Goal: Task Accomplishment & Management: Use online tool/utility

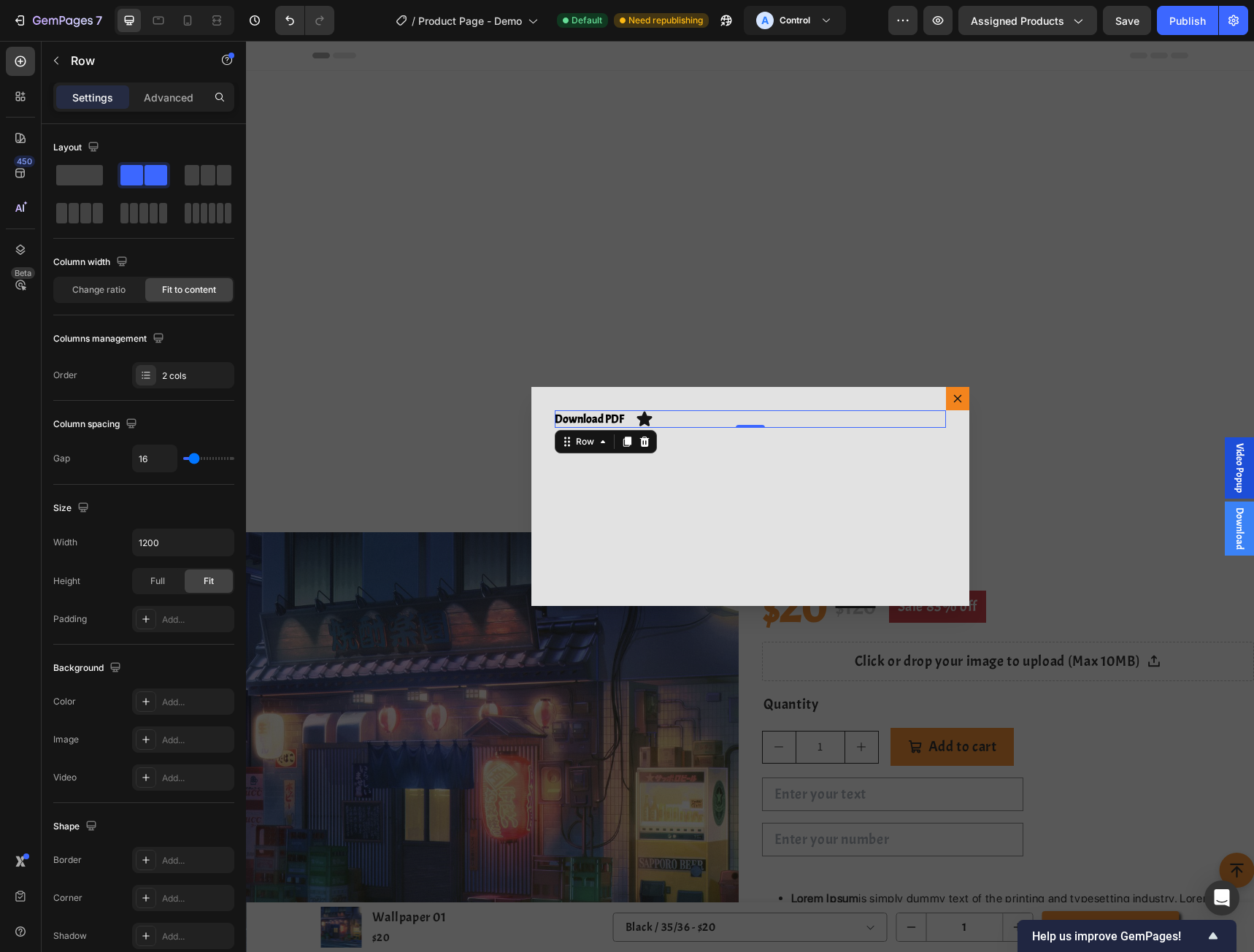
scroll to position [1168, 0]
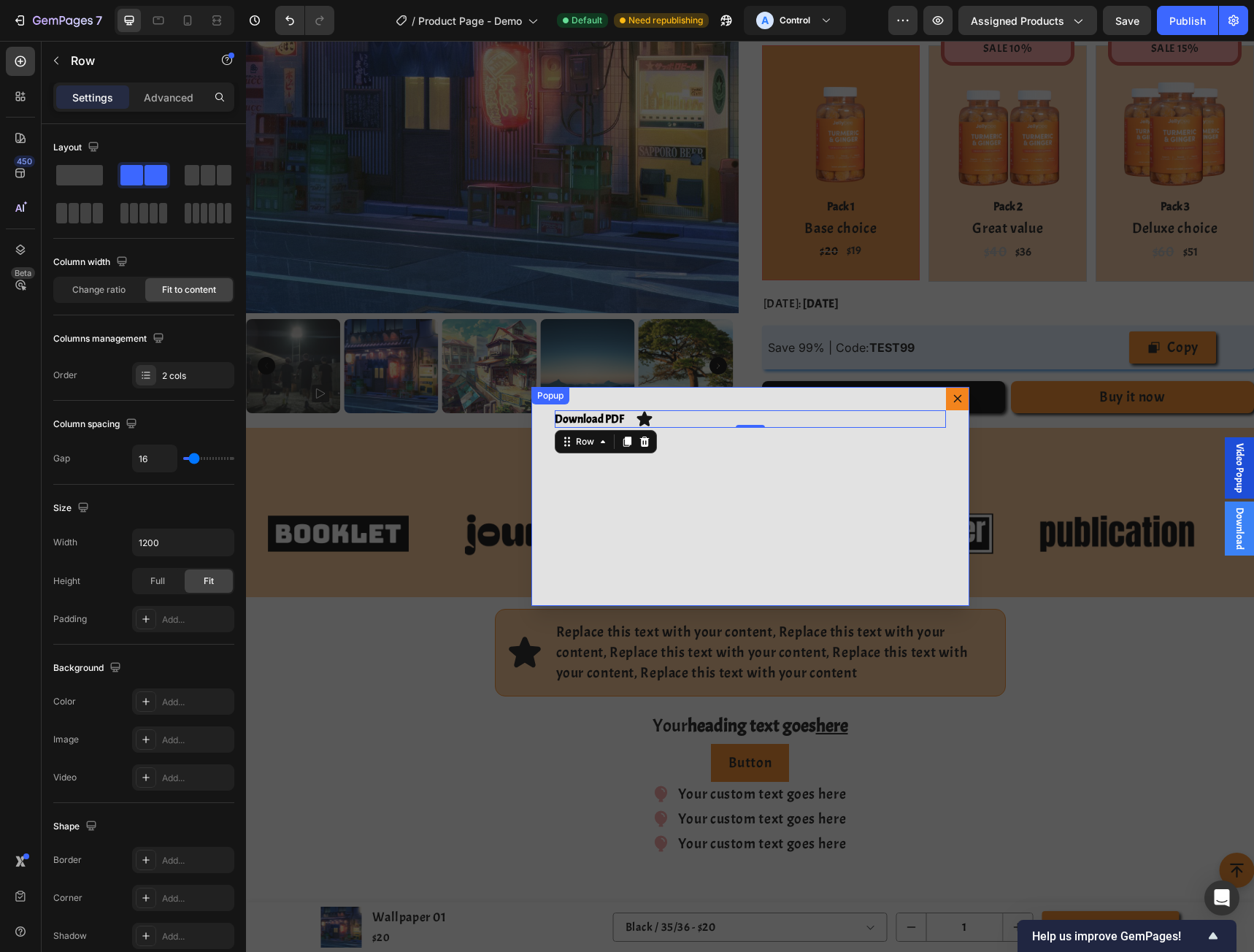
click at [953, 399] on icon "Dialog content" at bounding box center [958, 398] width 12 height 12
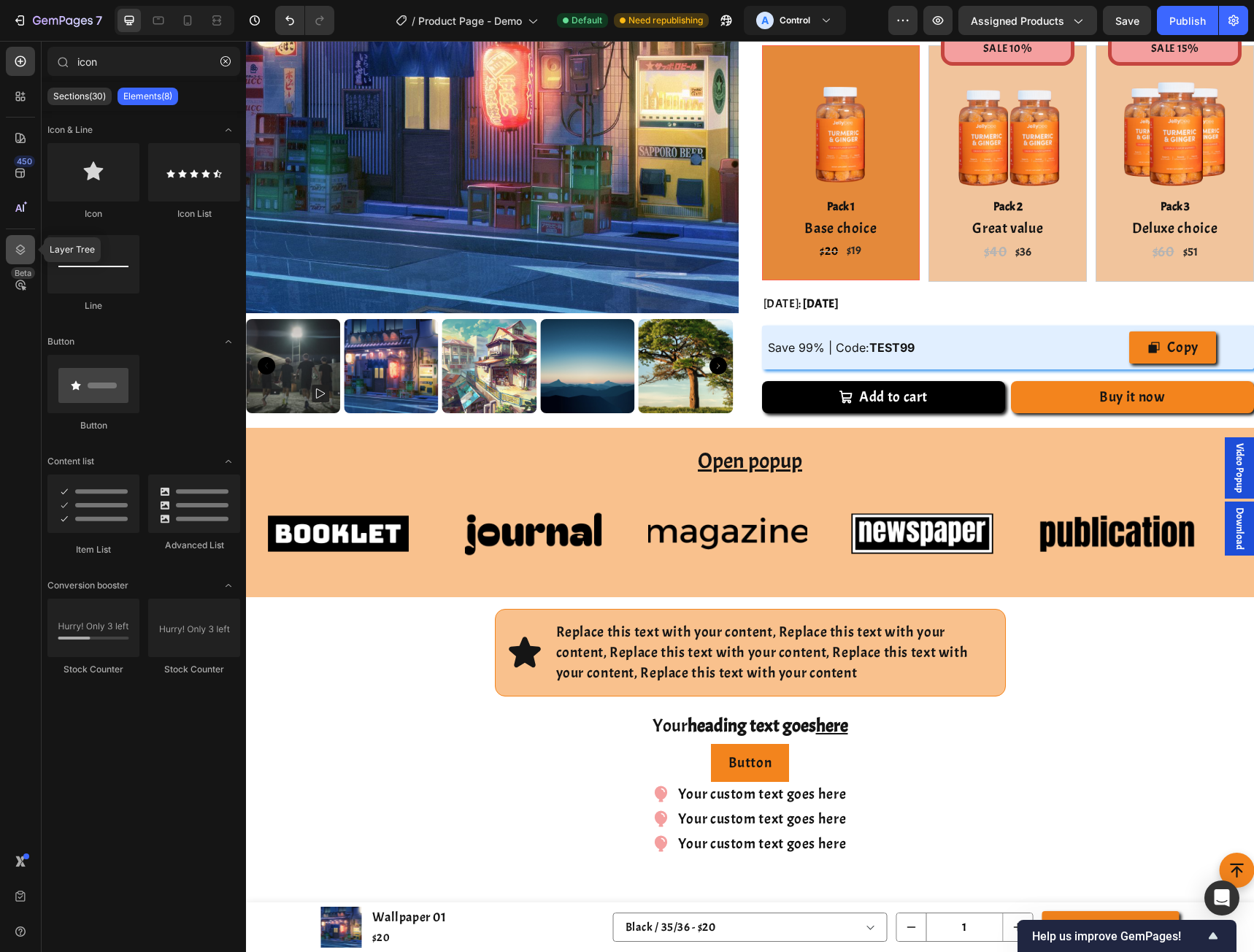
click at [31, 238] on div at bounding box center [20, 249] width 29 height 29
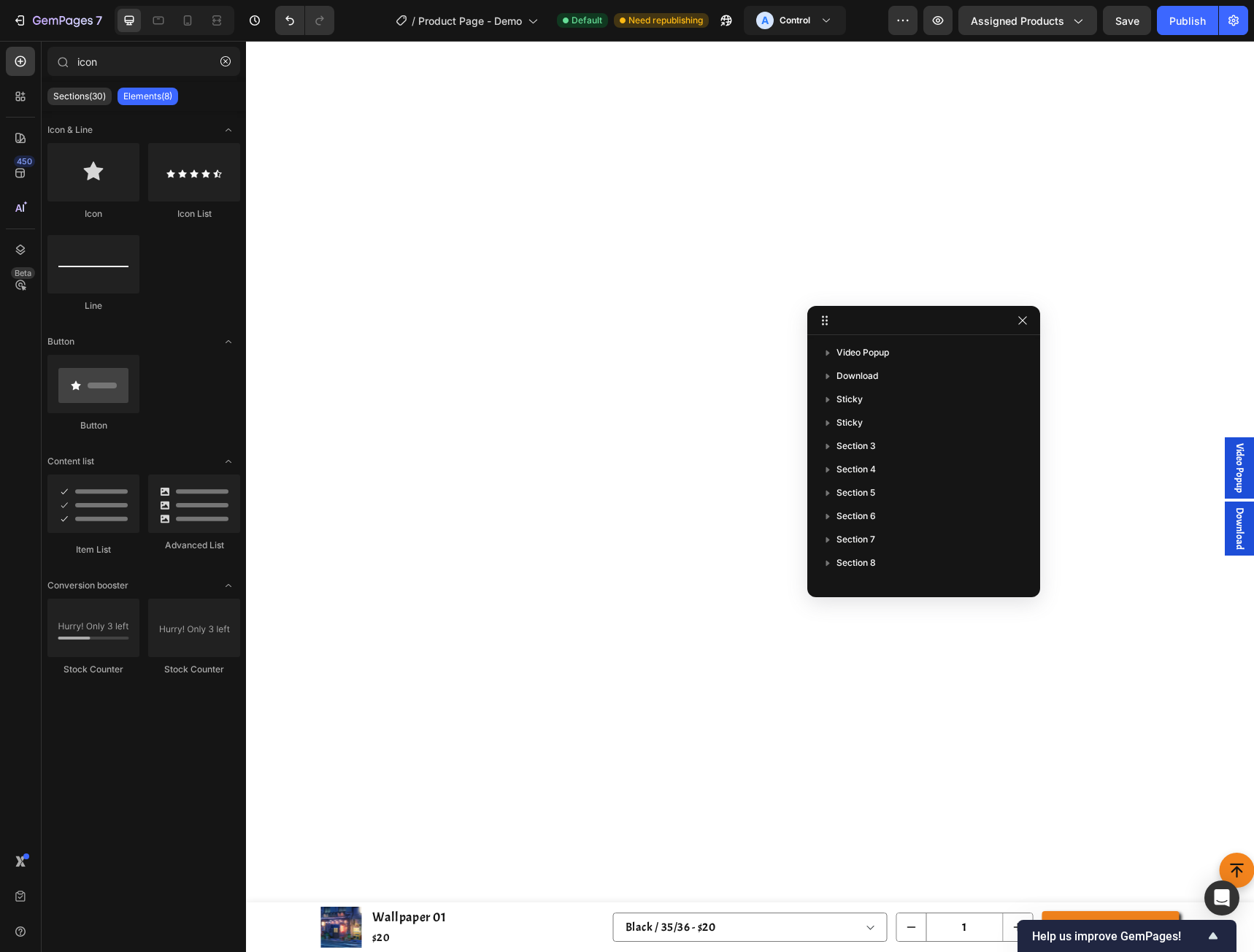
scroll to position [2140, 0]
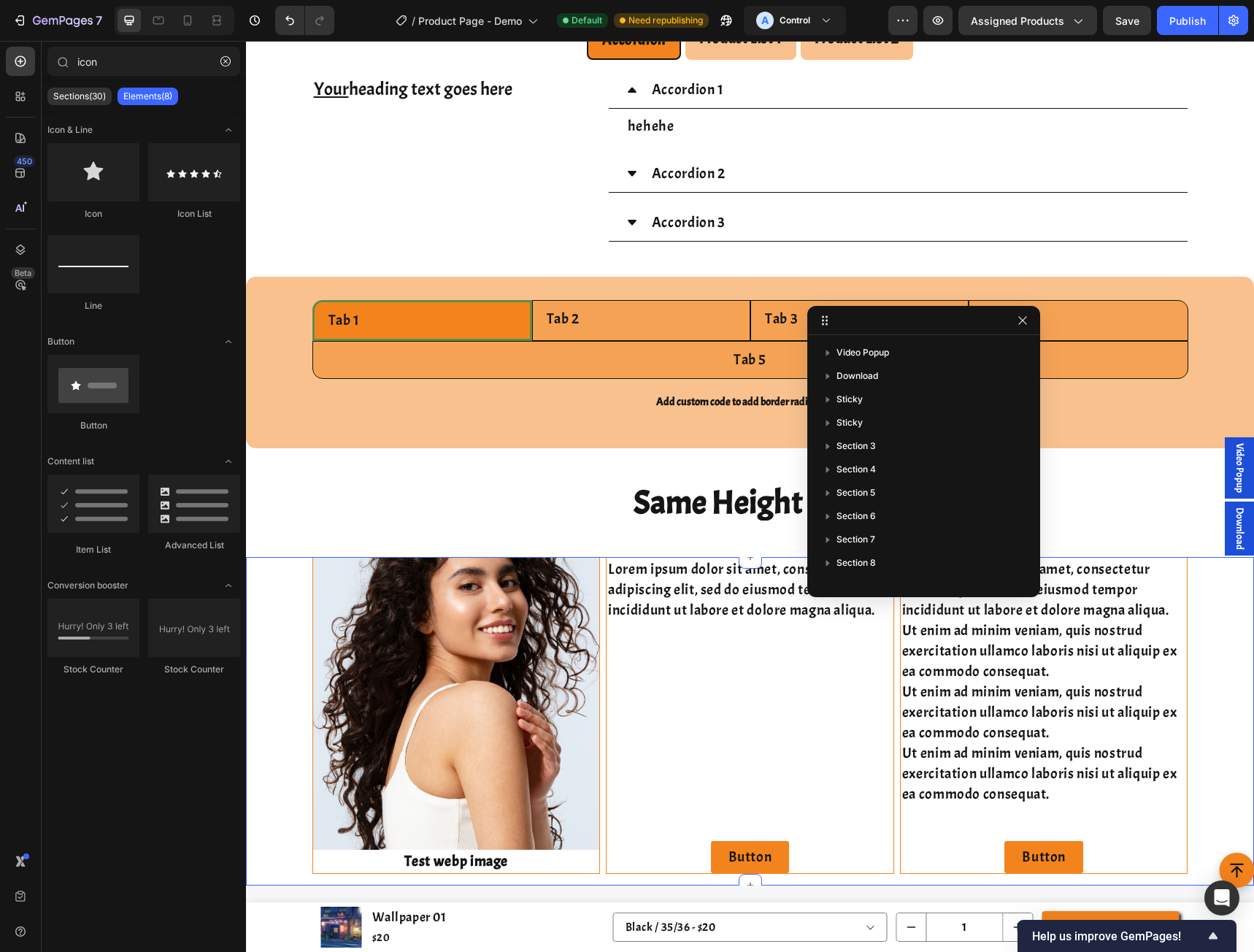
drag, startPoint x: 287, startPoint y: 689, endPoint x: 355, endPoint y: 720, distance: 74.7
click at [287, 689] on div "Image Test webp image Text Block Row Lorem ipsum dolor sit amet, consectetur ad…" at bounding box center [750, 721] width 1008 height 329
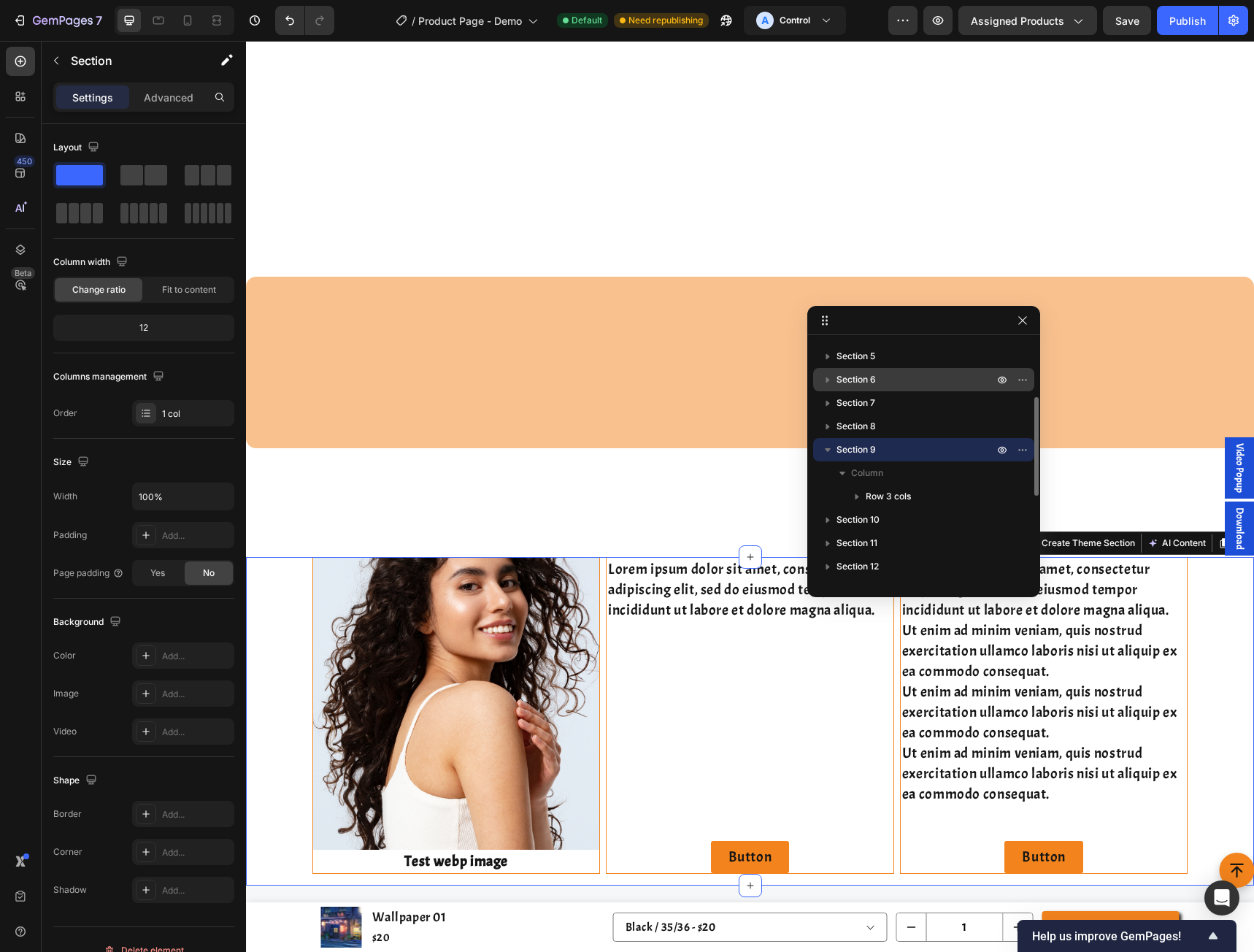
scroll to position [2725, 0]
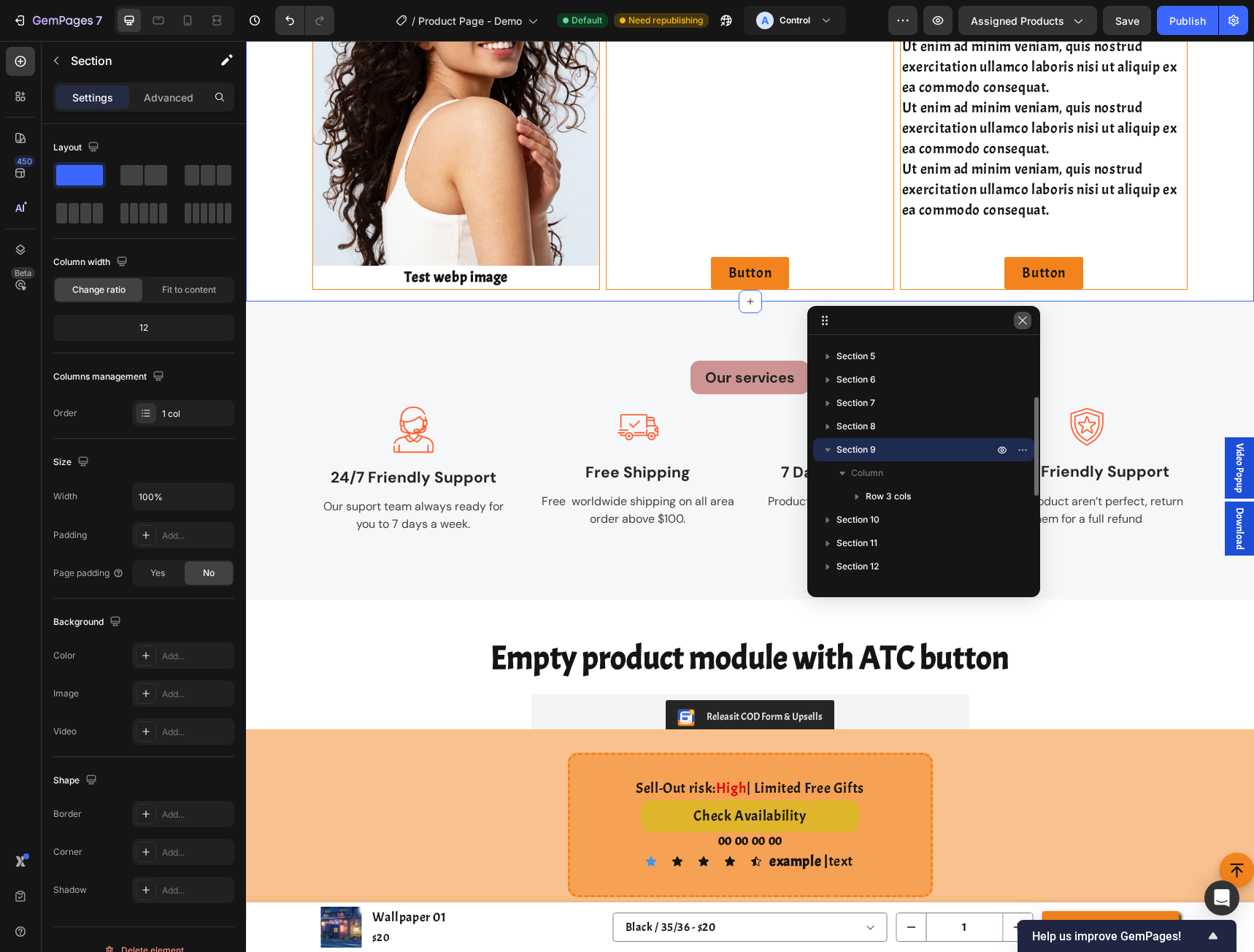
click at [1029, 323] on button "button" at bounding box center [1022, 320] width 17 height 17
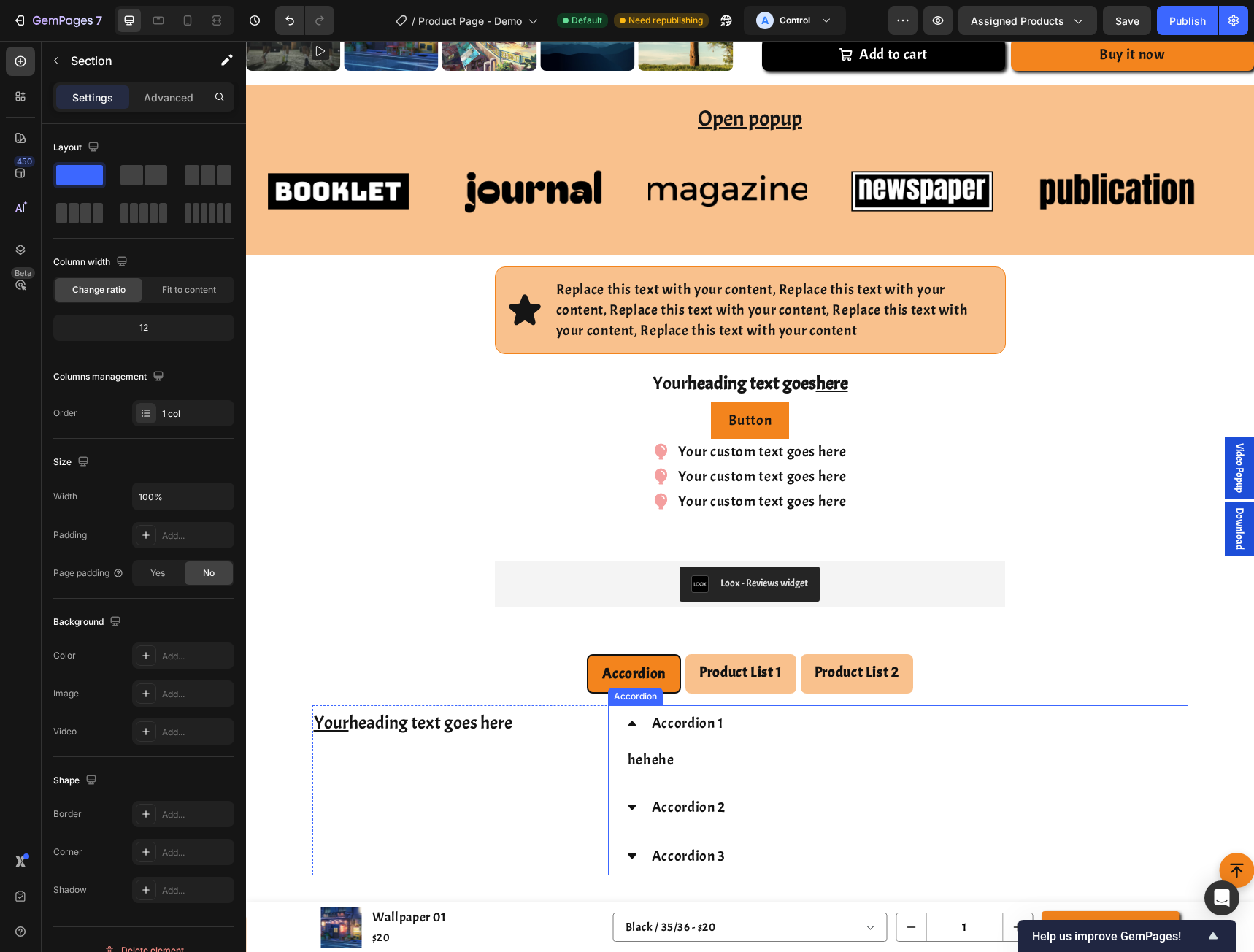
scroll to position [1502, 0]
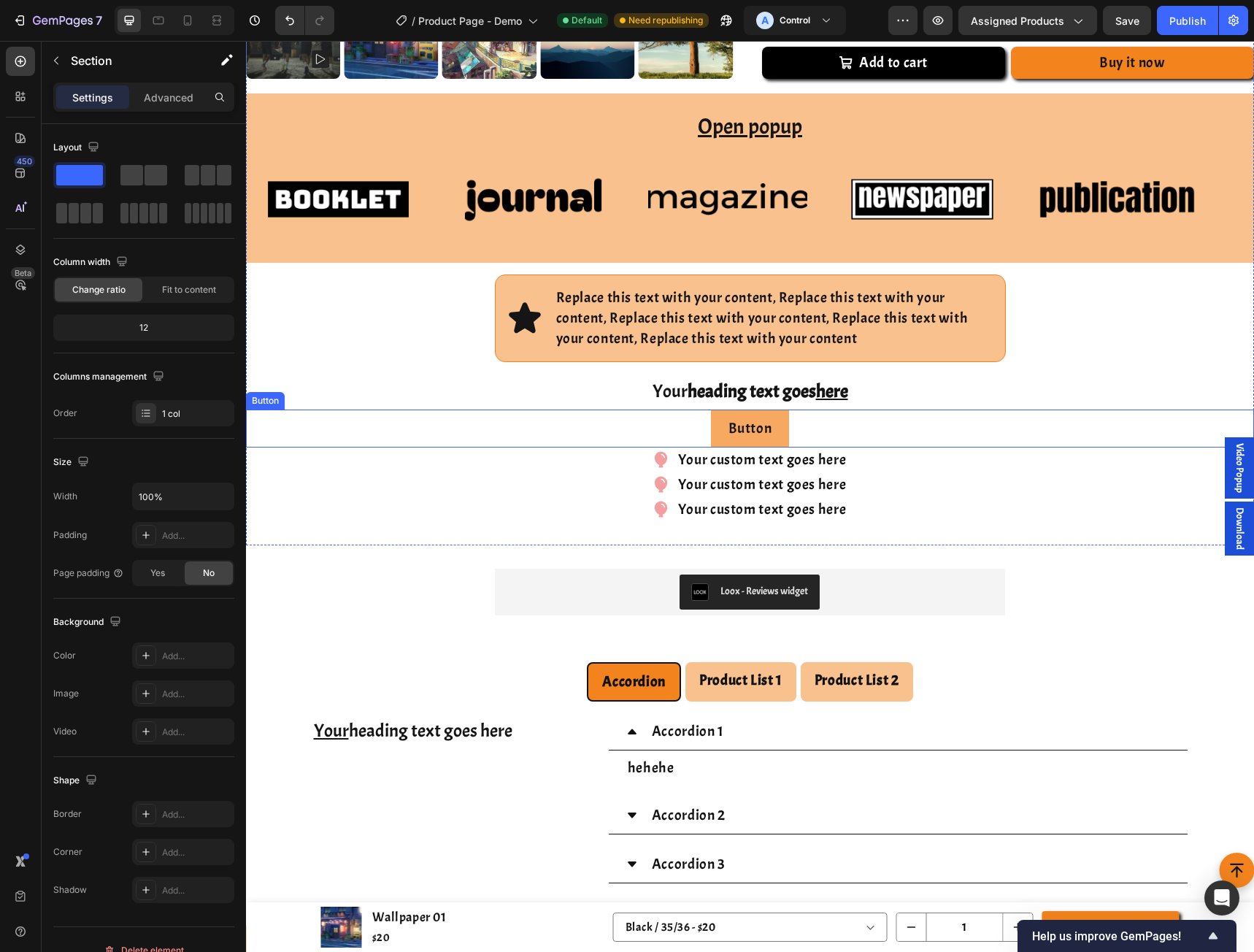
drag, startPoint x: 763, startPoint y: 430, endPoint x: 711, endPoint y: 435, distance: 52.2
click at [763, 430] on p "Button" at bounding box center [750, 428] width 43 height 21
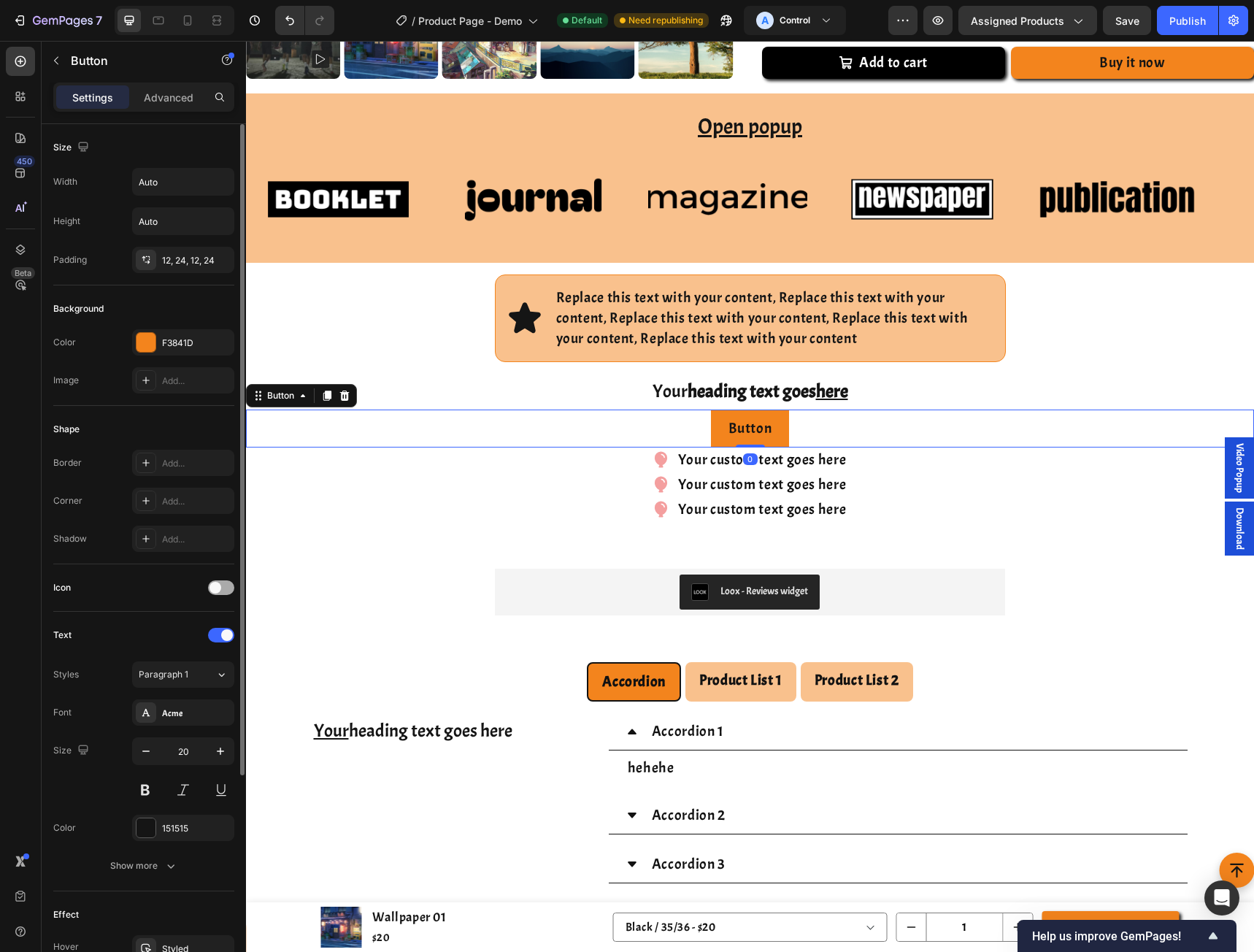
click at [221, 581] on div at bounding box center [221, 588] width 26 height 14
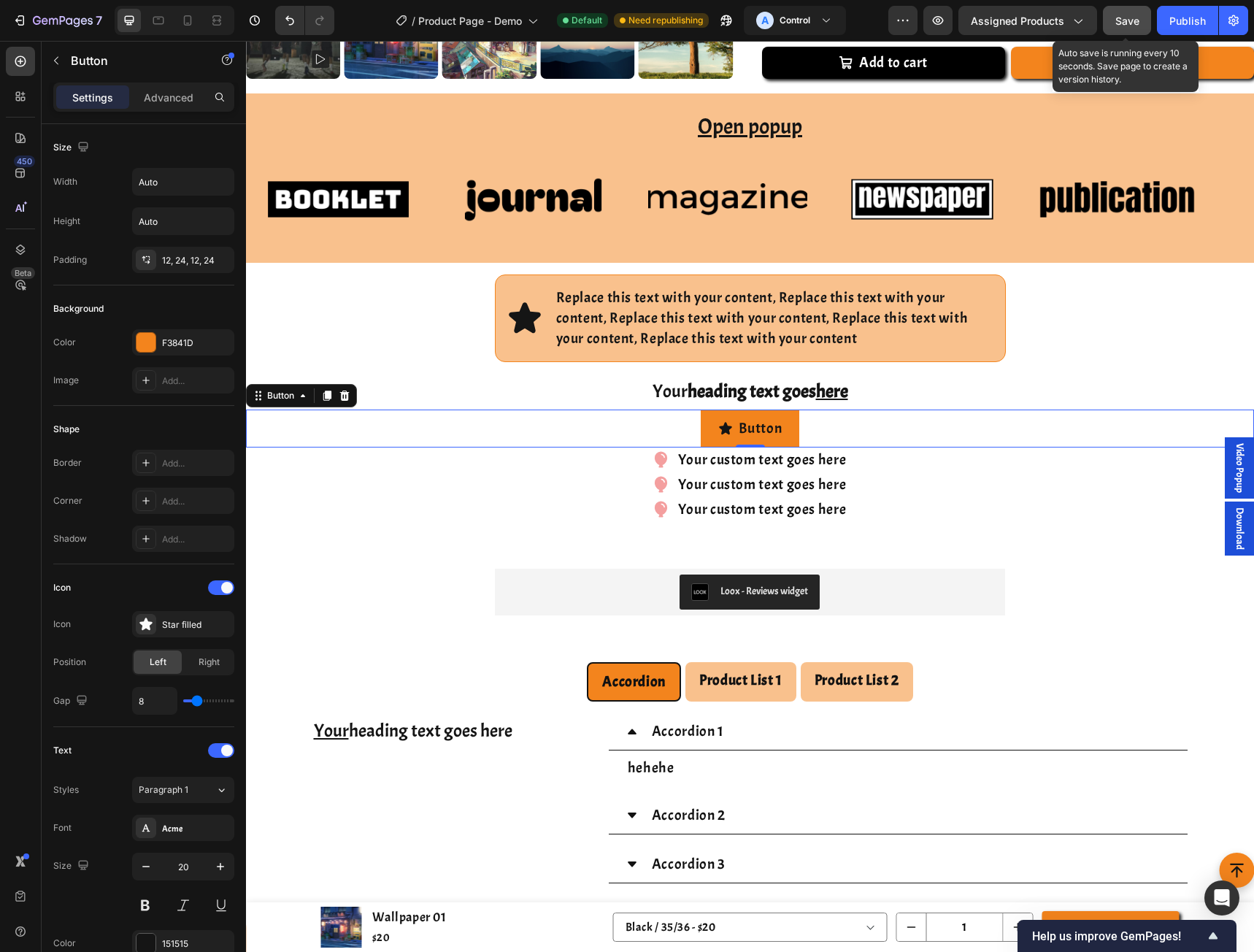
click at [1141, 23] on button "Save" at bounding box center [1126, 20] width 48 height 29
click at [945, 26] on icon "button" at bounding box center [938, 21] width 14 height 14
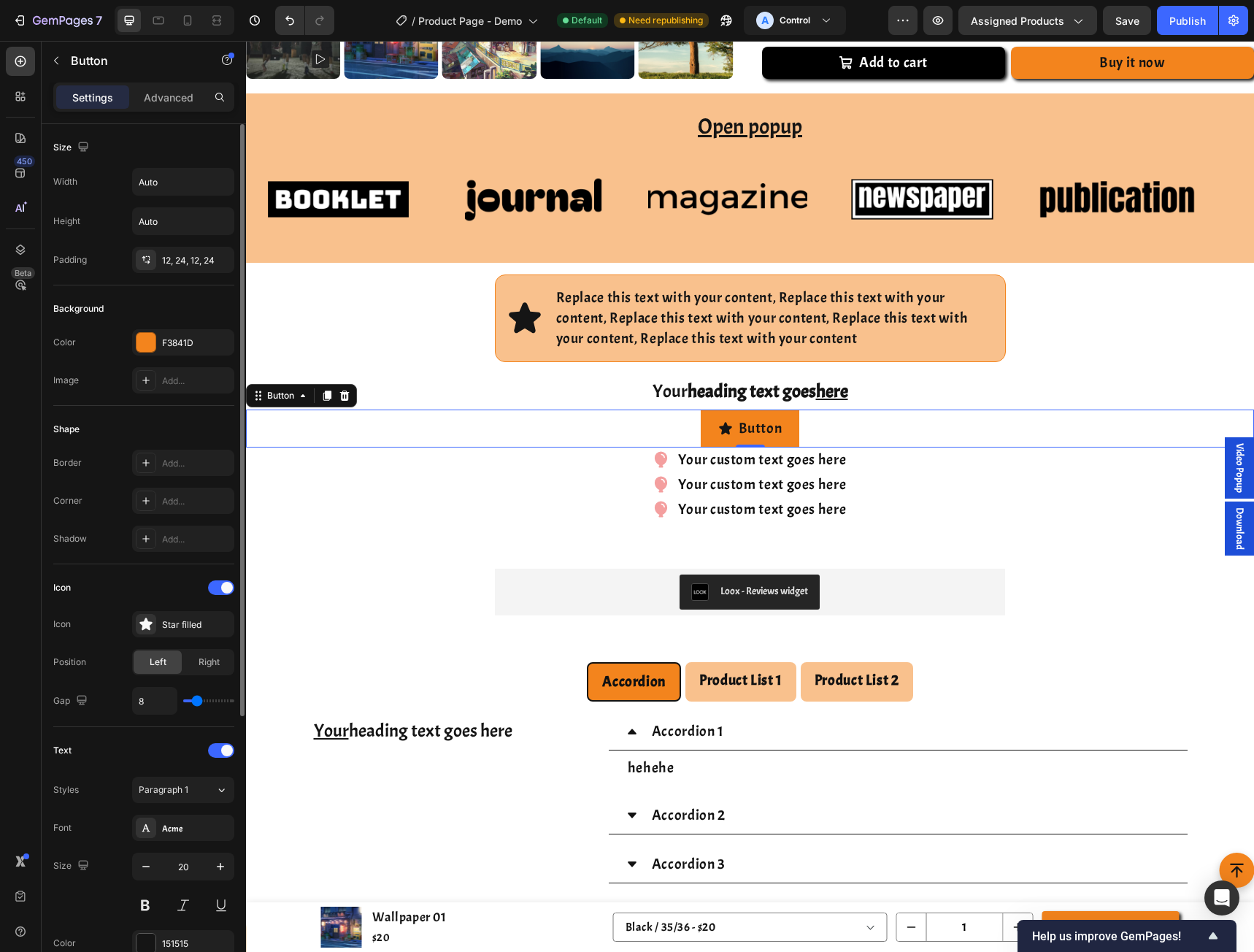
scroll to position [195, 0]
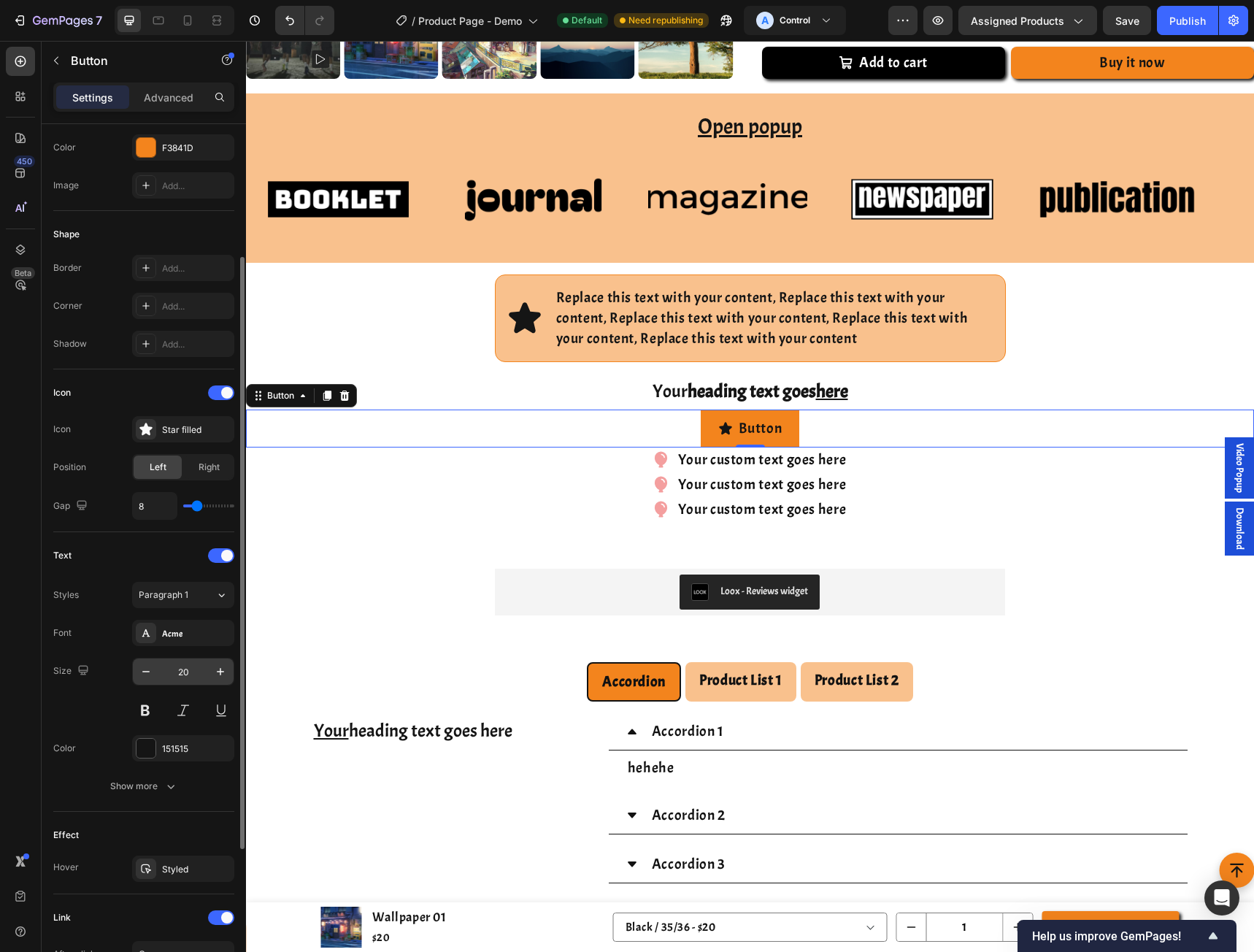
click at [189, 674] on input "20" at bounding box center [183, 671] width 48 height 26
type input "30"
type input "20"
click at [53, 726] on div "Font Acme Size 20 Color 151515 Show more" at bounding box center [144, 709] width 181 height 179
click at [124, 791] on div "Show more" at bounding box center [144, 786] width 68 height 14
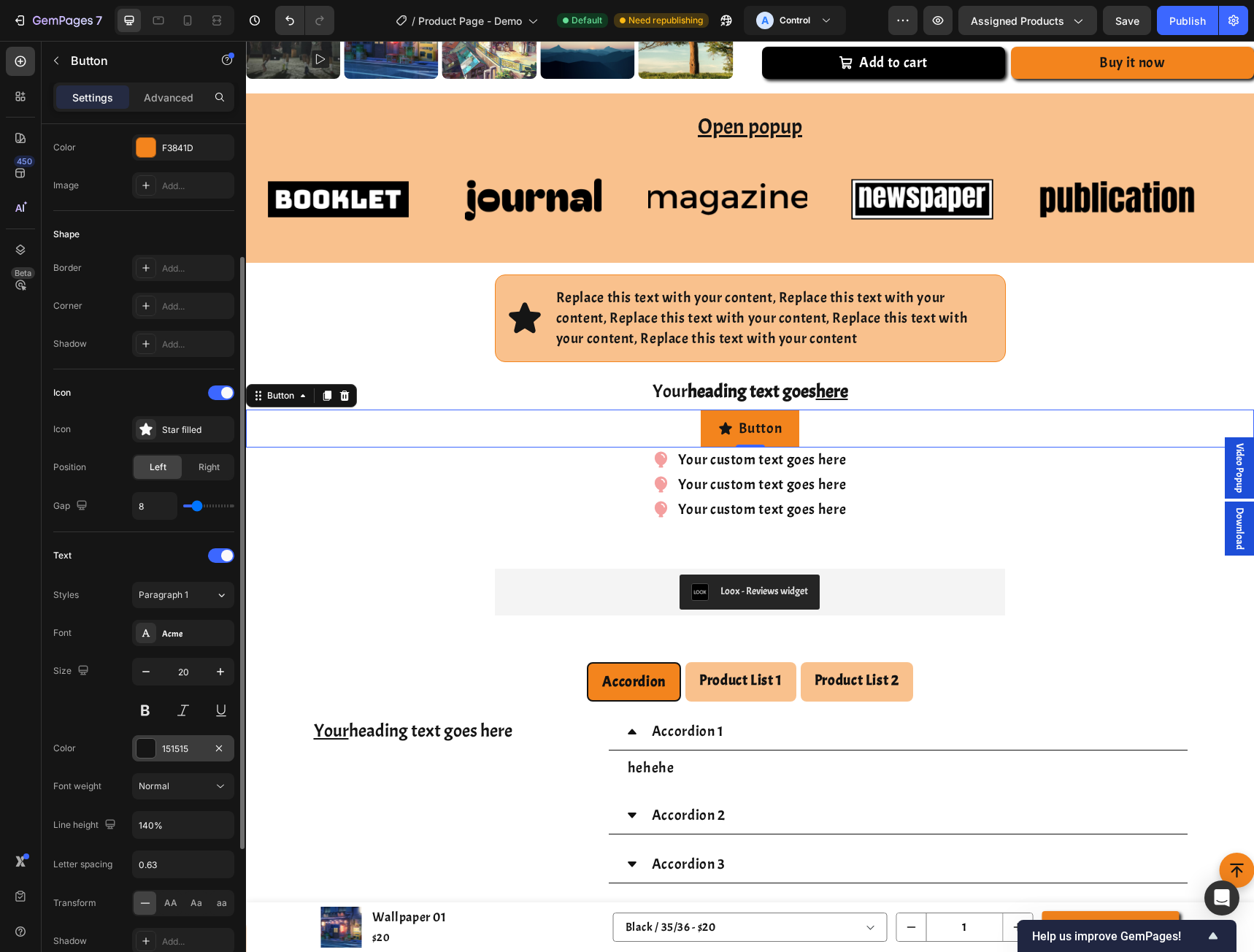
scroll to position [389, 0]
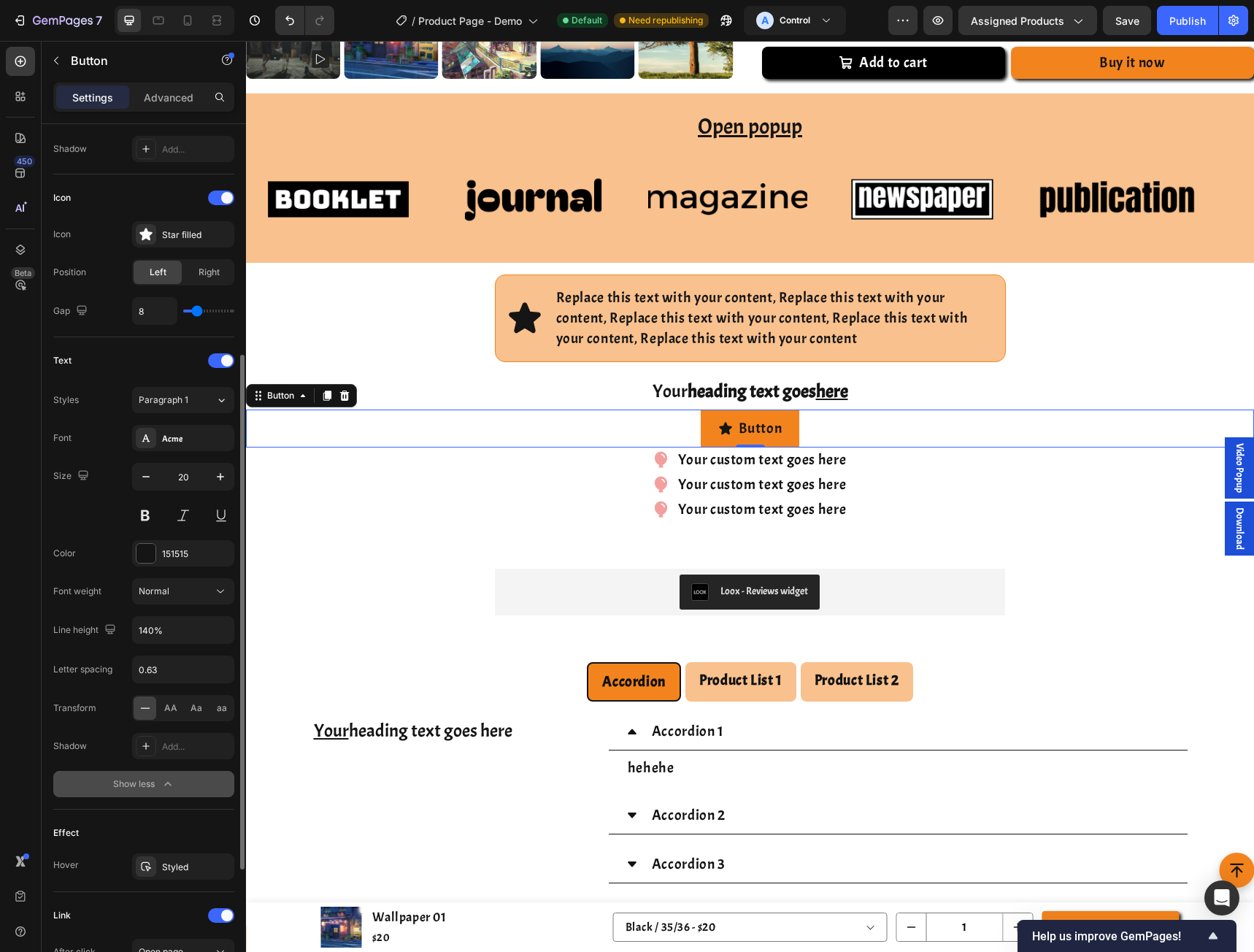
click at [153, 777] on div "Show less" at bounding box center [144, 784] width 62 height 14
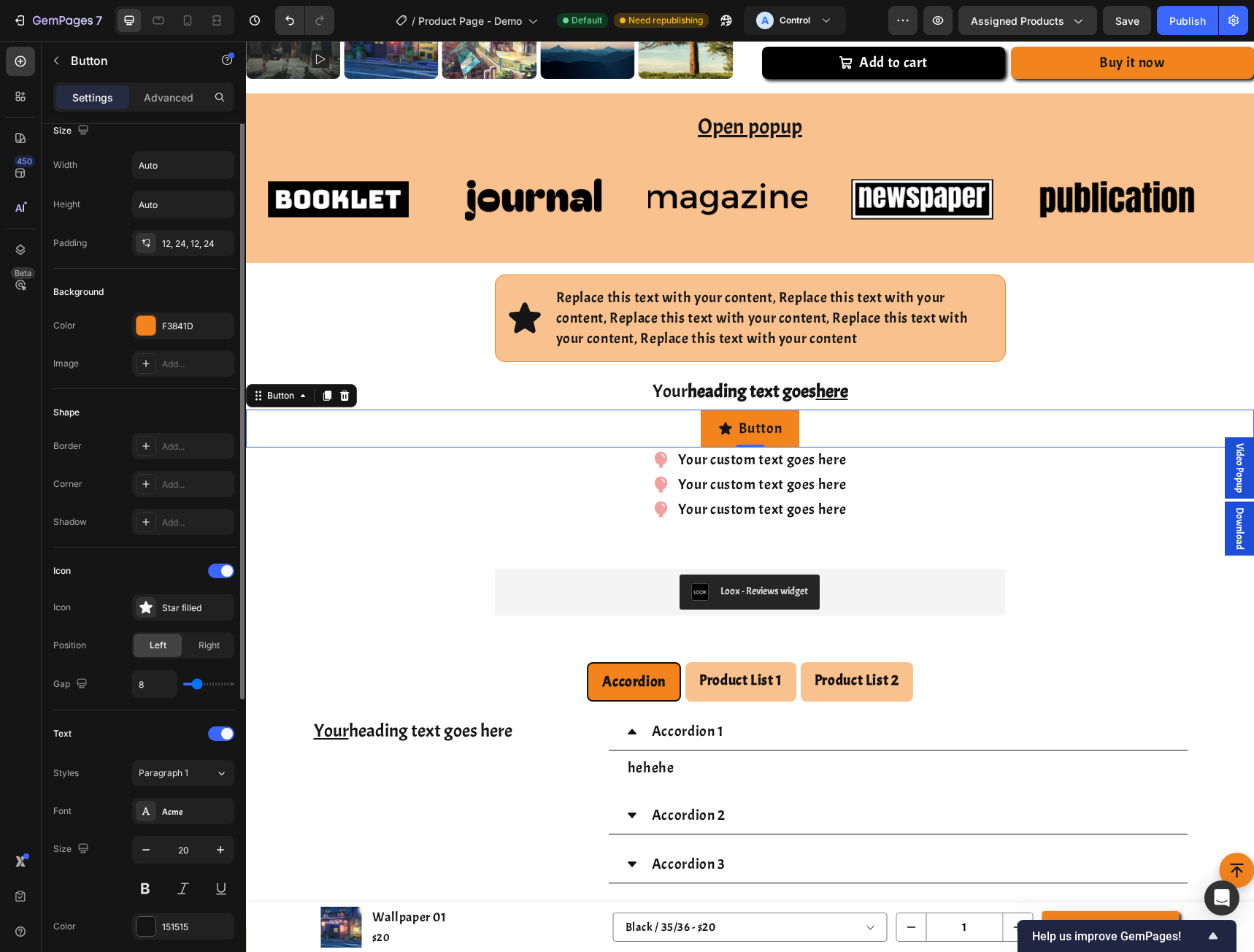
scroll to position [0, 0]
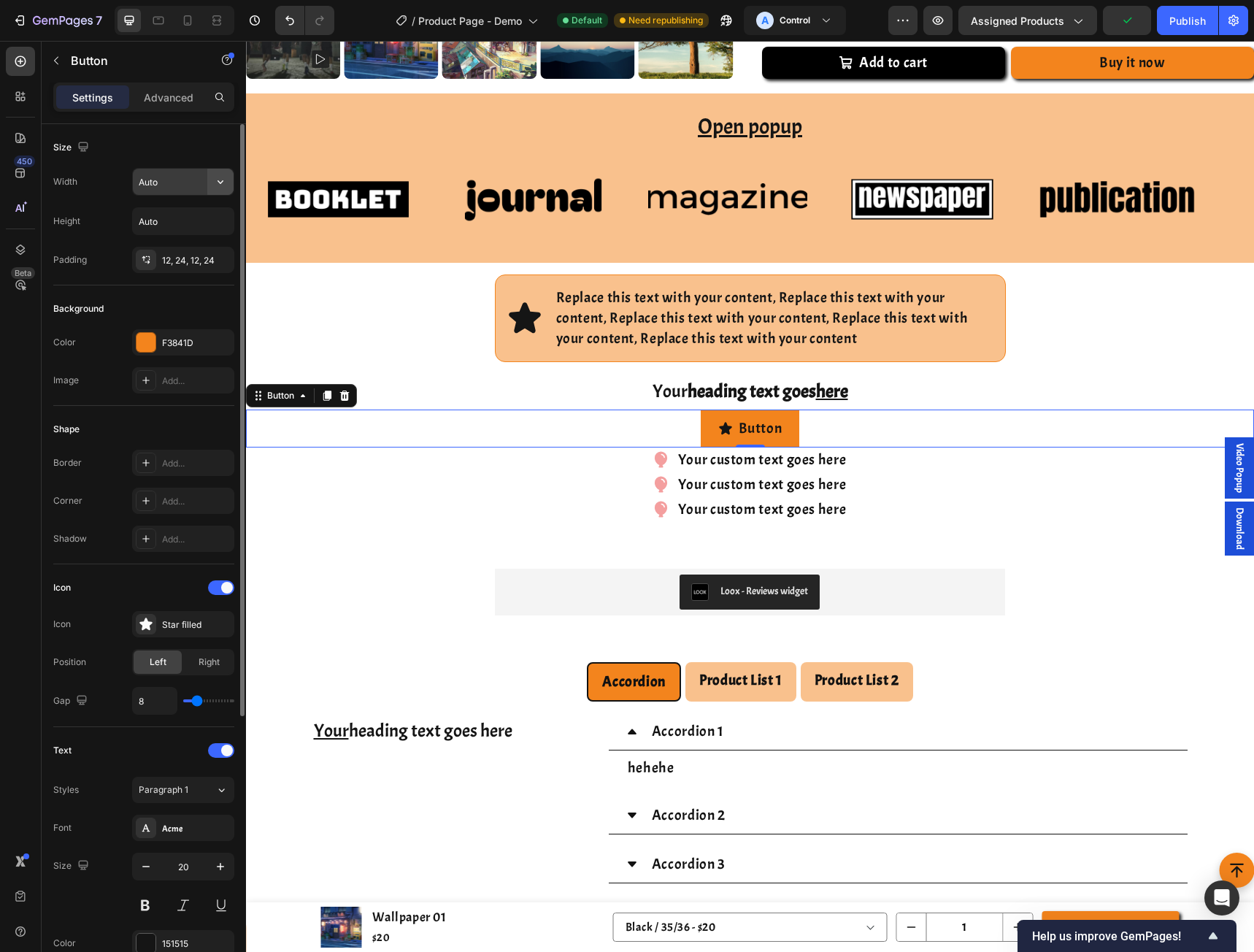
click at [214, 185] on icon "button" at bounding box center [220, 182] width 14 height 14
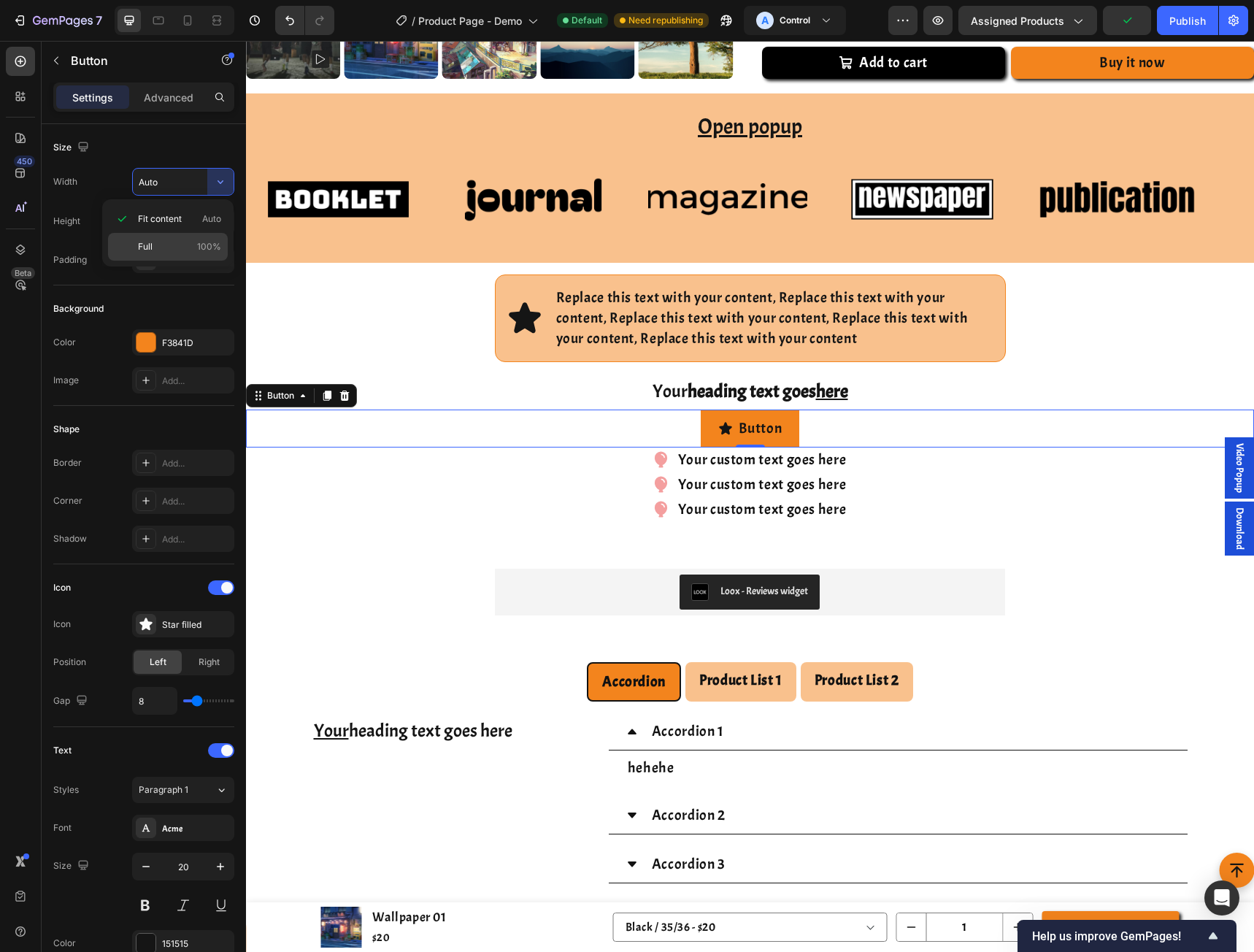
click at [159, 247] on p "Full 100%" at bounding box center [179, 246] width 83 height 14
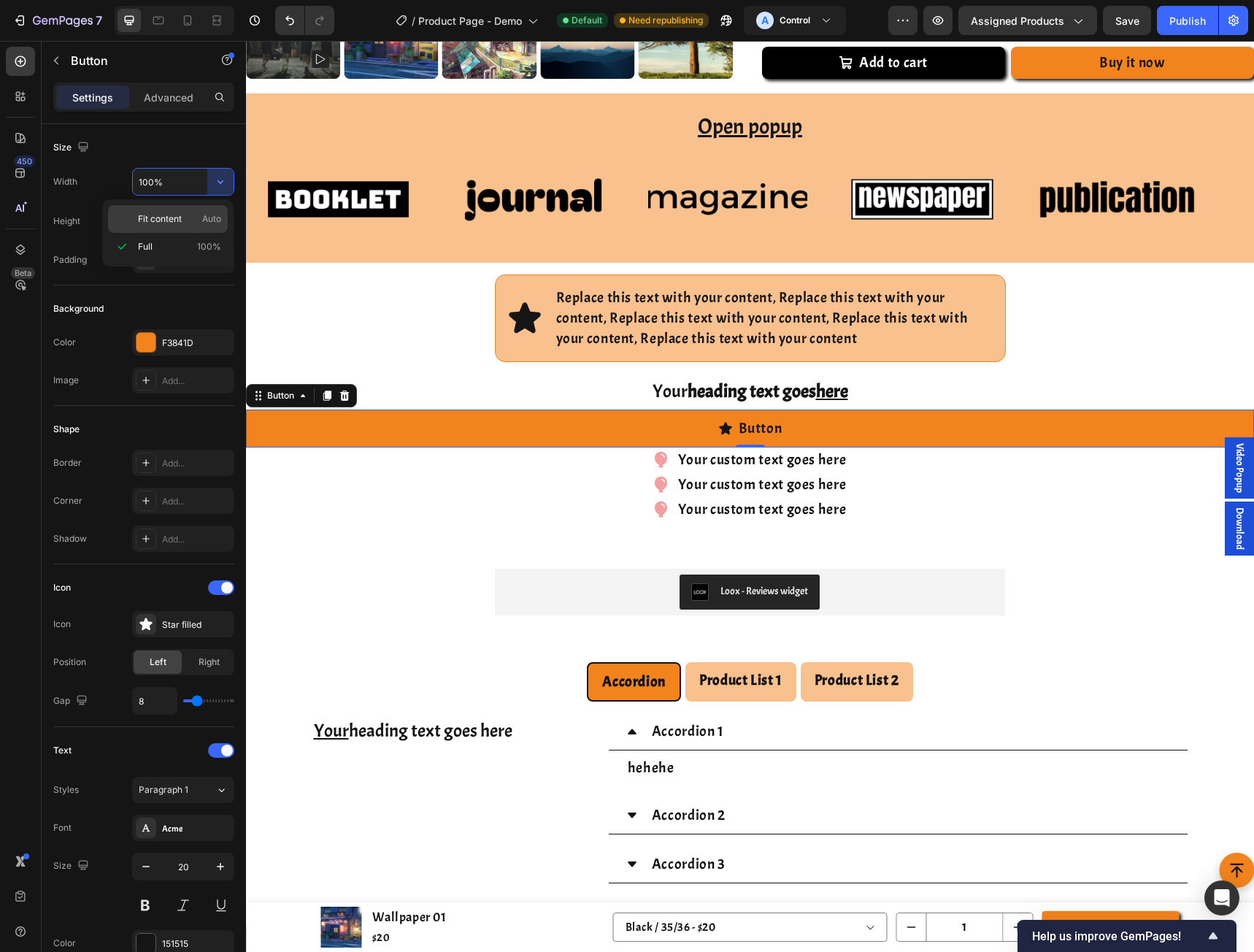
click at [172, 219] on span "Fit content" at bounding box center [159, 218] width 43 height 14
type input "Auto"
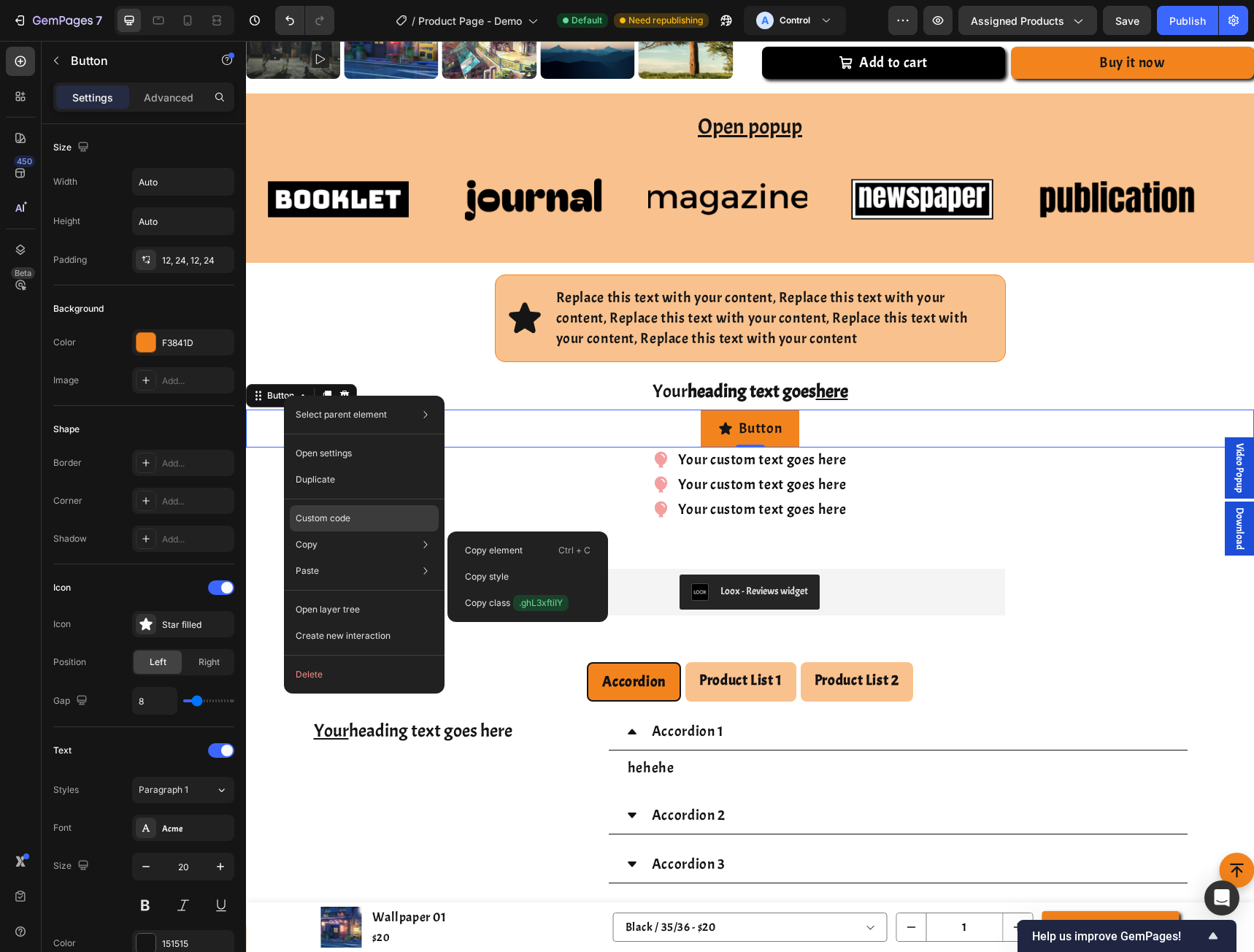
click at [306, 524] on div "Custom code" at bounding box center [364, 518] width 149 height 26
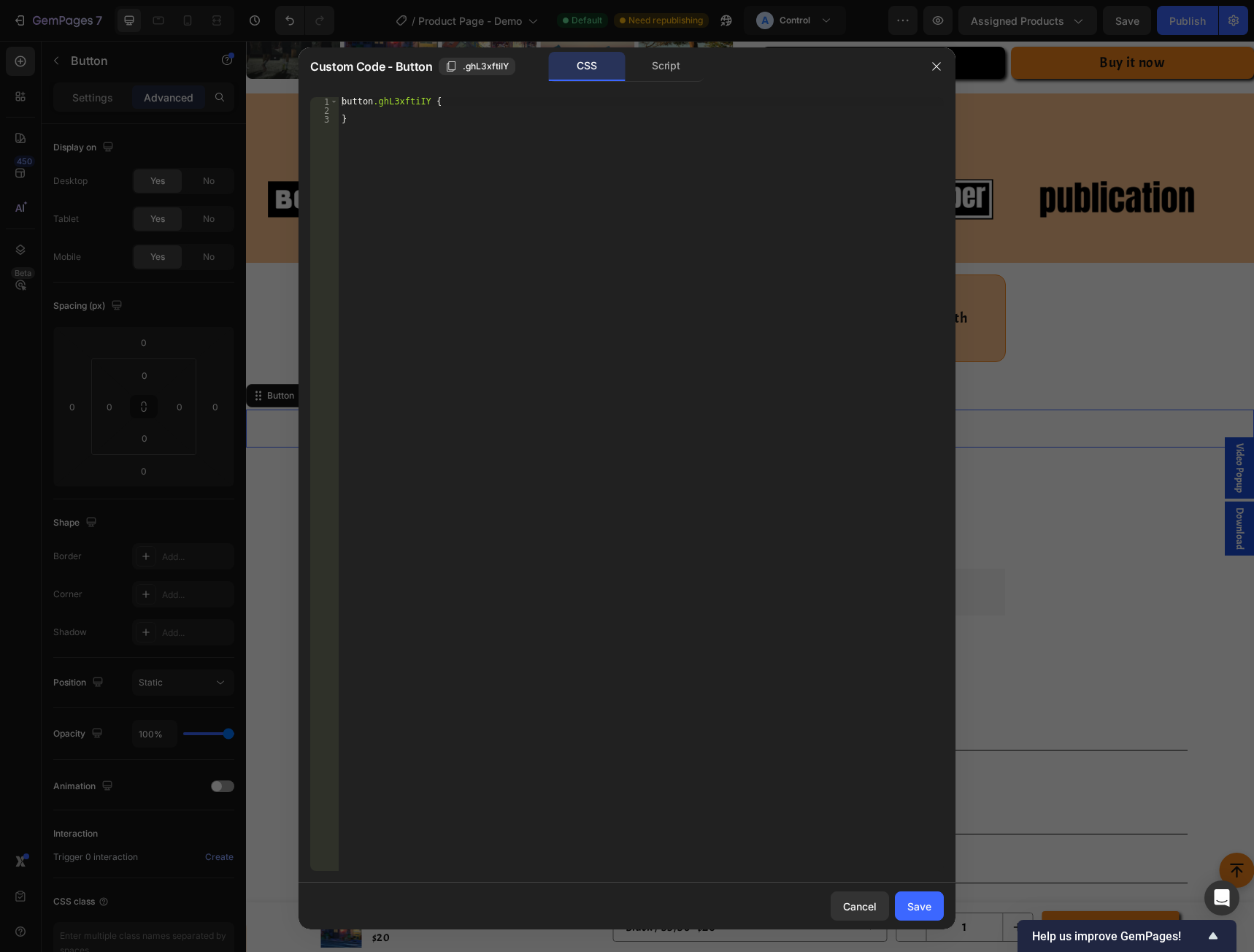
click at [434, 103] on div "button .ghL3xftiIY { }" at bounding box center [641, 492] width 605 height 791
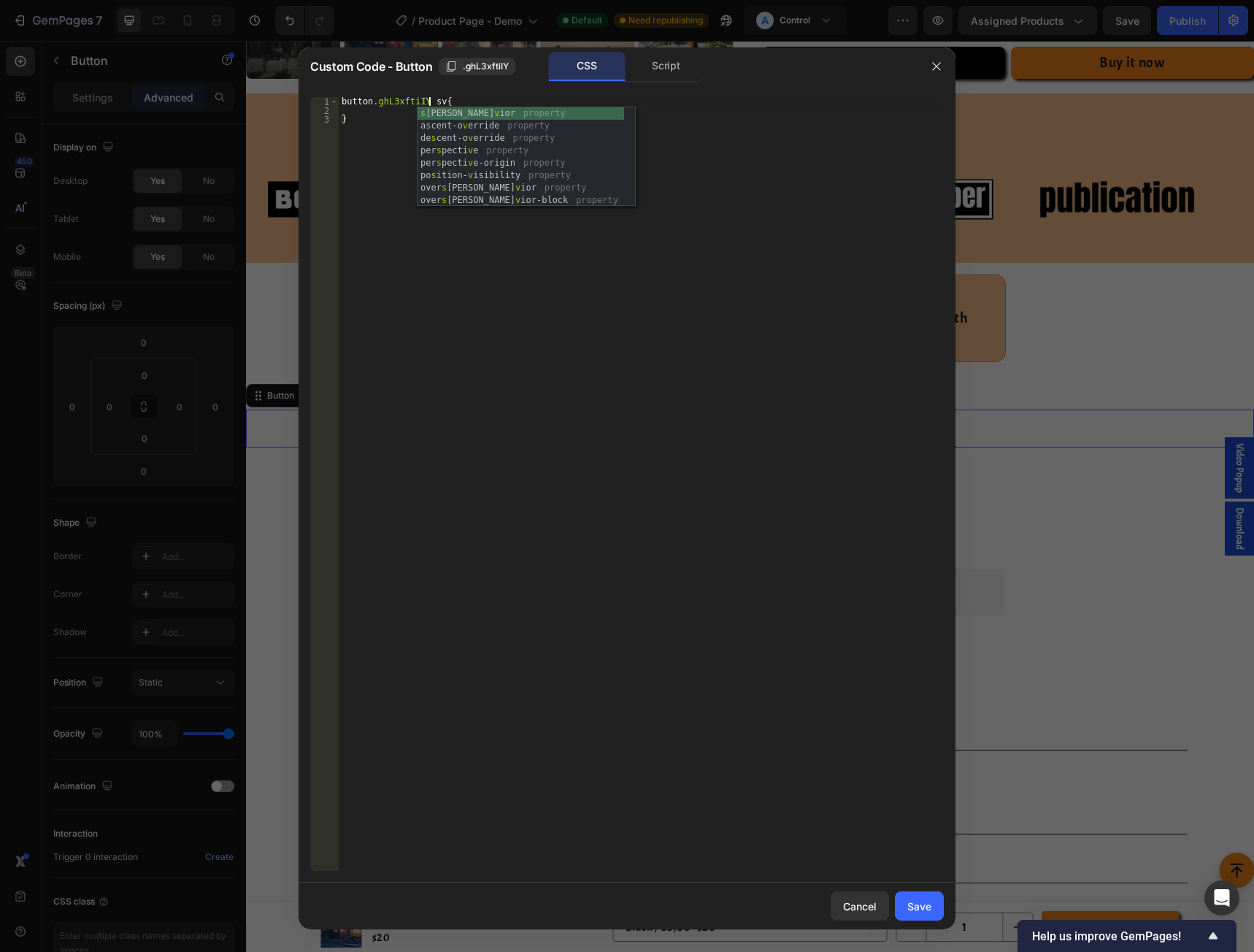
type textarea "button.ghL3xftiIY svg{"
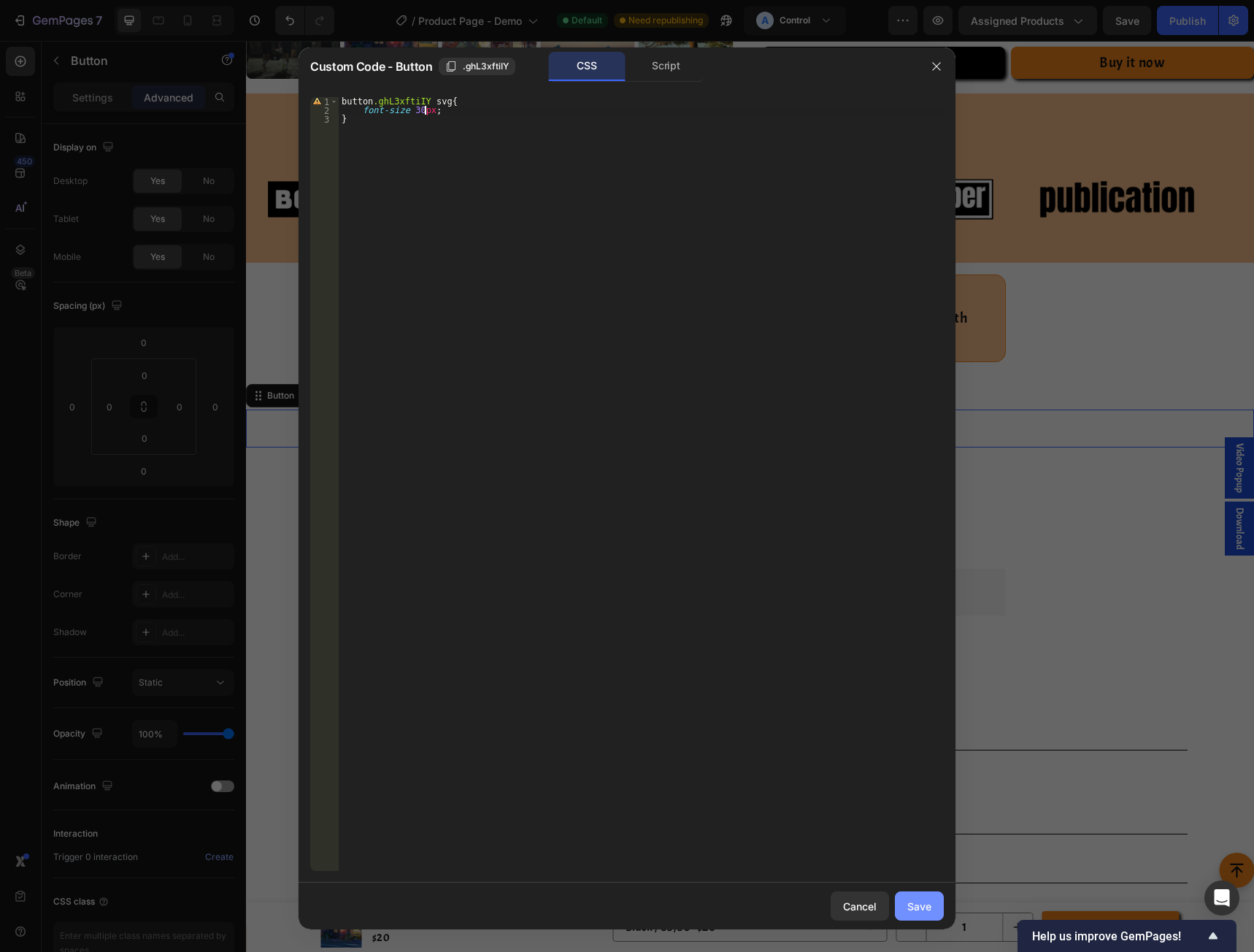
type textarea "font-size 30px;"
click at [912, 908] on div "Save" at bounding box center [919, 906] width 24 height 15
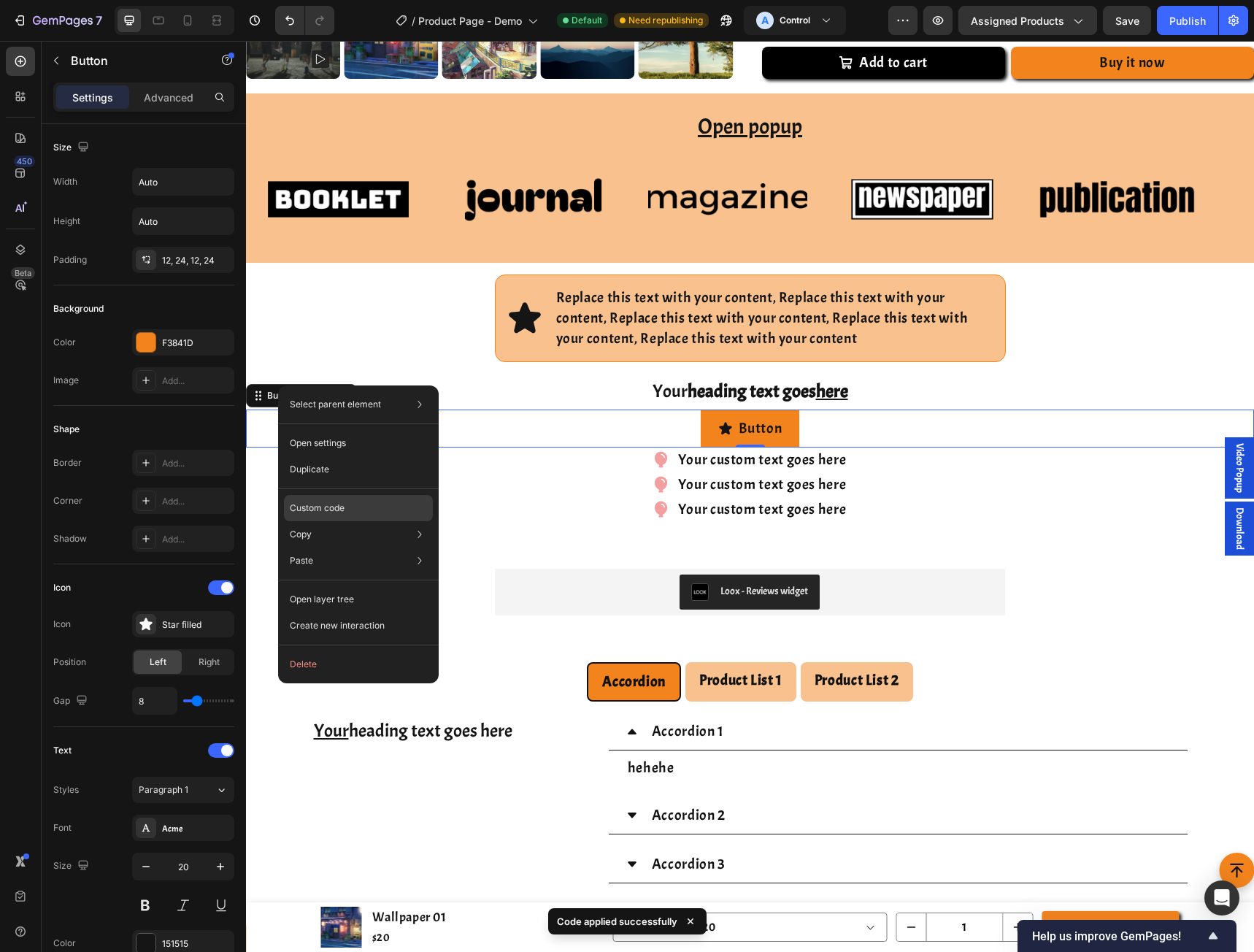
click at [310, 503] on p "Custom code" at bounding box center [317, 508] width 54 height 14
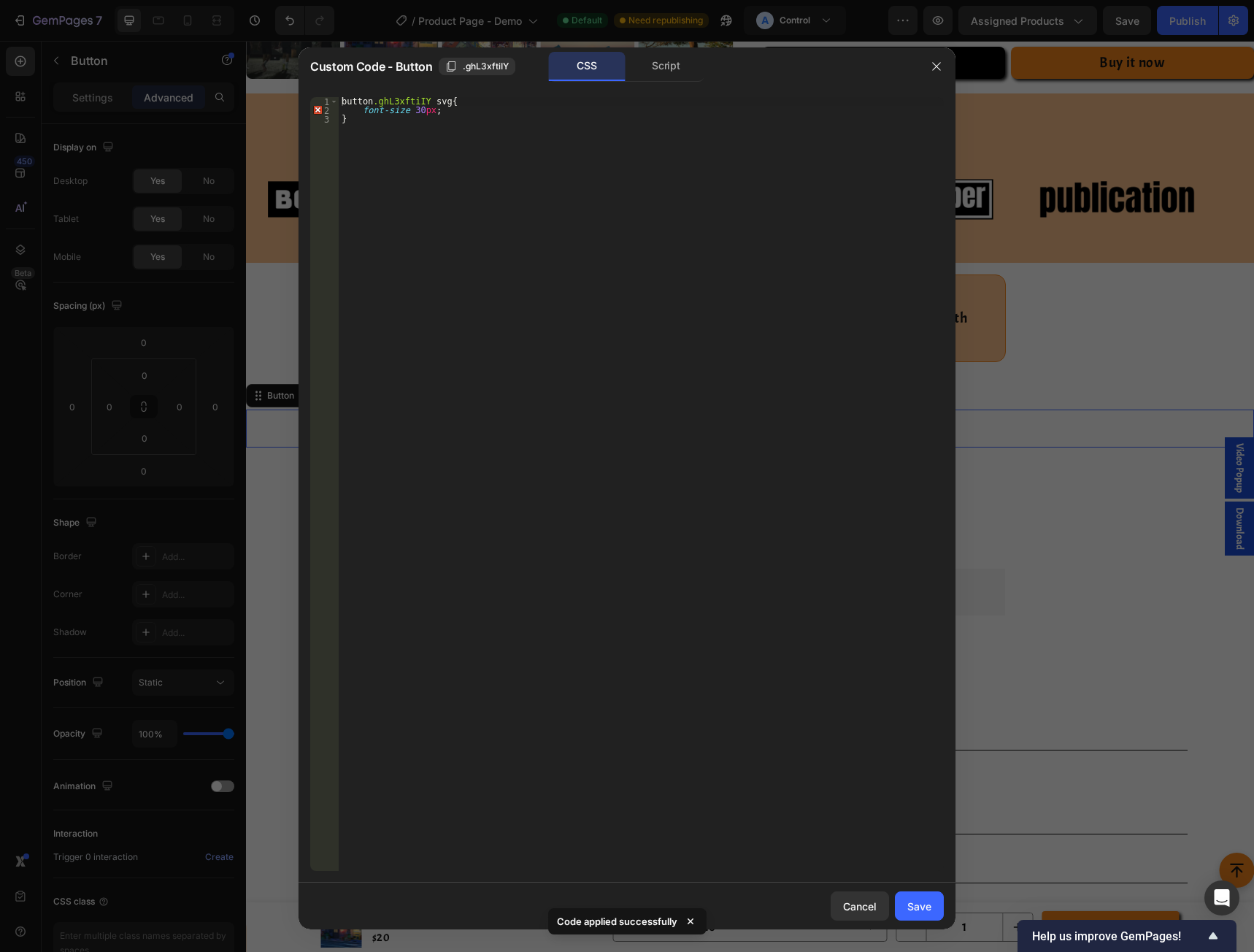
click at [419, 101] on div "button .ghL3xftiIY svg { font-size 30 px ; }" at bounding box center [641, 492] width 605 height 791
type textarea "button.ghL3xftiIY div svg{"
click at [917, 899] on div "Save" at bounding box center [919, 906] width 24 height 15
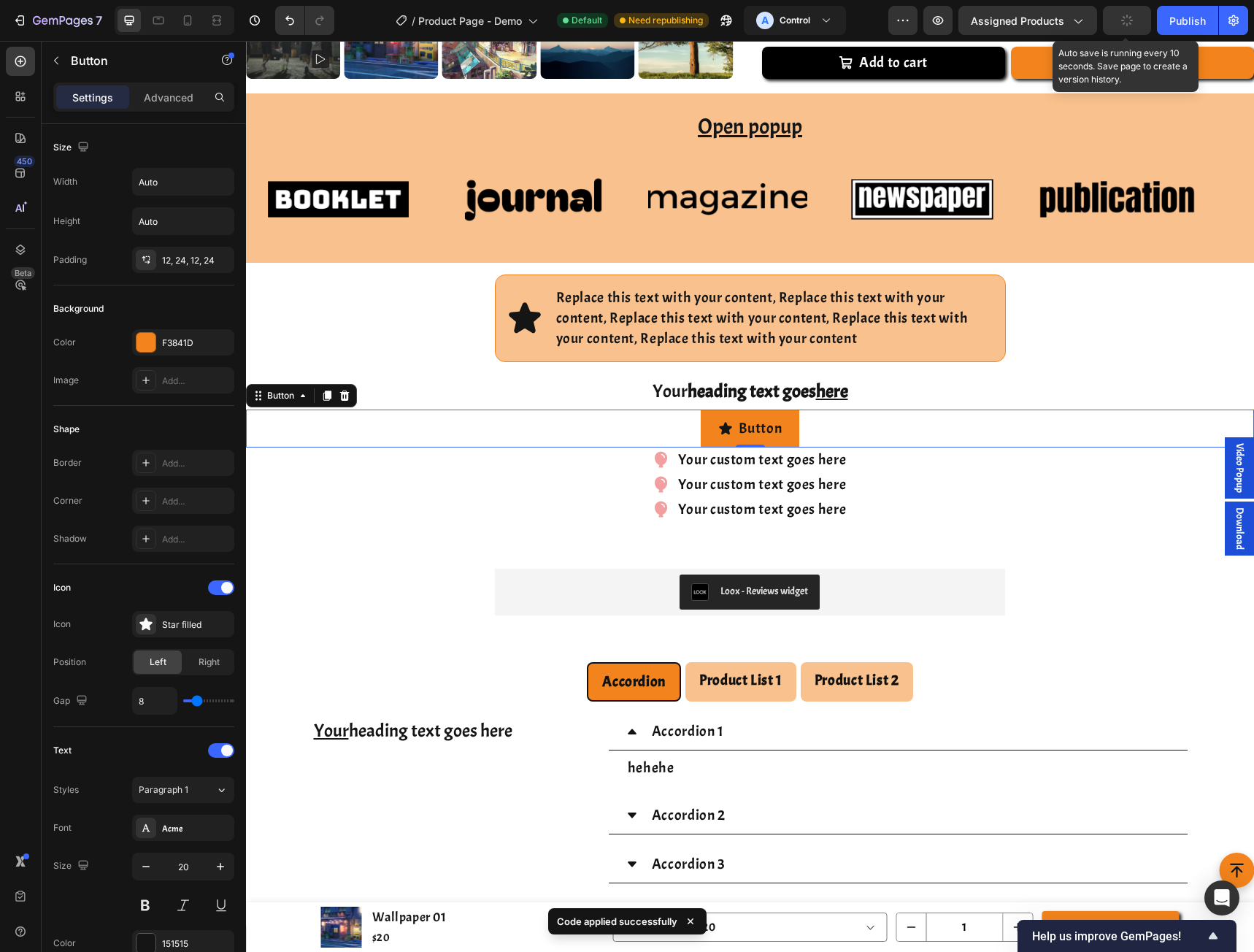
click at [1133, 26] on button "button" at bounding box center [1126, 20] width 48 height 29
click at [938, 19] on icon "button" at bounding box center [938, 21] width 14 height 14
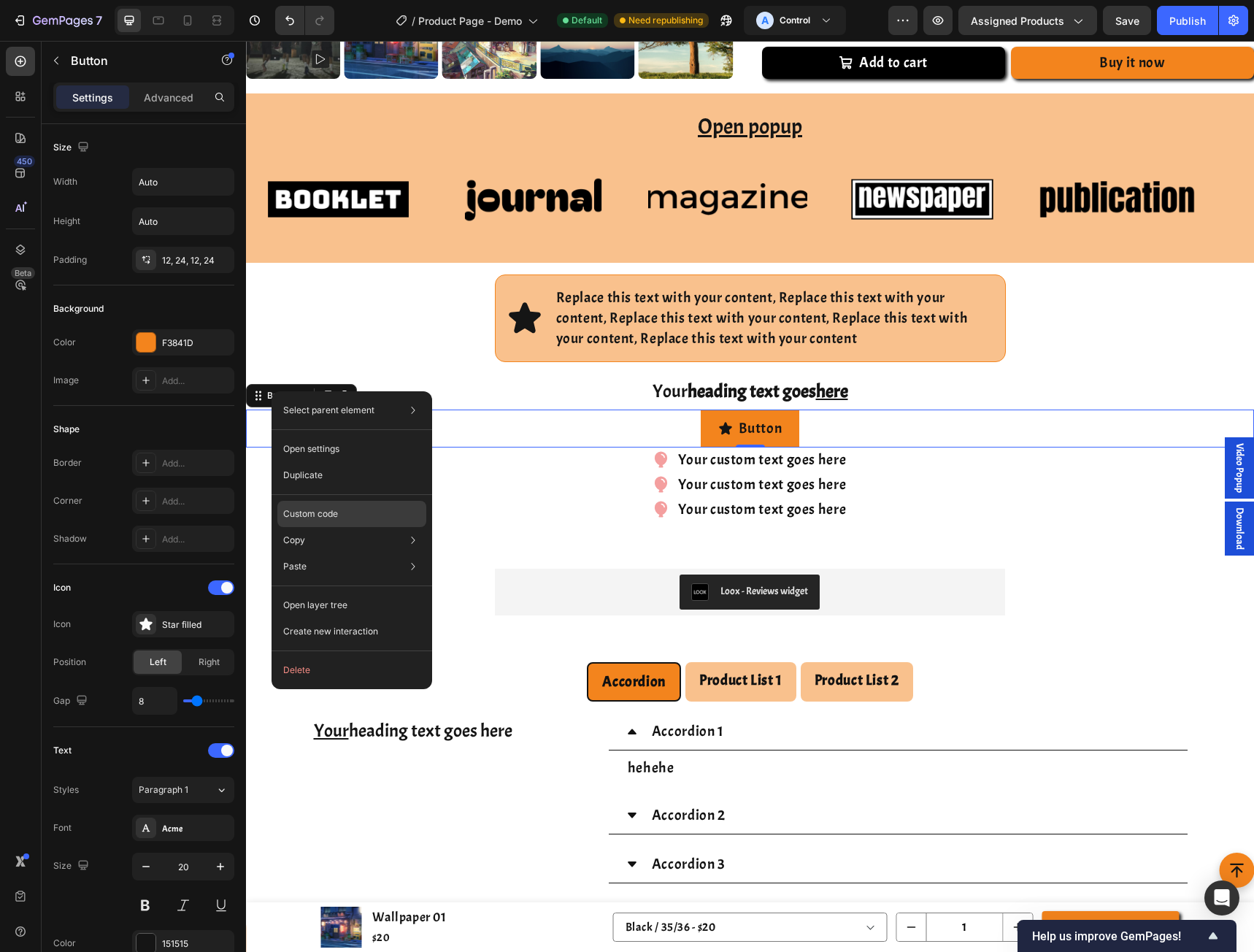
click at [319, 516] on p "Custom code" at bounding box center [311, 514] width 54 height 14
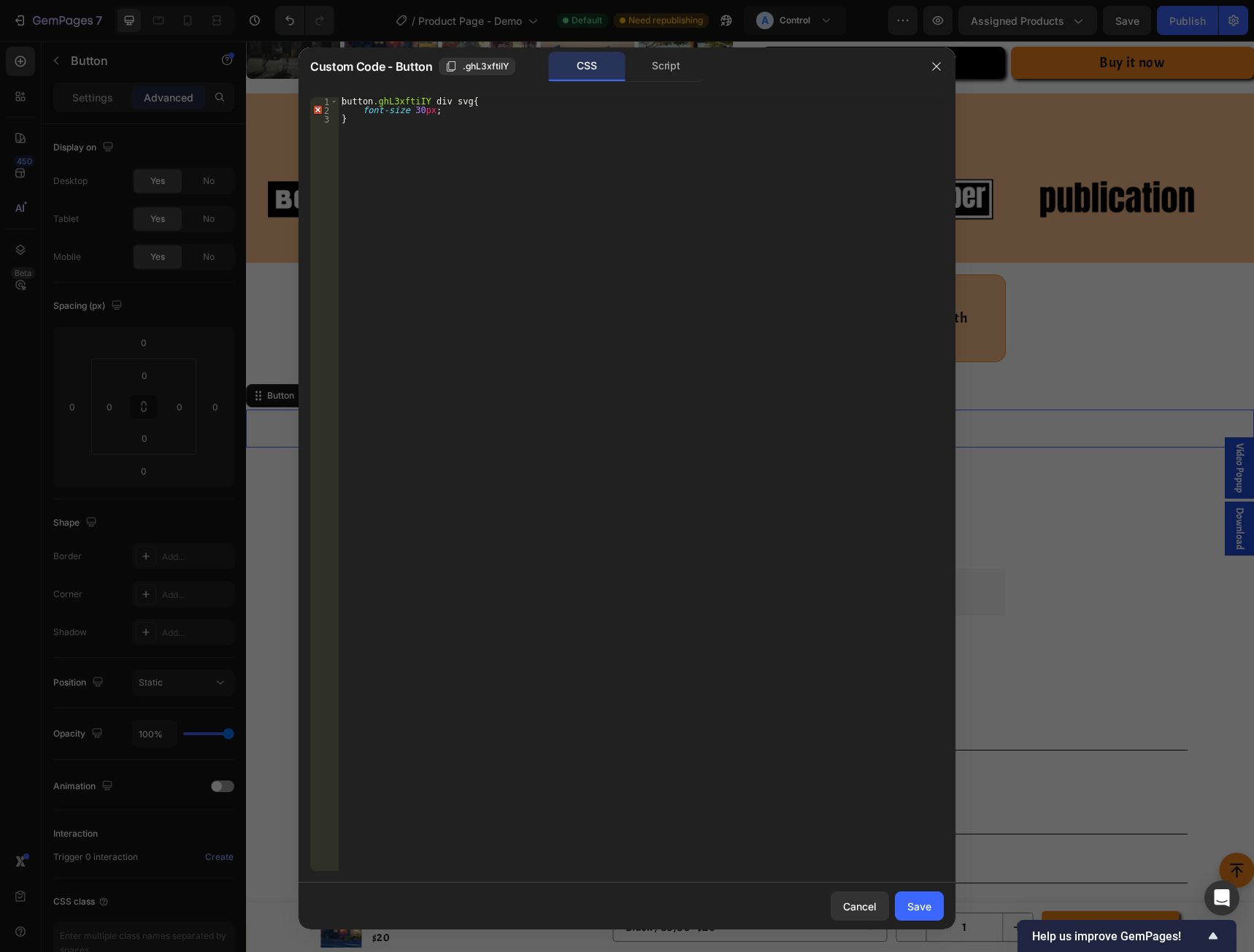
click at [438, 100] on div "button .ghL3xftiIY div svg { font-size 30 px ; }" at bounding box center [641, 492] width 605 height 791
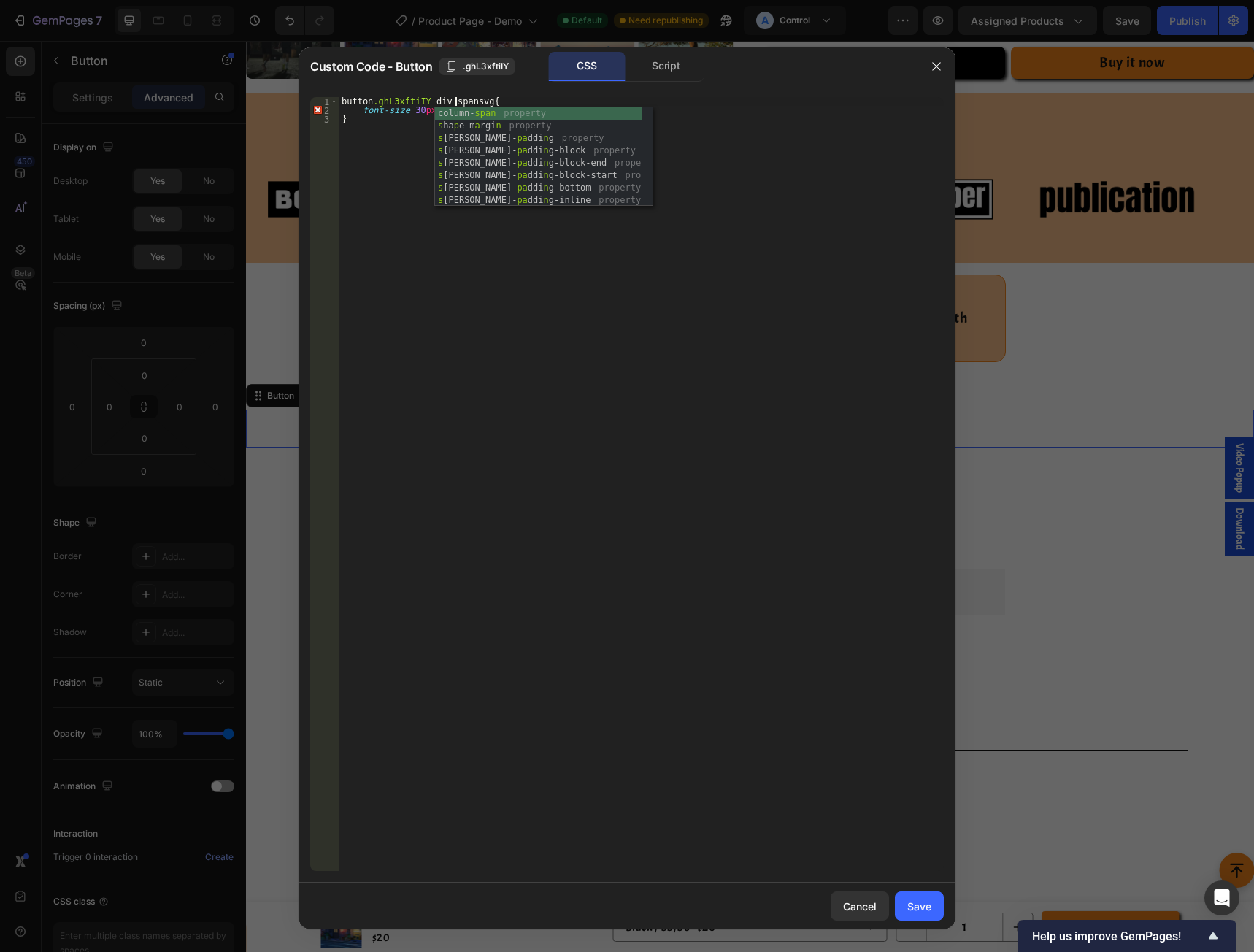
scroll to position [0, 119]
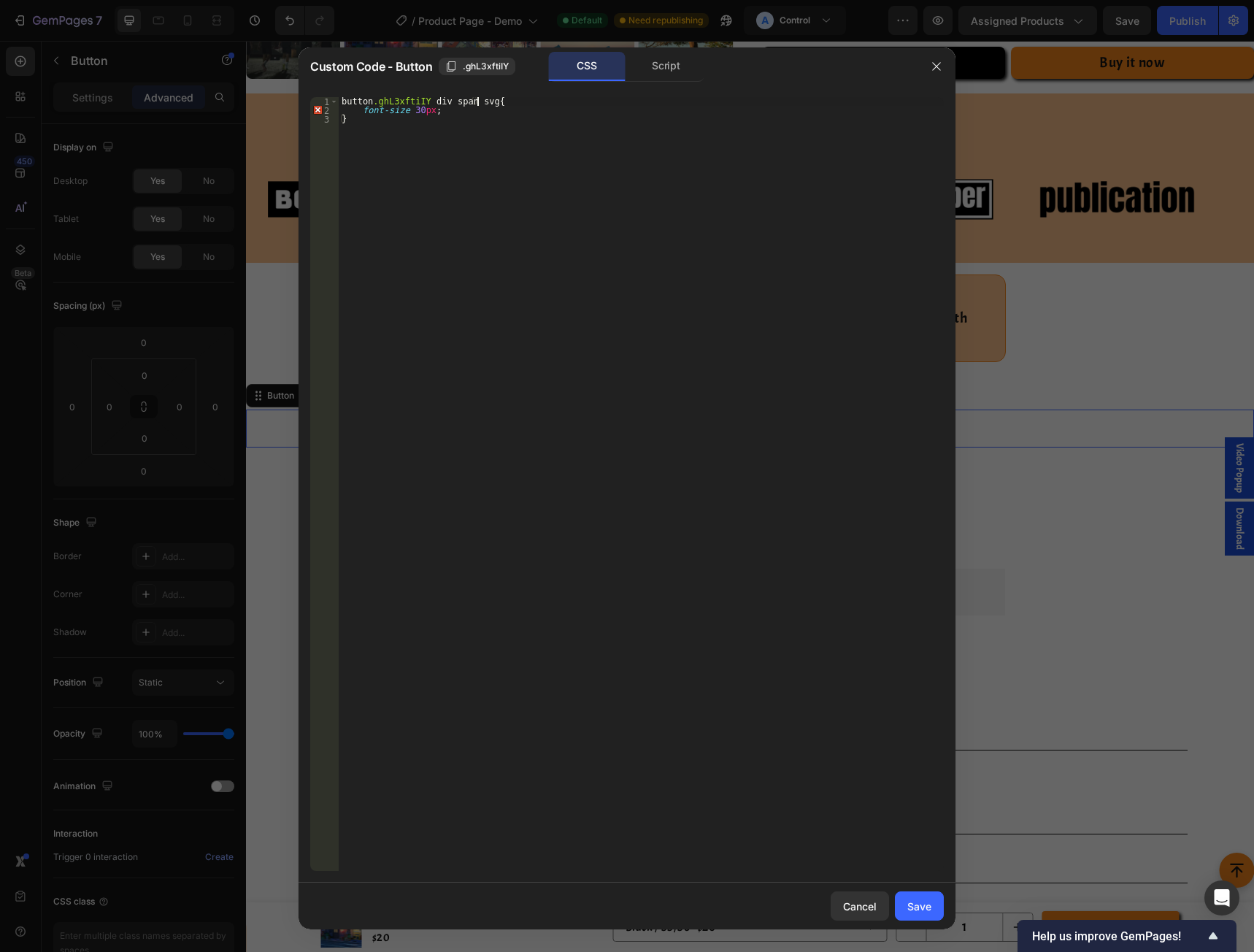
click at [397, 114] on div "button .ghL3xftiIY div span svg { font-size 30 px ; }" at bounding box center [641, 492] width 605 height 791
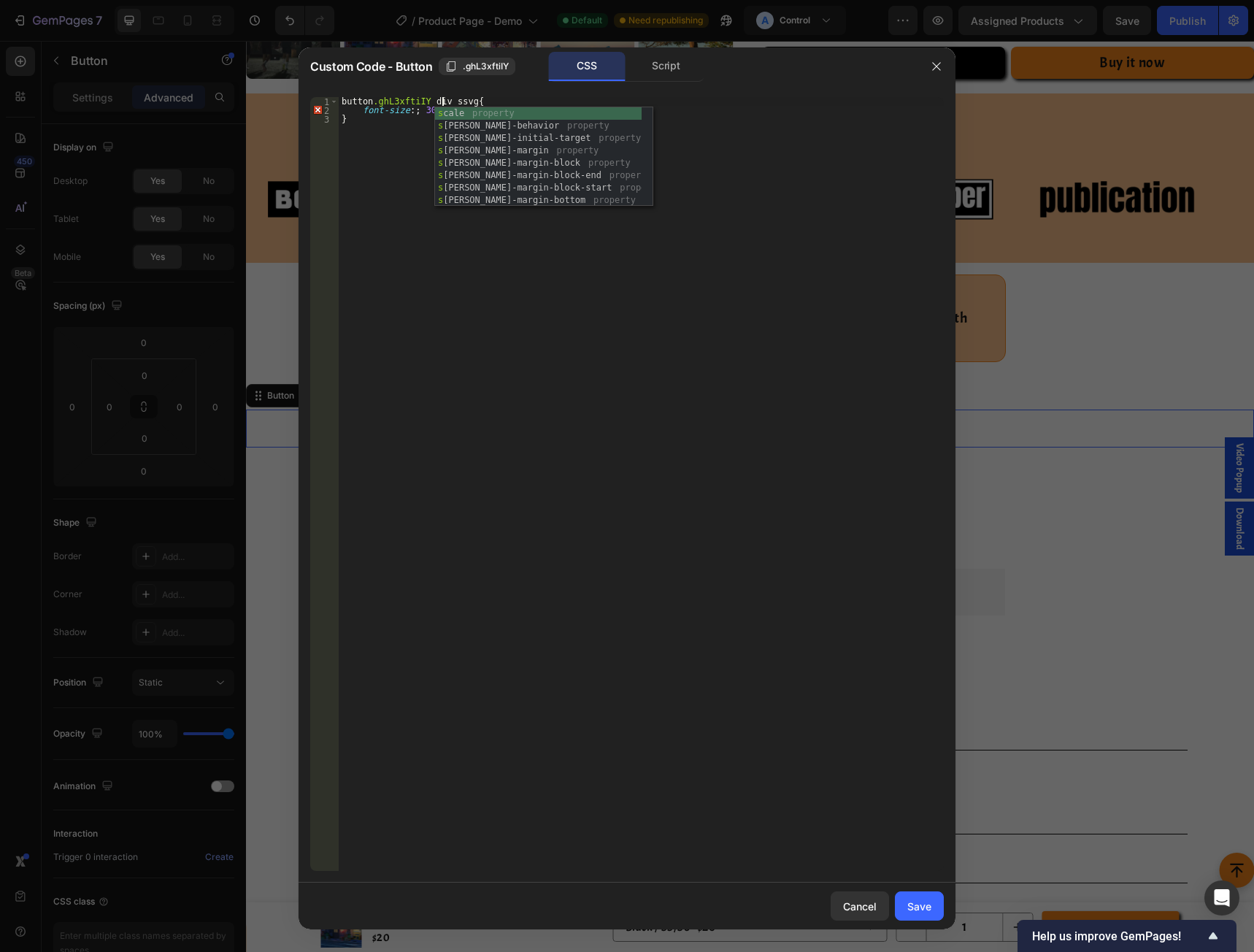
scroll to position [0, 113]
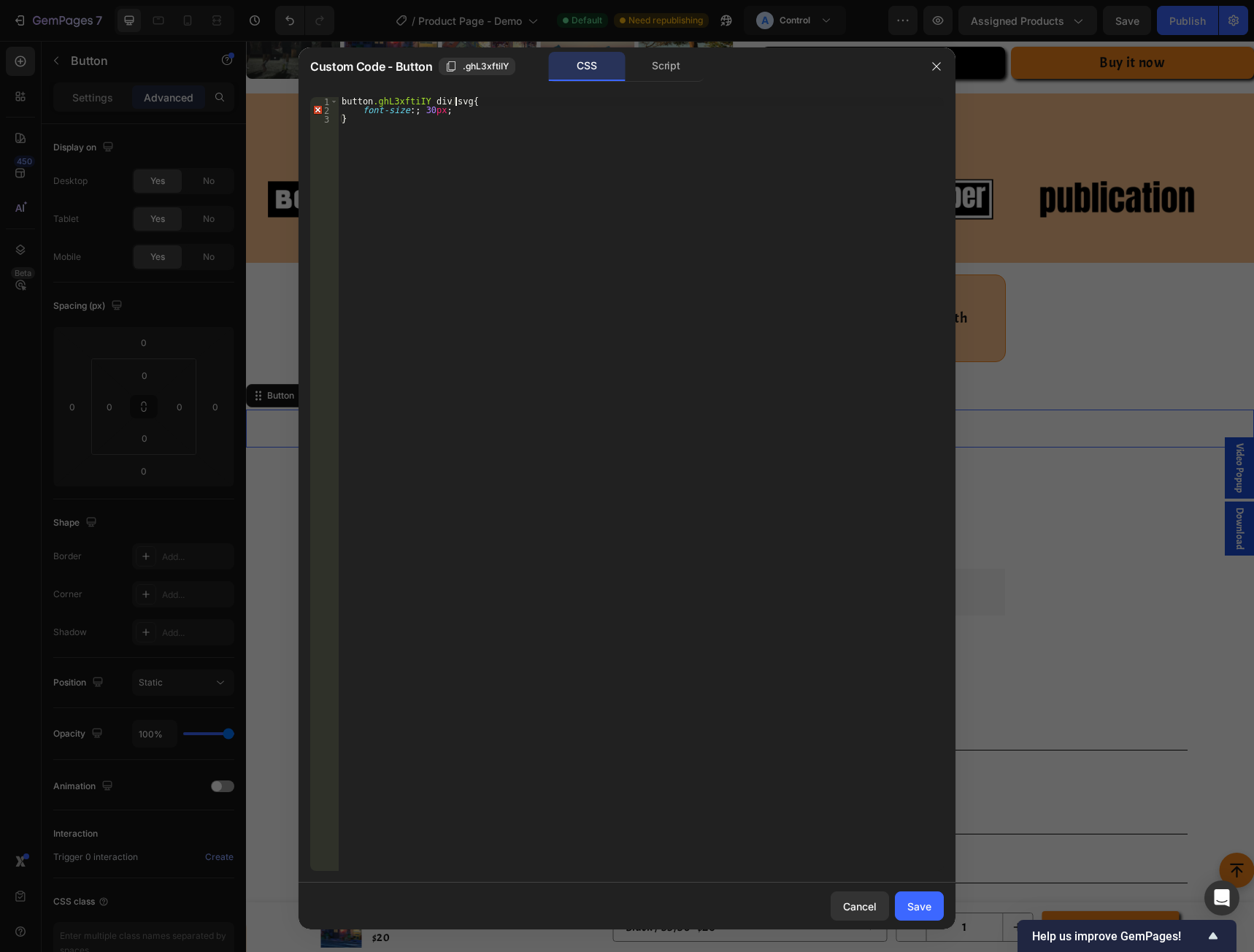
click at [403, 114] on div "button .ghL3xftiIY div svg { font-size :; 30 px ; }" at bounding box center [641, 492] width 605 height 791
type textarea "font-size:30px;"
click at [926, 908] on div "Save" at bounding box center [919, 906] width 24 height 15
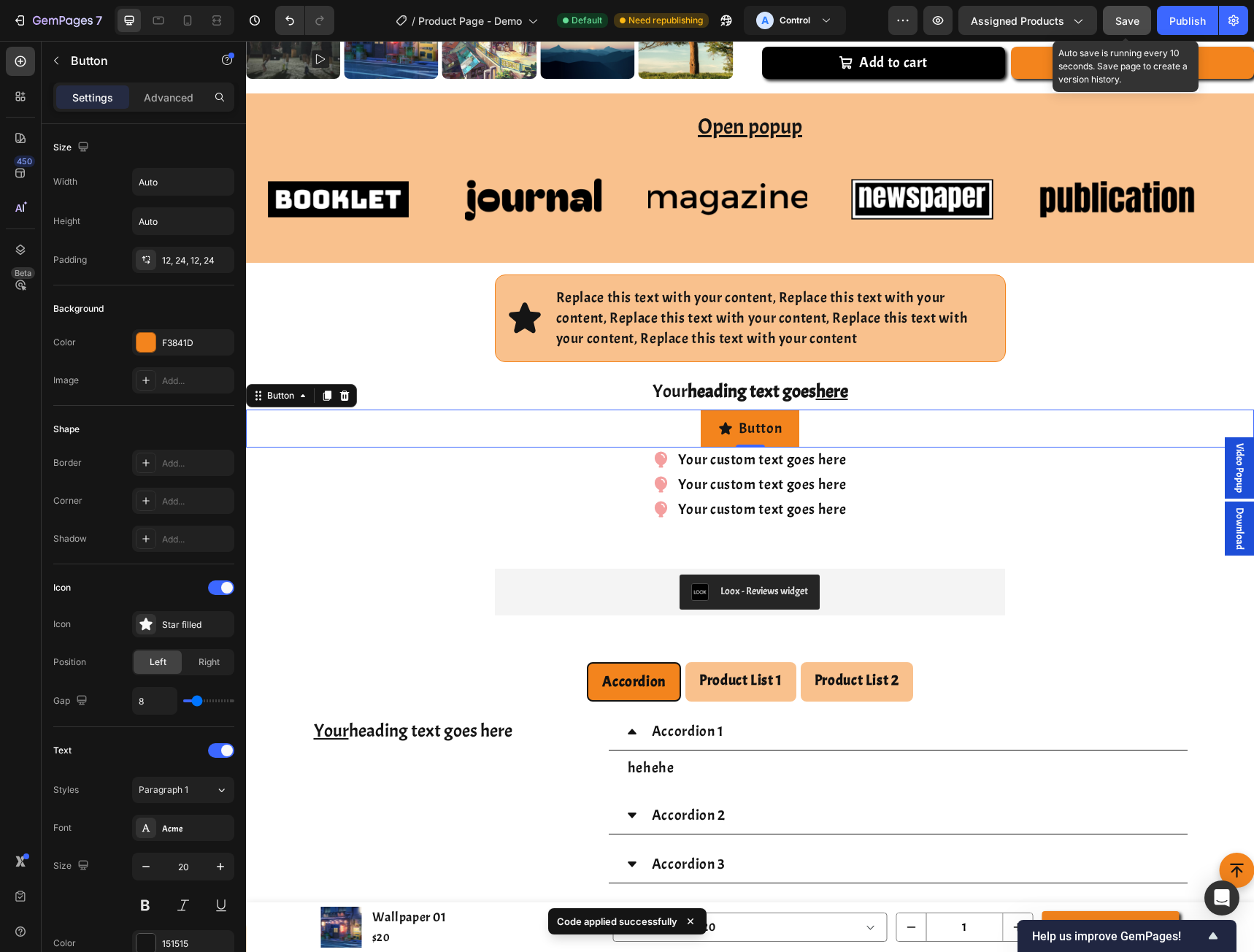
click at [1121, 32] on button "Save" at bounding box center [1126, 20] width 48 height 29
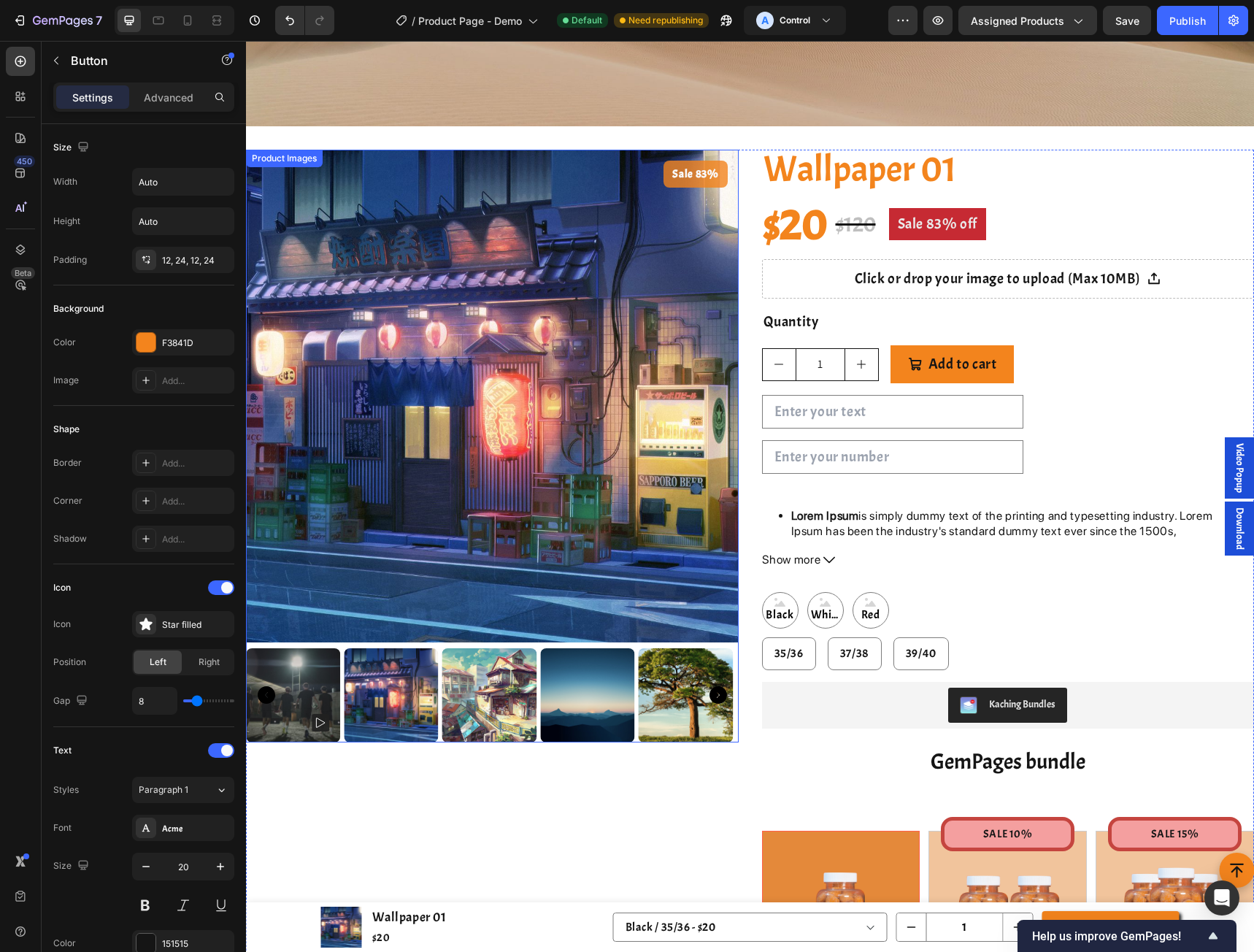
scroll to position [389, 0]
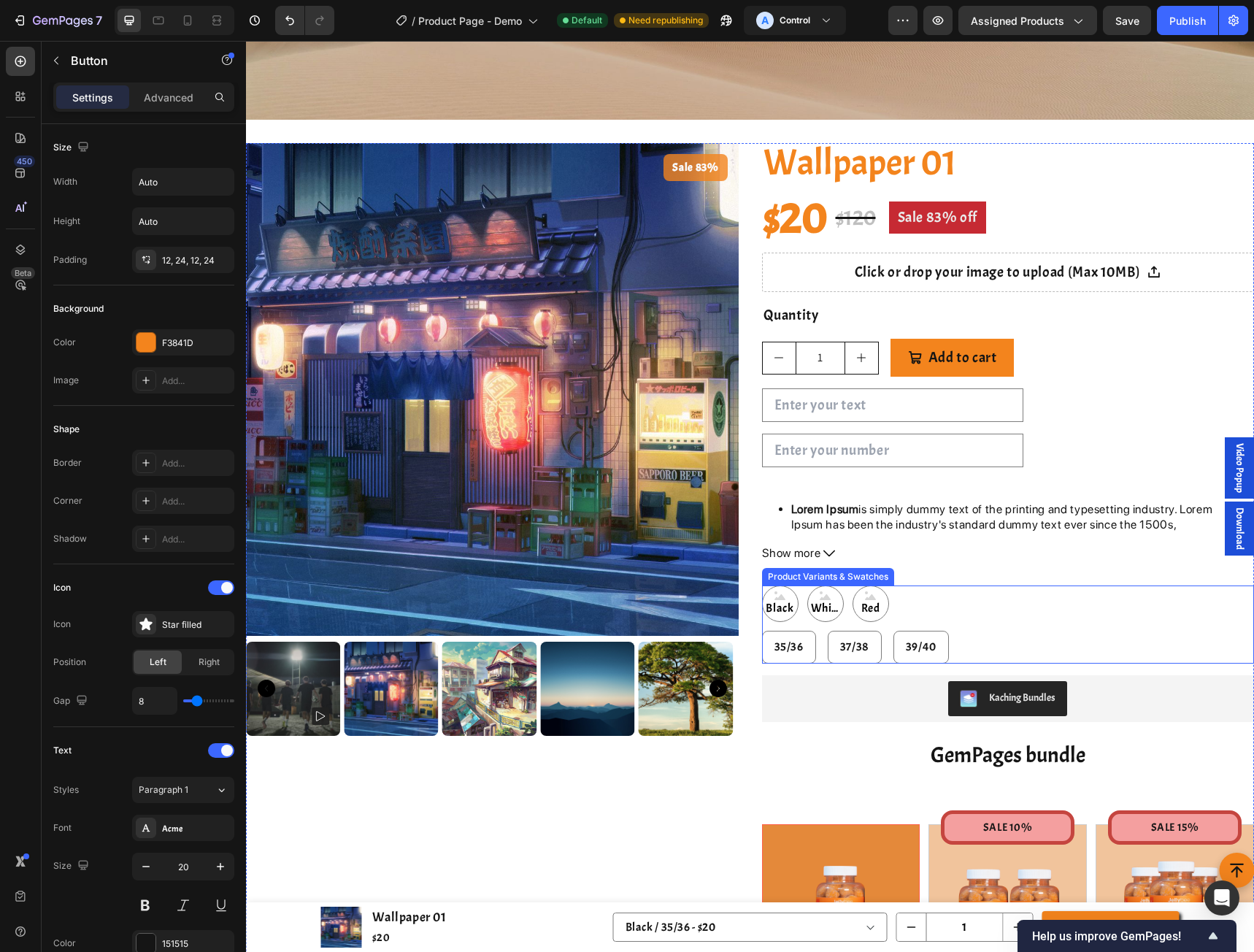
drag, startPoint x: 957, startPoint y: 613, endPoint x: 937, endPoint y: 612, distance: 20.0
click at [957, 613] on div "Black Black Black White White White Red Red Red" at bounding box center [1008, 603] width 493 height 36
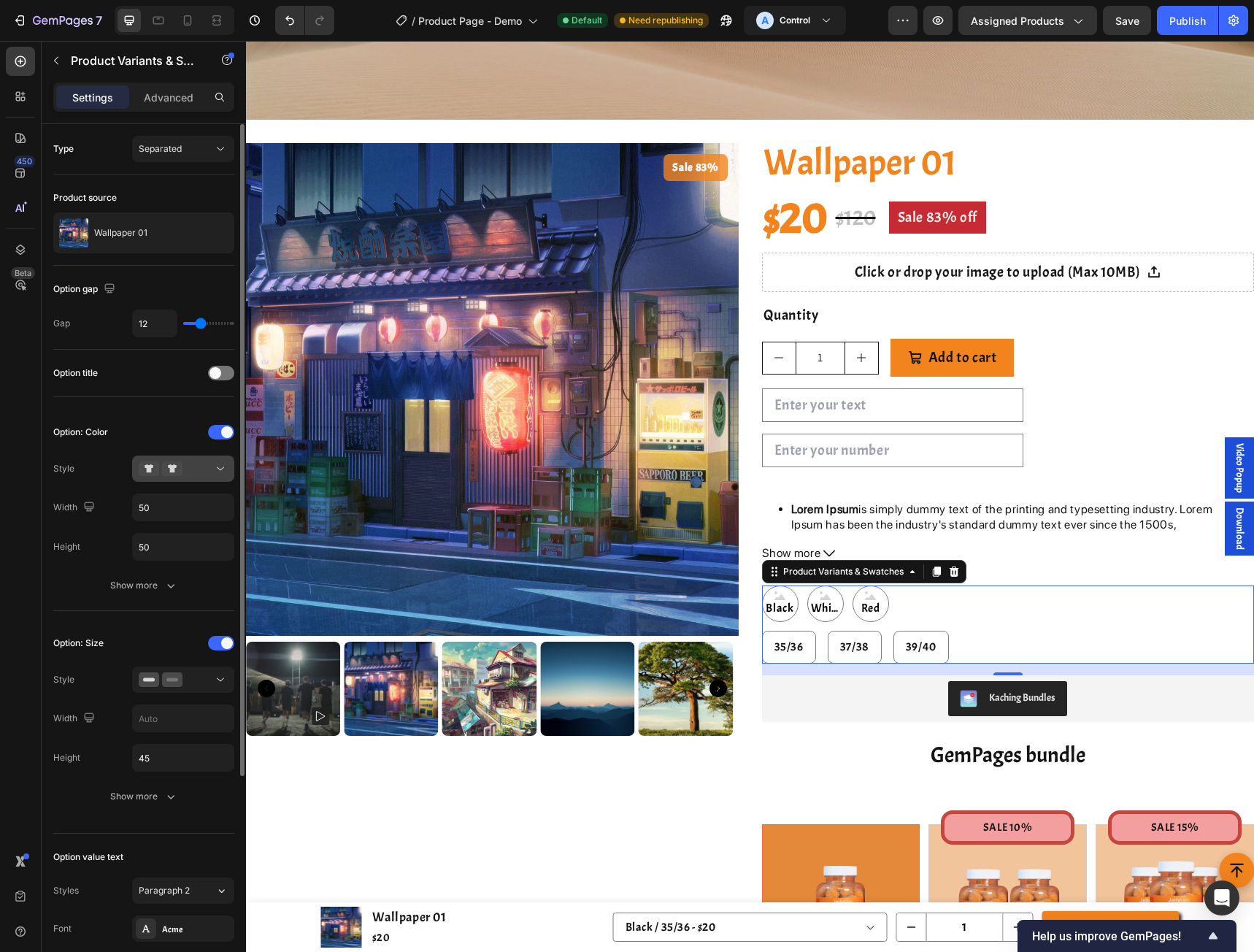
click at [199, 472] on div at bounding box center [183, 468] width 89 height 14
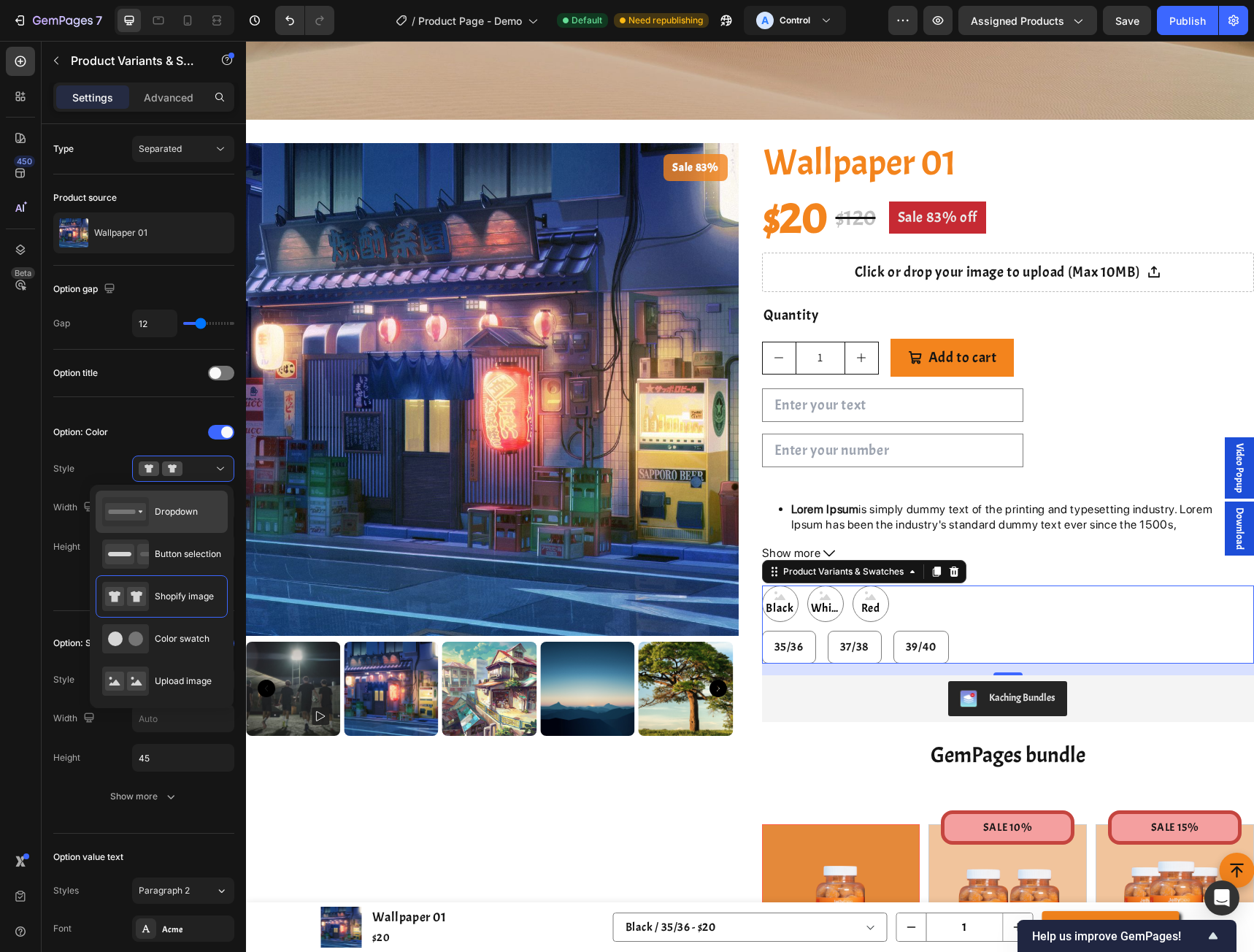
click at [188, 516] on span "Dropdown" at bounding box center [177, 512] width 43 height 14
type input "100%"
type input "45"
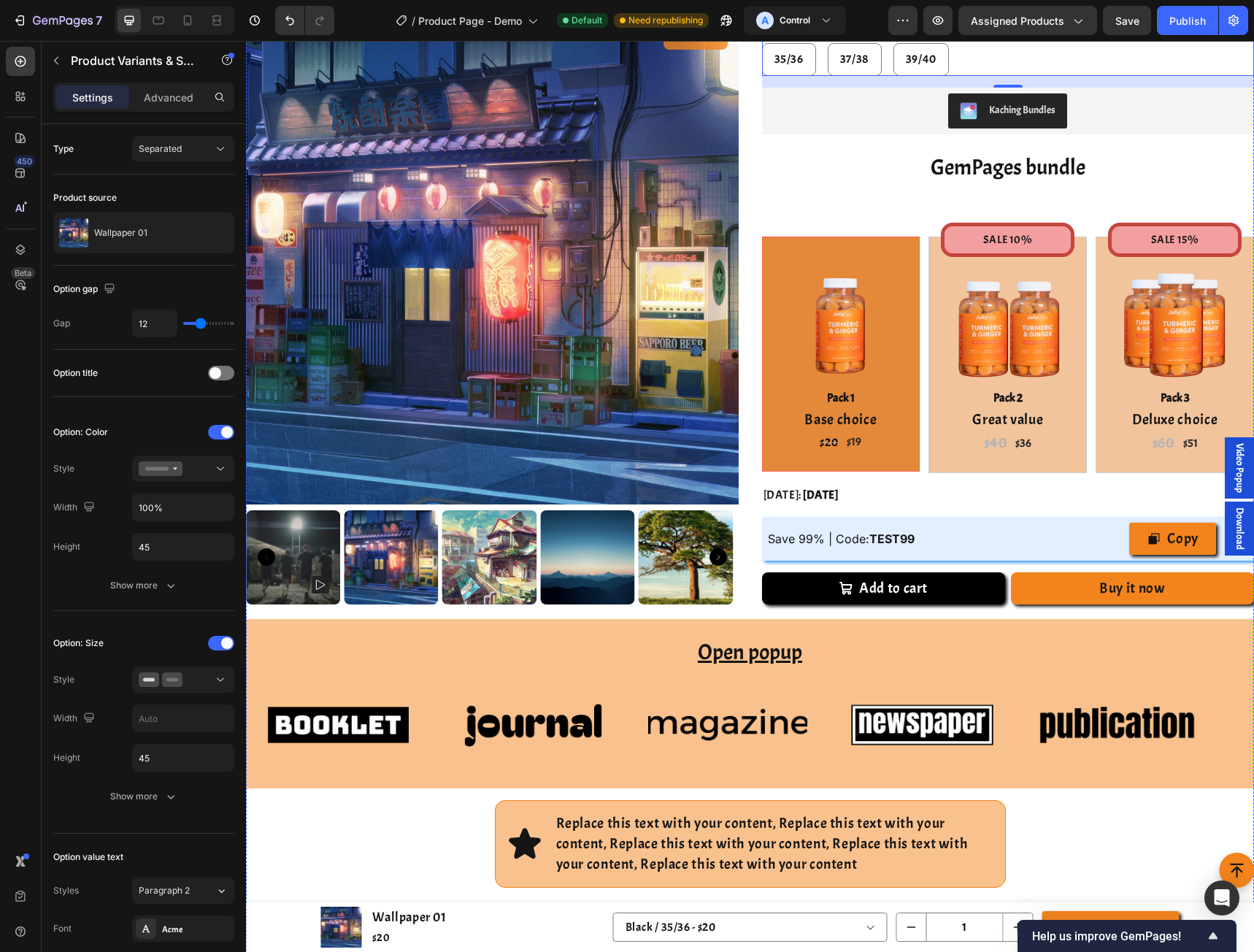
scroll to position [1557, 0]
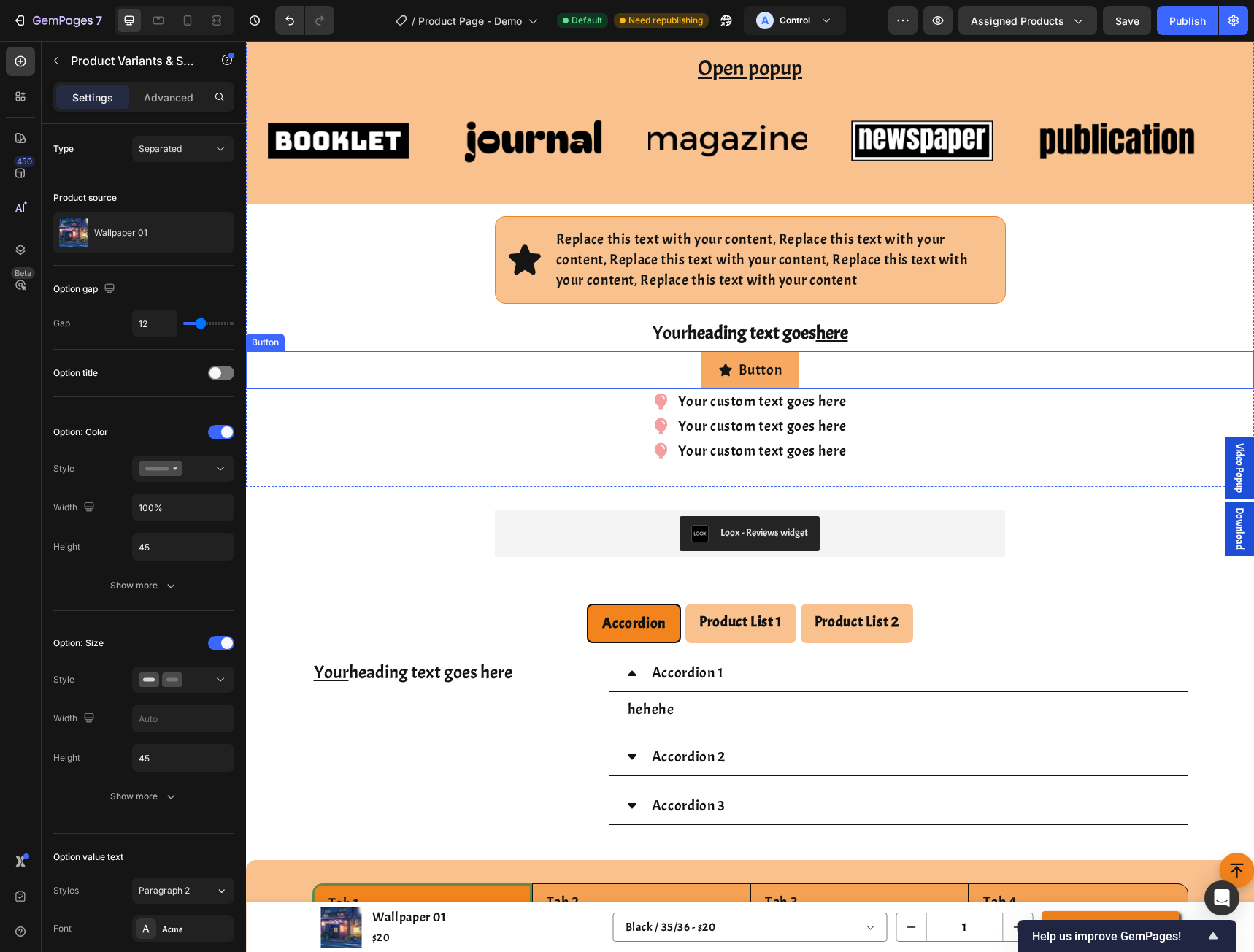
click at [722, 367] on icon at bounding box center [726, 370] width 13 height 13
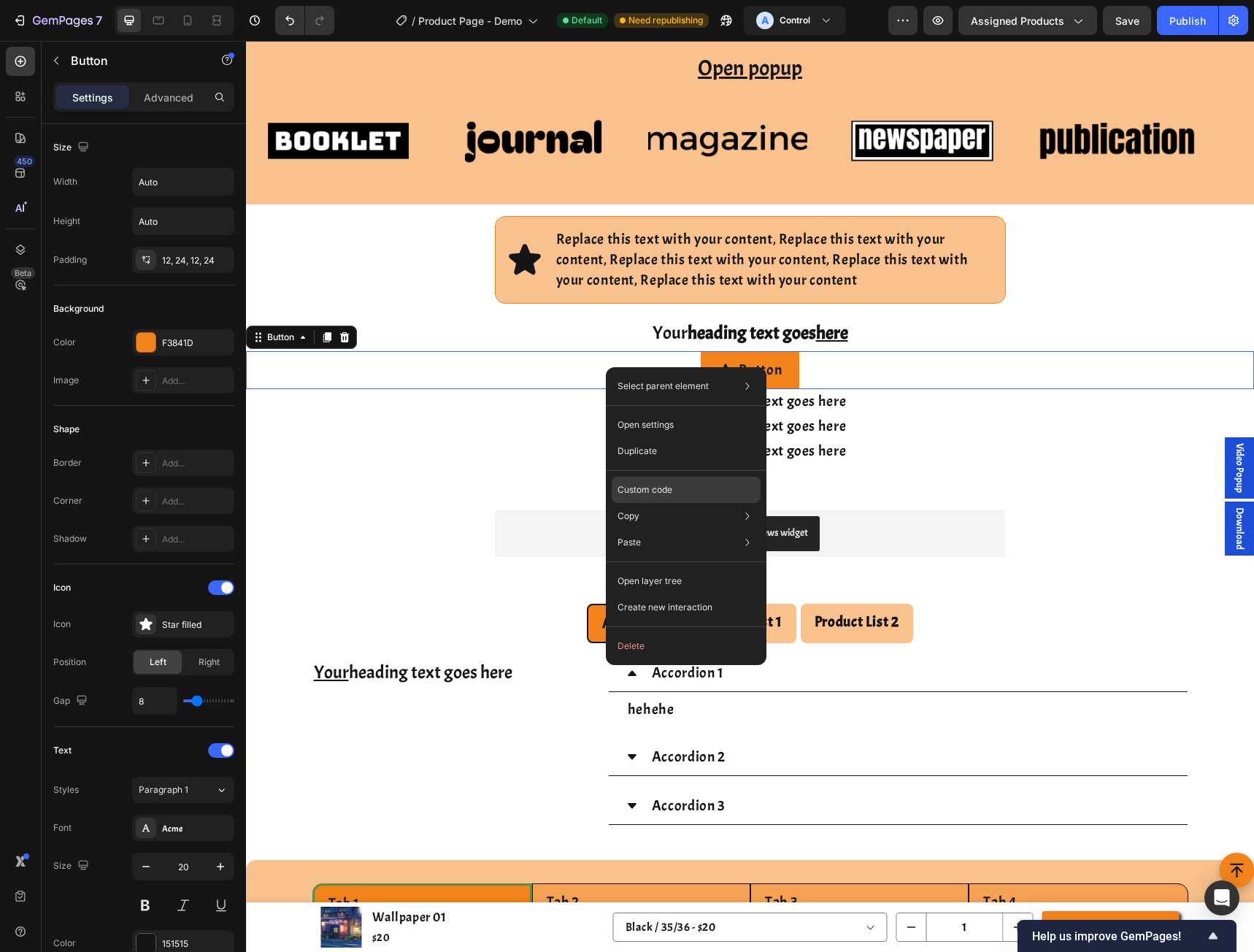
click at [648, 494] on p "Custom code" at bounding box center [645, 489] width 54 height 14
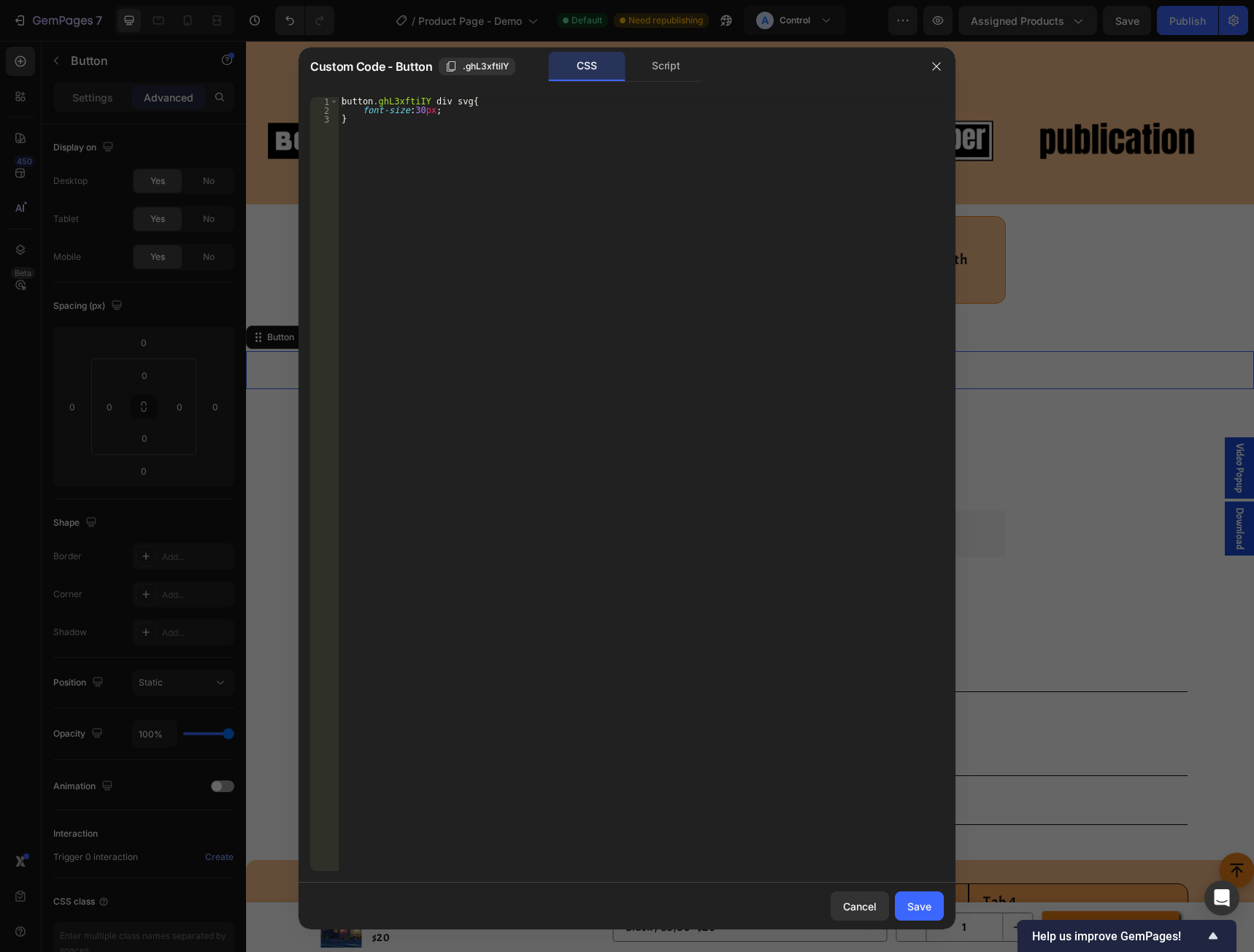
click at [439, 100] on div "button .ghL3xftiIY div svg { font-size : 30 px ; }" at bounding box center [641, 492] width 605 height 791
click at [408, 116] on div "button .ghL3xftiIY div span svg { font-size : 30 px !important ; }" at bounding box center [641, 492] width 605 height 791
type textarea "font-size:40px !important;"
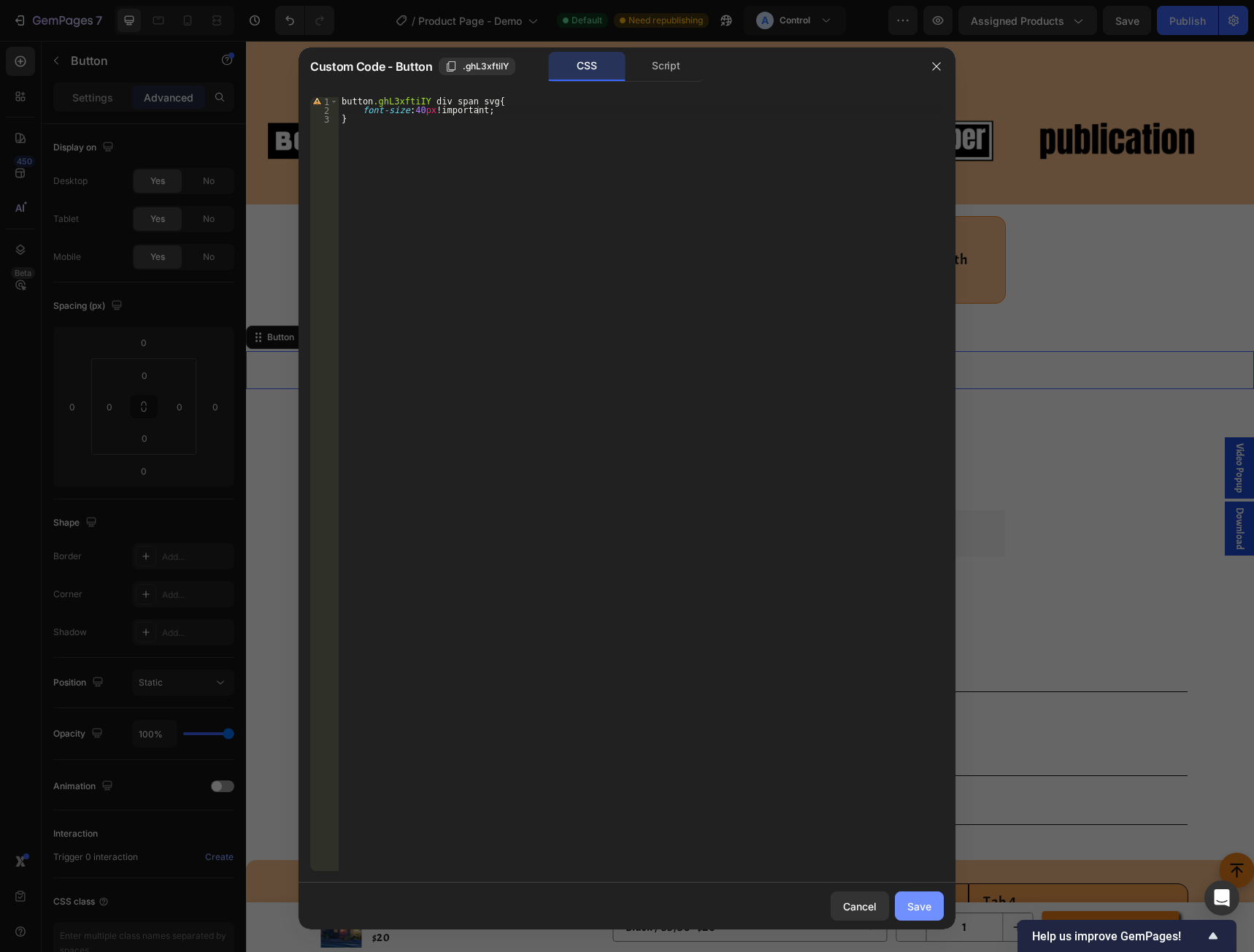
drag, startPoint x: 921, startPoint y: 912, endPoint x: 670, endPoint y: 869, distance: 254.7
click at [921, 912] on div "Save" at bounding box center [919, 906] width 24 height 15
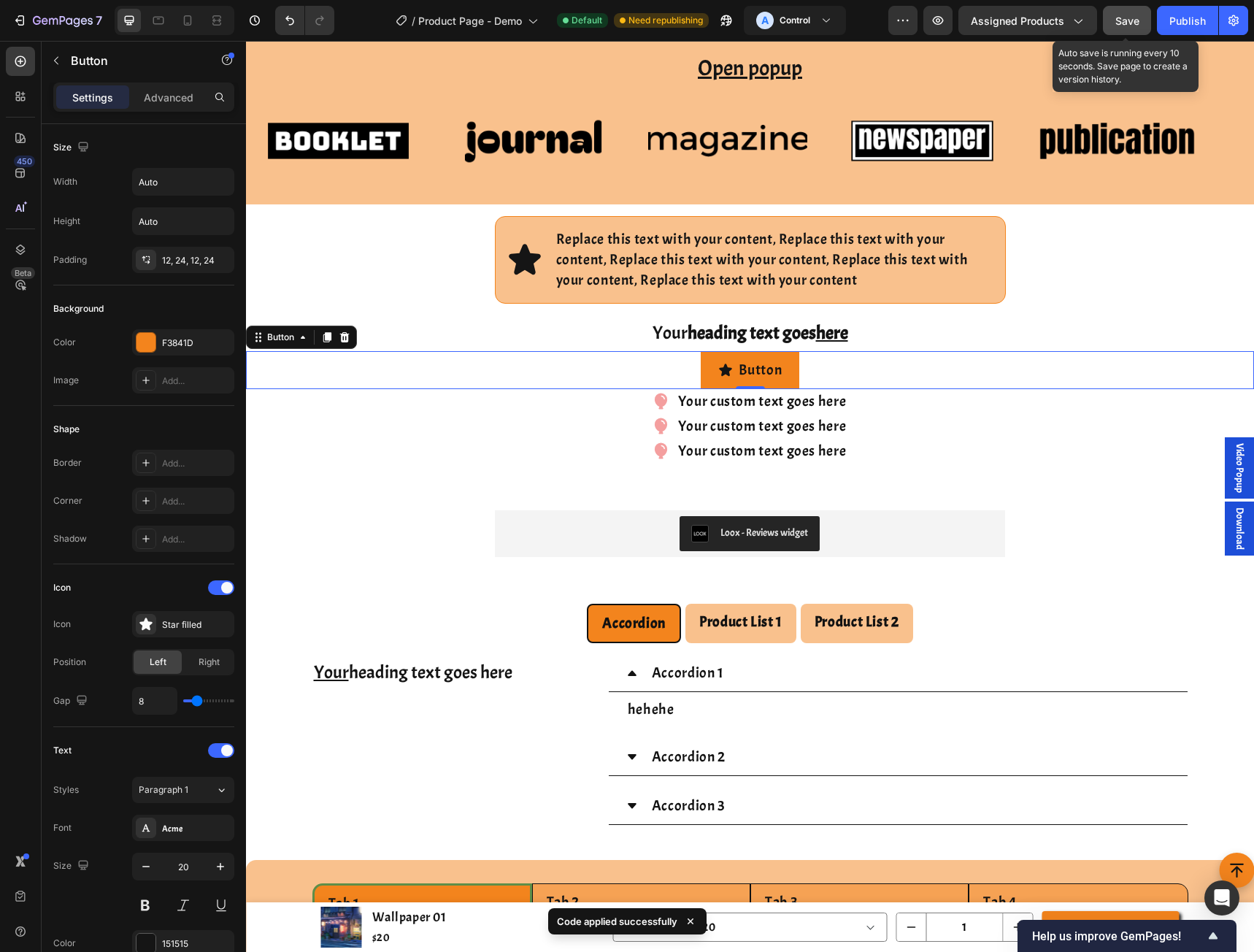
click at [1125, 28] on div "Save" at bounding box center [1127, 21] width 24 height 15
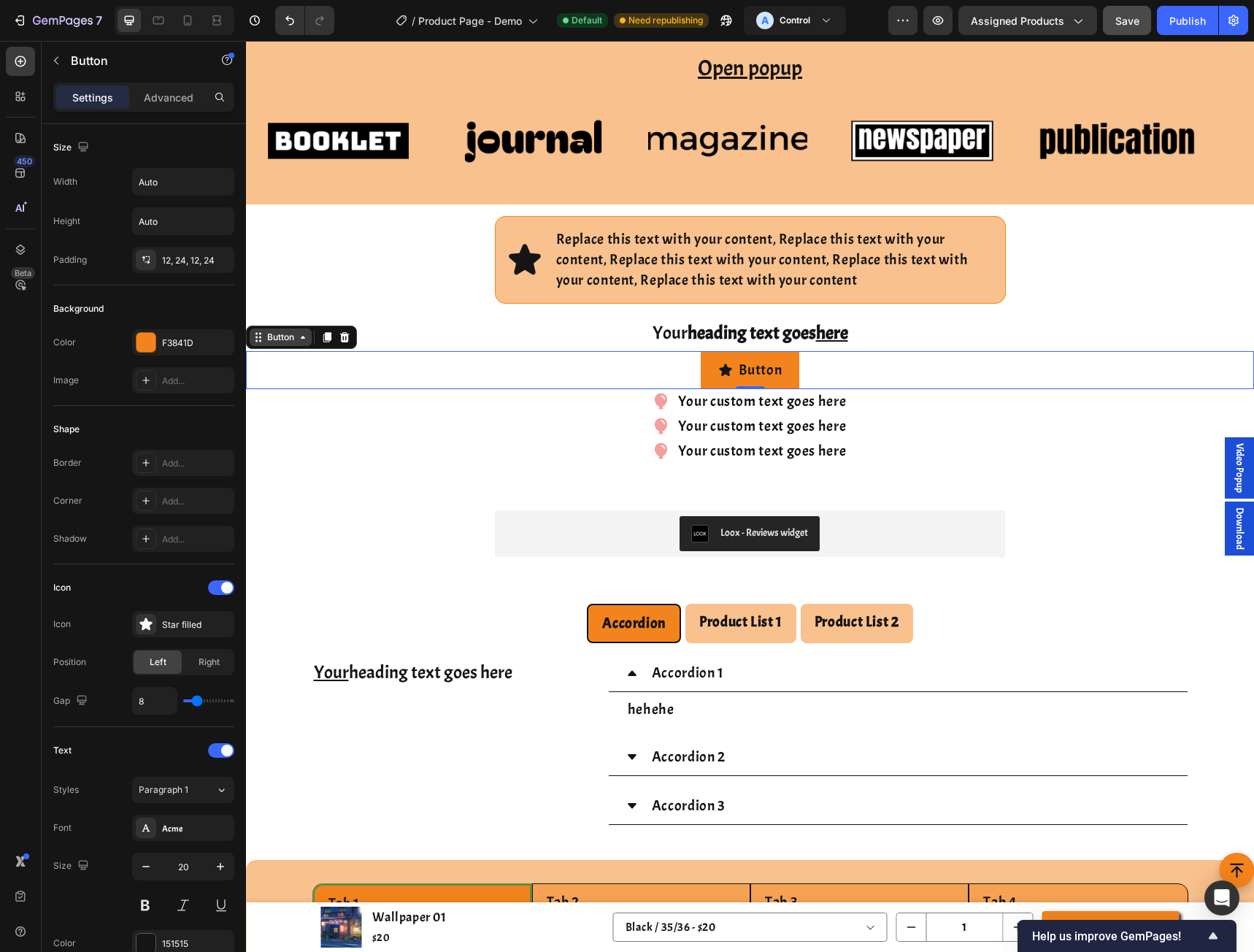
click at [284, 341] on div "Button" at bounding box center [281, 337] width 33 height 14
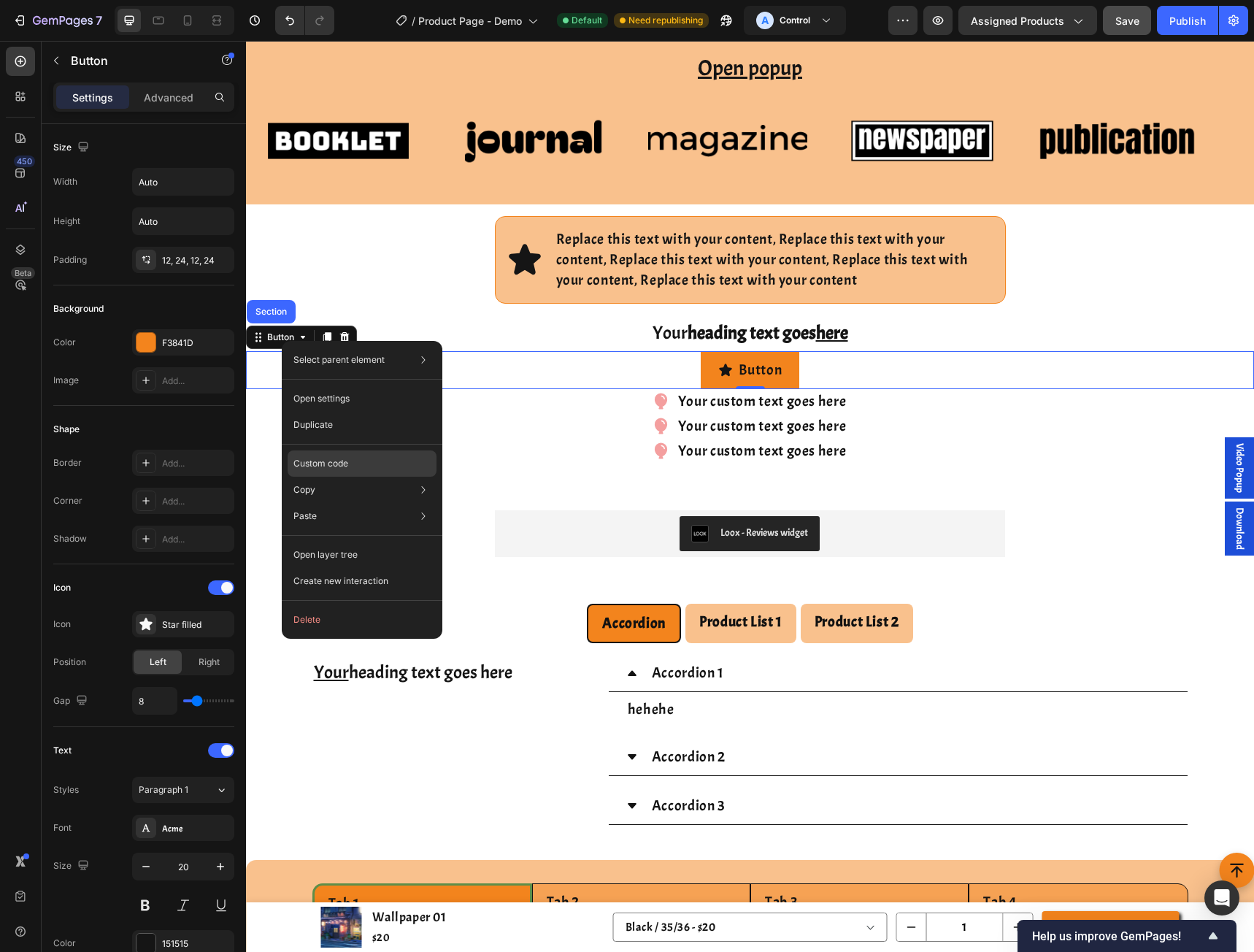
click at [326, 463] on p "Custom code" at bounding box center [321, 463] width 54 height 14
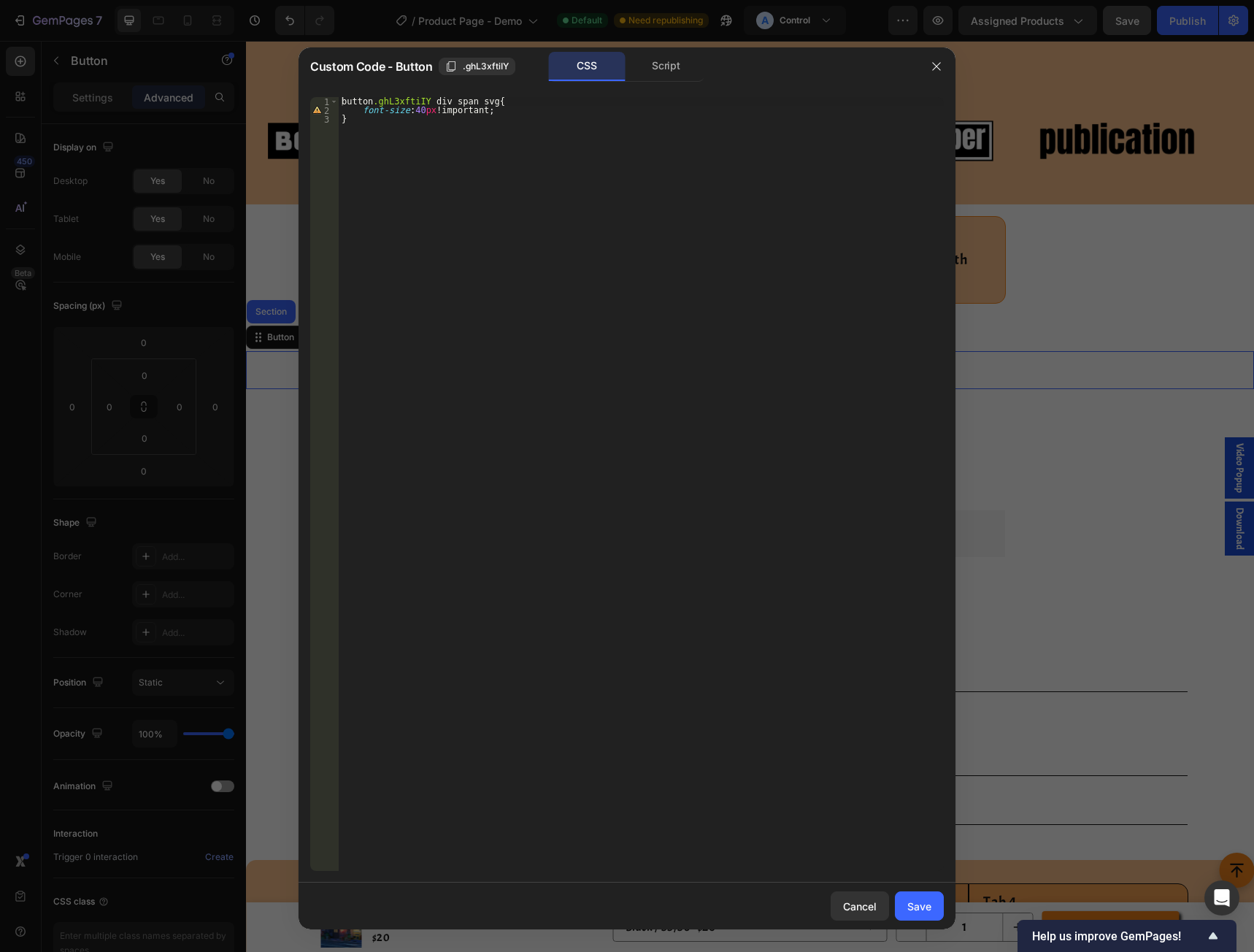
click at [524, 240] on div "button .ghL3xftiIY div span svg { font-size : 40 px !important ; }" at bounding box center [641, 492] width 605 height 791
click at [422, 101] on div "button .ghL3xftiIY div span svg { font-size : 40 px !important ; }" at bounding box center [641, 492] width 605 height 791
click at [422, 101] on div "button .ghL3xftiIY div span svg { font-size : 40 px !important ; }" at bounding box center [641, 492] width 605 height 791
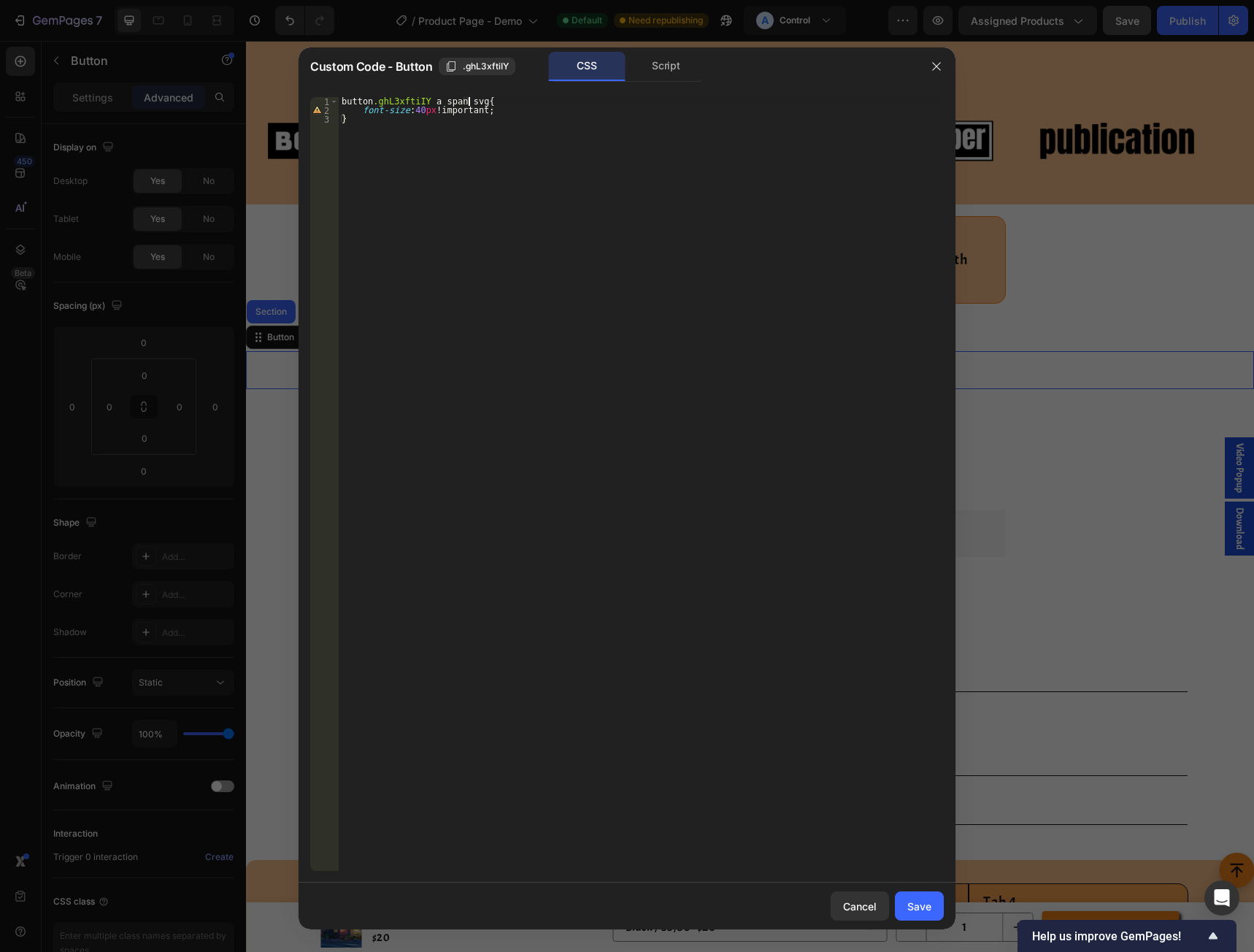
click at [436, 101] on div "button .ghL3xftiIY a span svg { font-size : 40 px !important ; }" at bounding box center [641, 492] width 605 height 791
drag, startPoint x: 510, startPoint y: 246, endPoint x: 866, endPoint y: 611, distance: 509.9
click at [523, 241] on div "button .ghL3xftiIY a svg { font-size : 40 px !important ; }" at bounding box center [641, 492] width 605 height 791
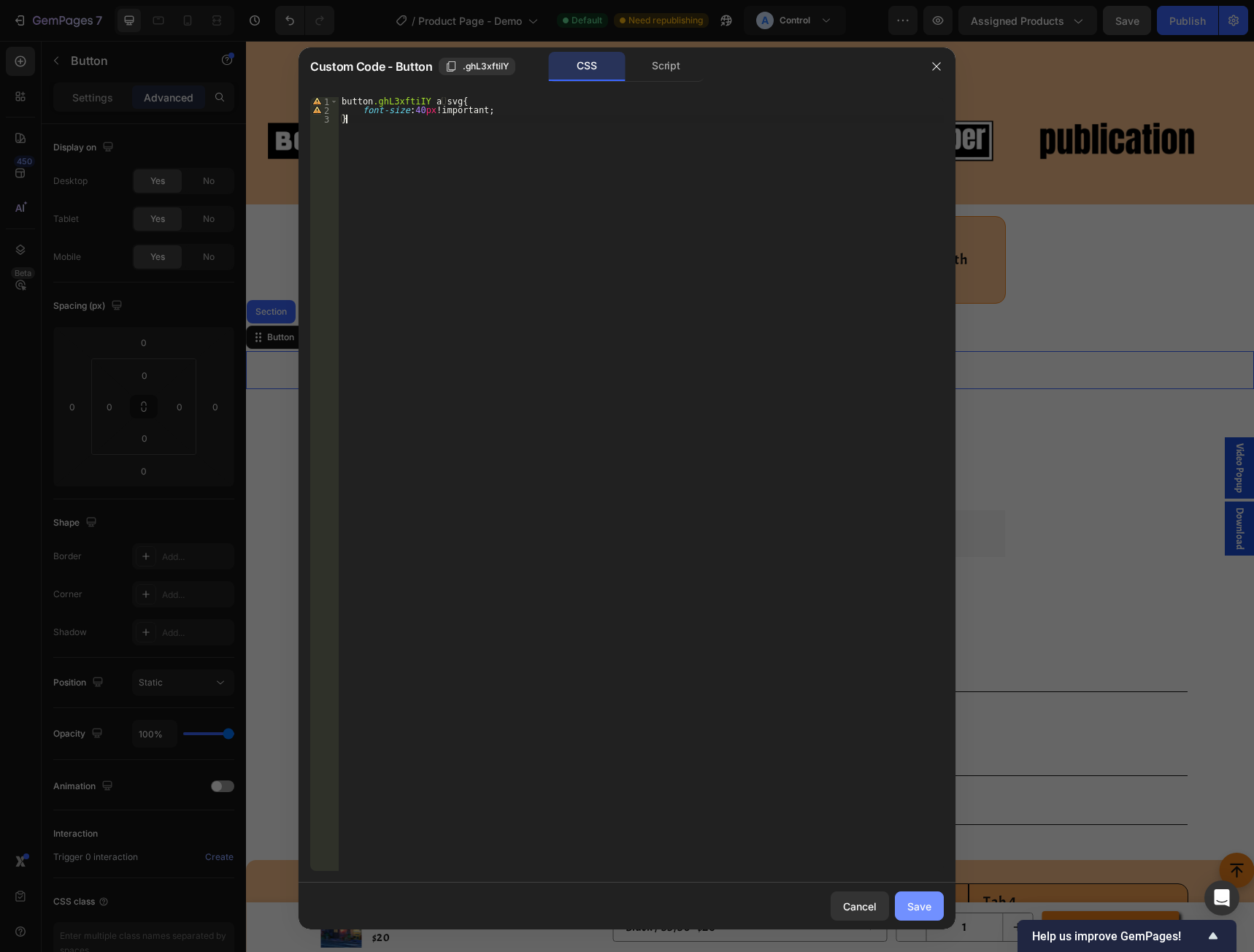
type textarea "}"
click at [922, 897] on button "Save" at bounding box center [920, 906] width 49 height 29
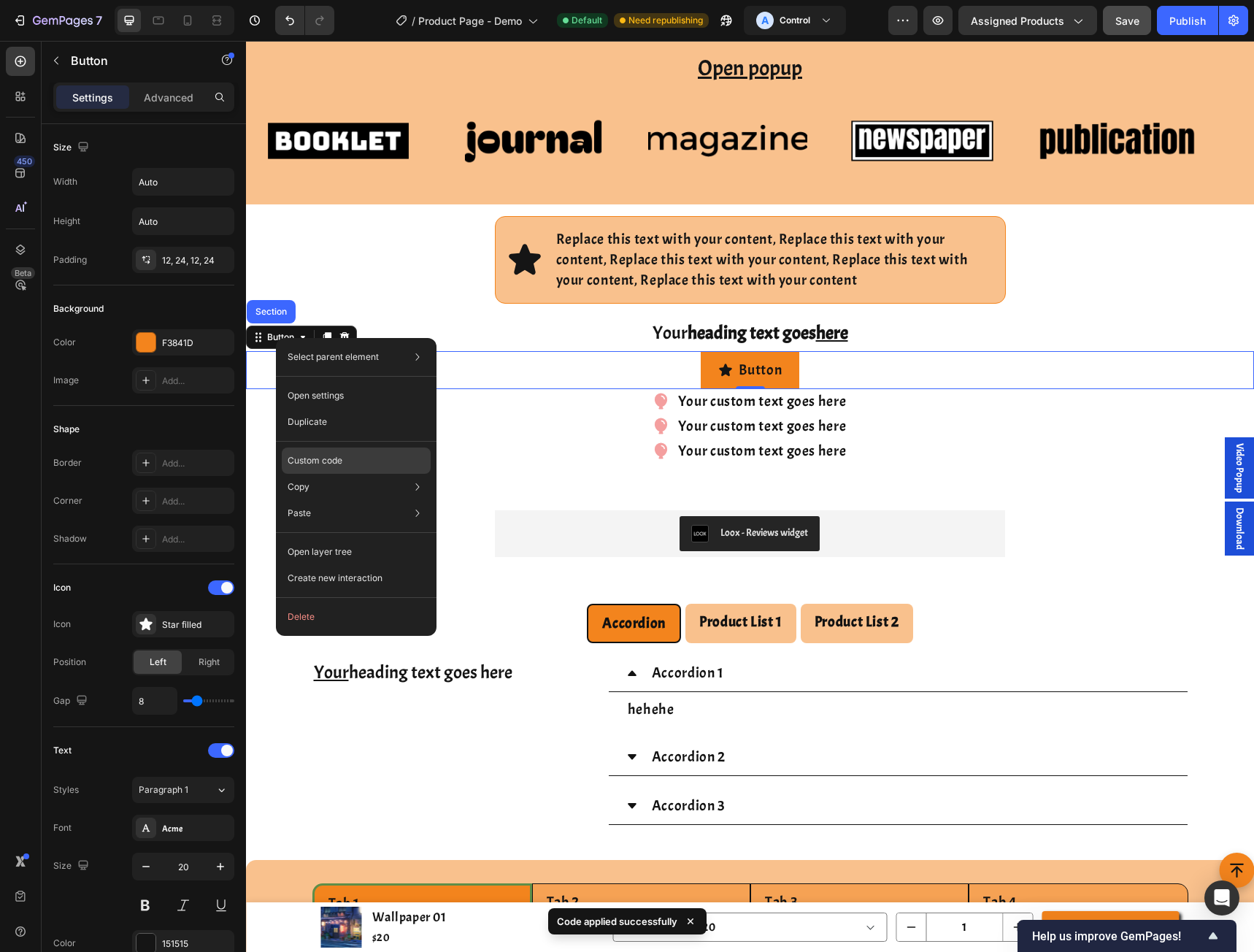
click at [320, 458] on p "Custom code" at bounding box center [314, 460] width 54 height 14
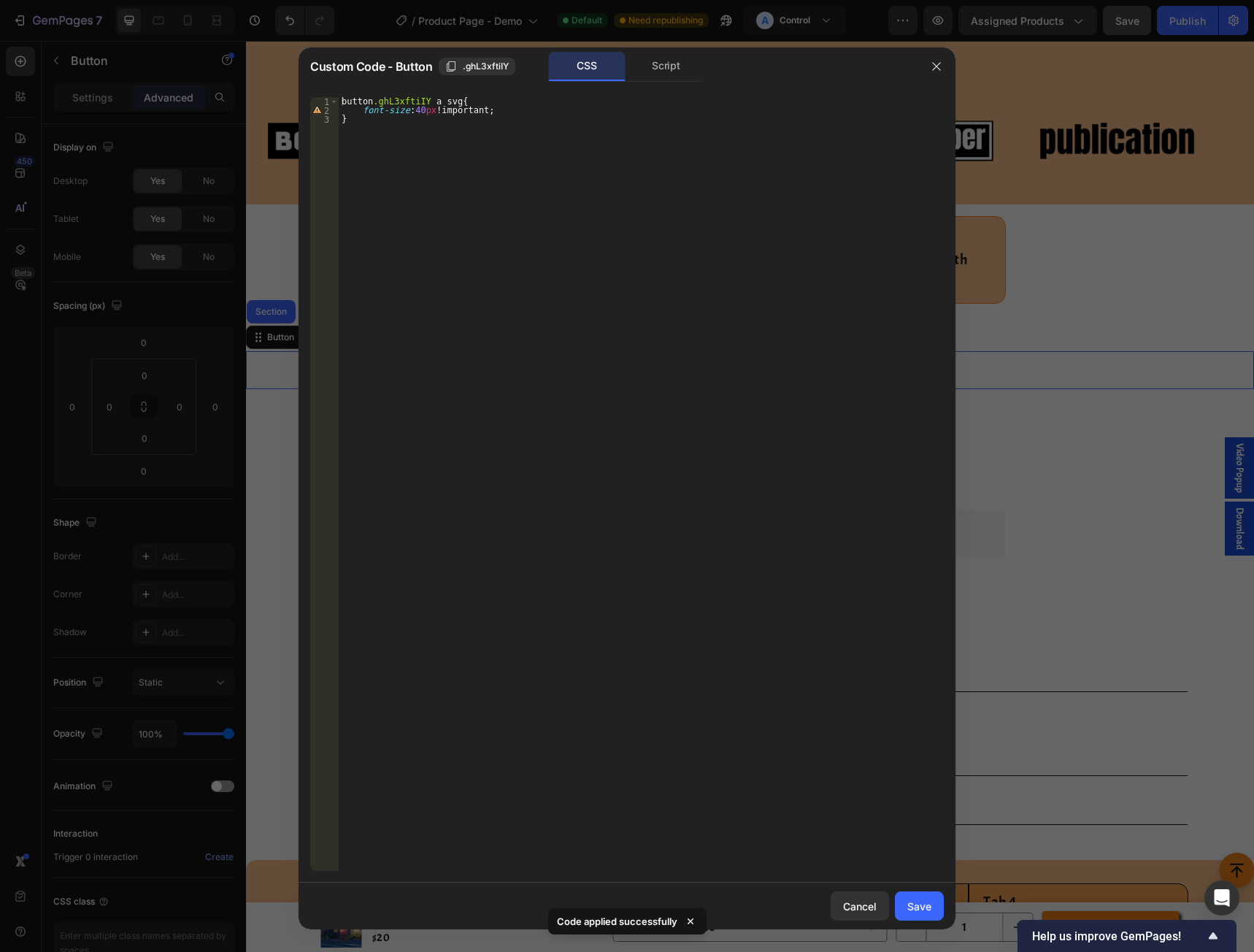
drag, startPoint x: 370, startPoint y: 102, endPoint x: 372, endPoint y: 149, distance: 47.0
click at [370, 103] on div "button .ghL3xftiIY a svg { font-size : 40 px !important ; }" at bounding box center [641, 492] width 605 height 791
click at [509, 289] on div ".ghL3xftiIY a svg { font-size : 40 px !important ; }" at bounding box center [641, 492] width 605 height 791
type textarea "}"
click at [927, 912] on div "Save" at bounding box center [919, 906] width 24 height 15
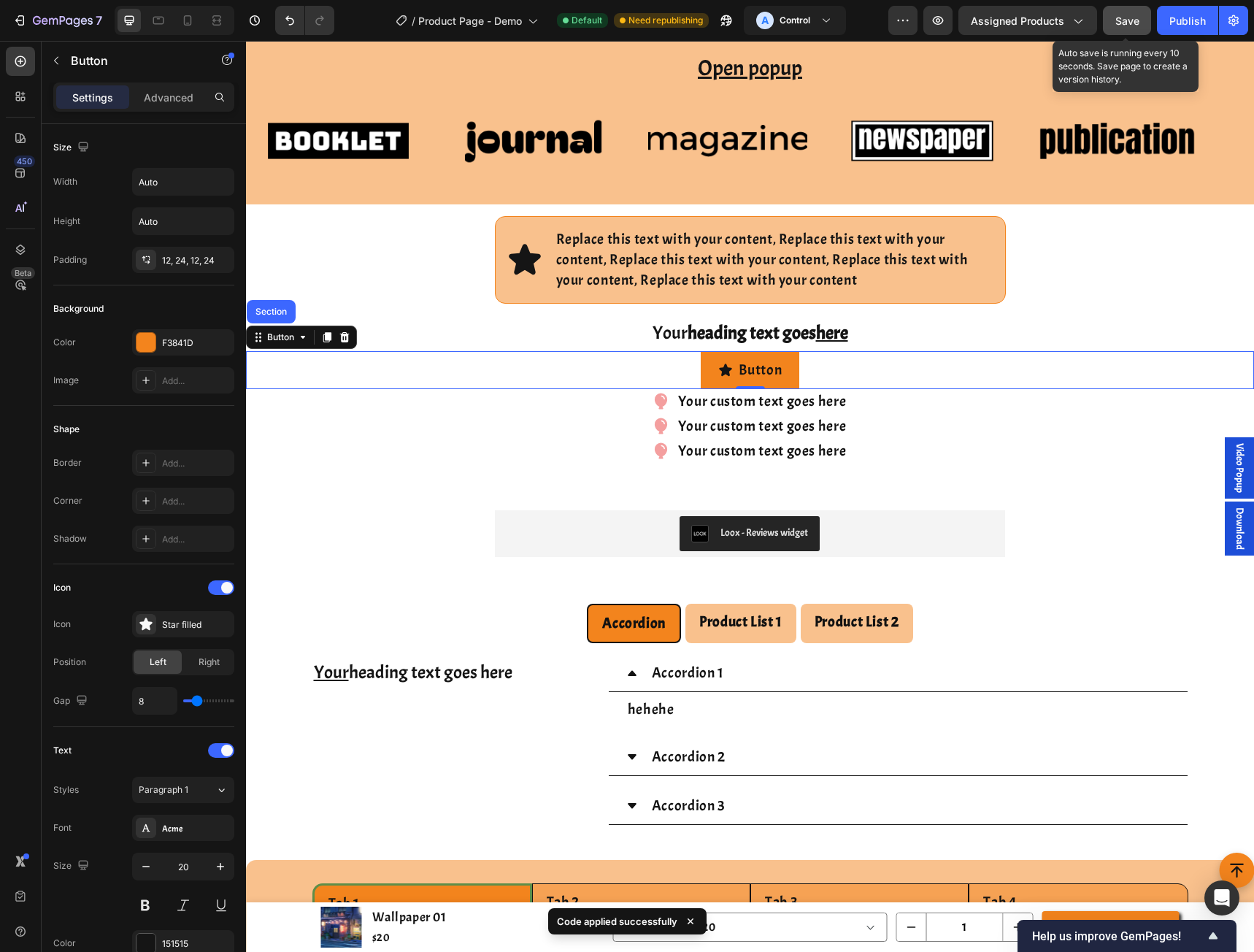
drag, startPoint x: 1134, startPoint y: 32, endPoint x: 1127, endPoint y: 31, distance: 7.1
click at [1133, 32] on button "Save" at bounding box center [1126, 20] width 48 height 29
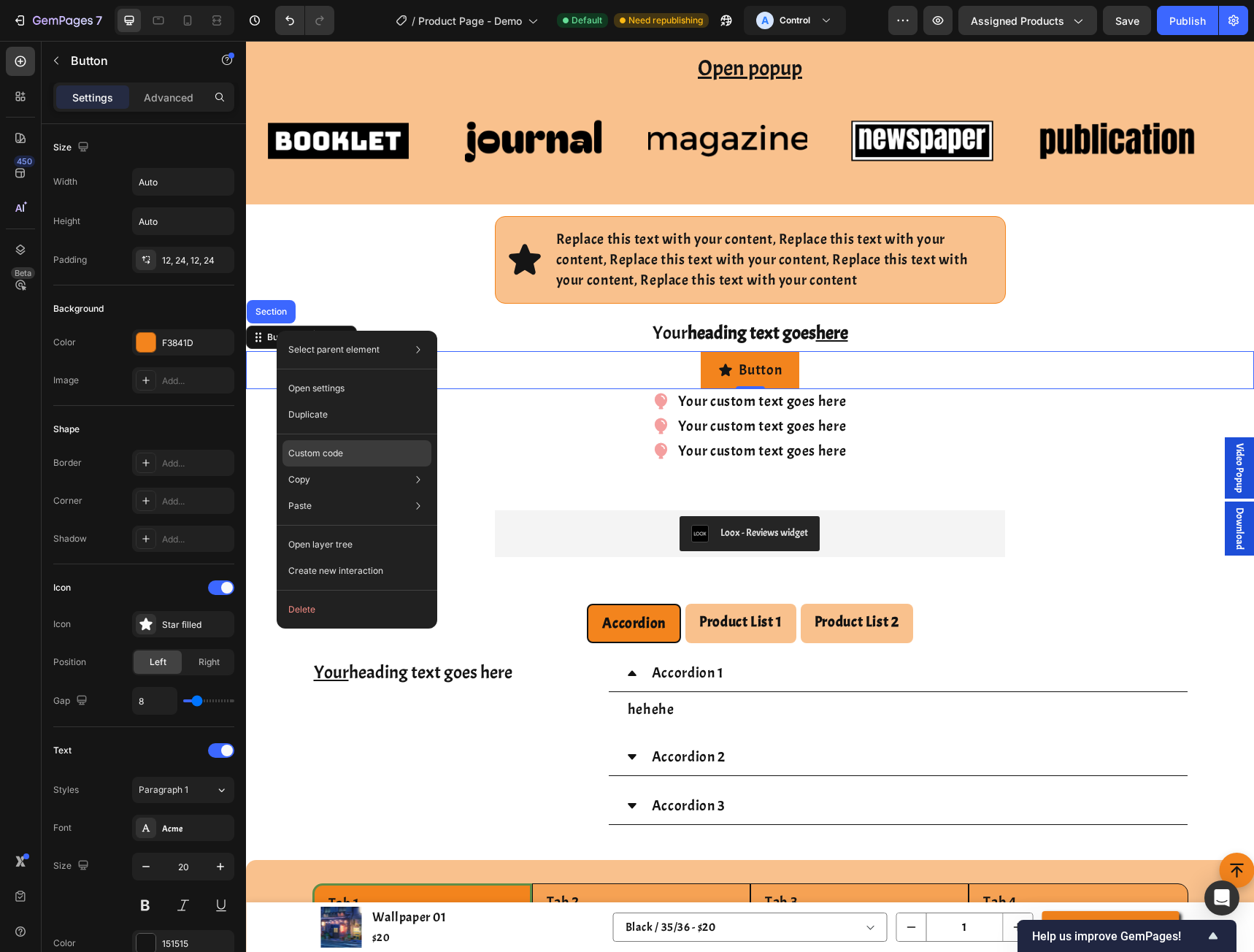
click at [314, 449] on p "Custom code" at bounding box center [315, 453] width 54 height 14
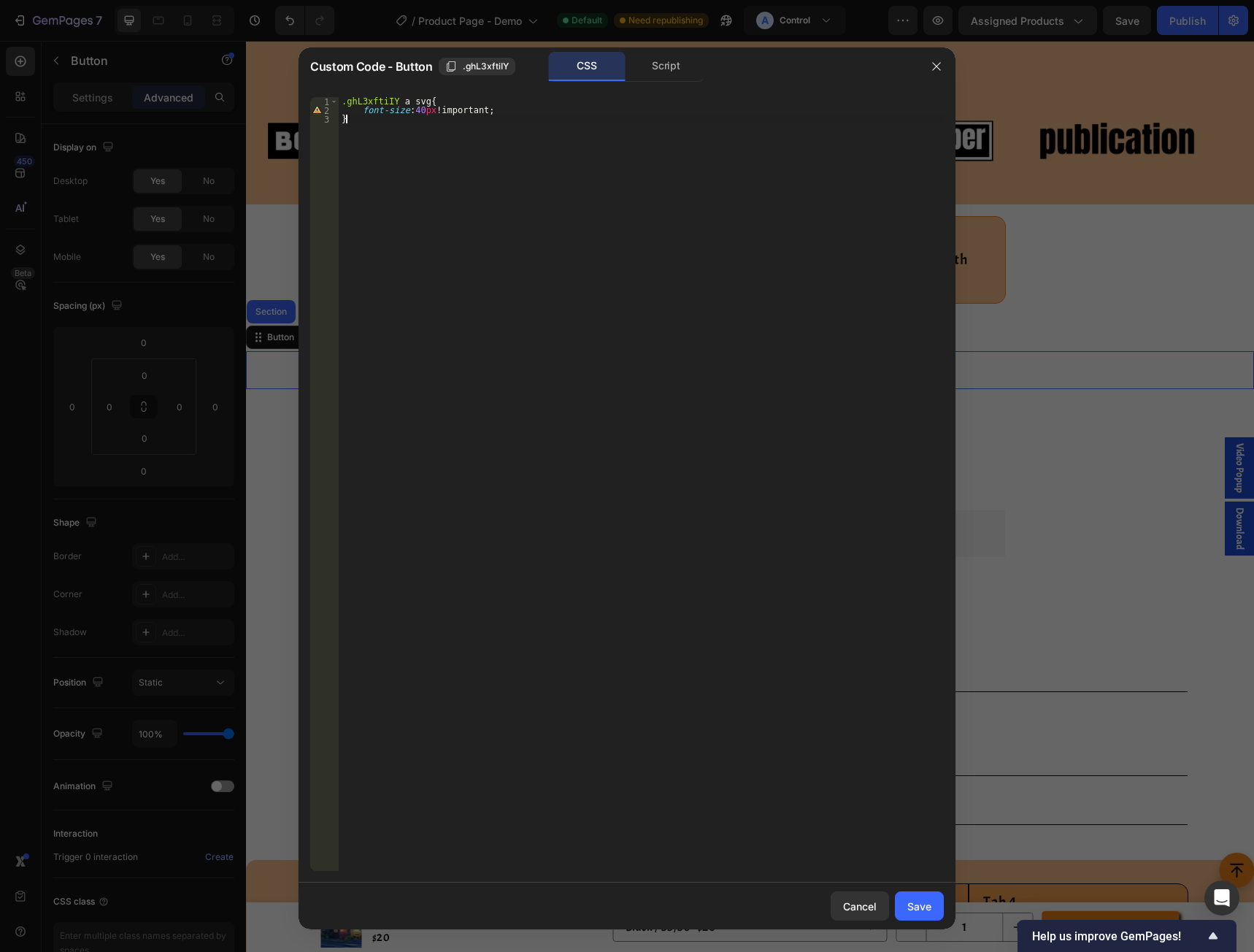
click at [385, 132] on div ".ghL3xftiIY a svg { font-size : 40 px !important ; }" at bounding box center [641, 492] width 605 height 791
type textarea "font-size:40px !important; }"
paste textarea "}"
drag, startPoint x: 431, startPoint y: 188, endPoint x: 439, endPoint y: 155, distance: 34.0
click at [431, 188] on div "button .class-of-element svg { font-size : 50 px ; }" at bounding box center [641, 492] width 605 height 791
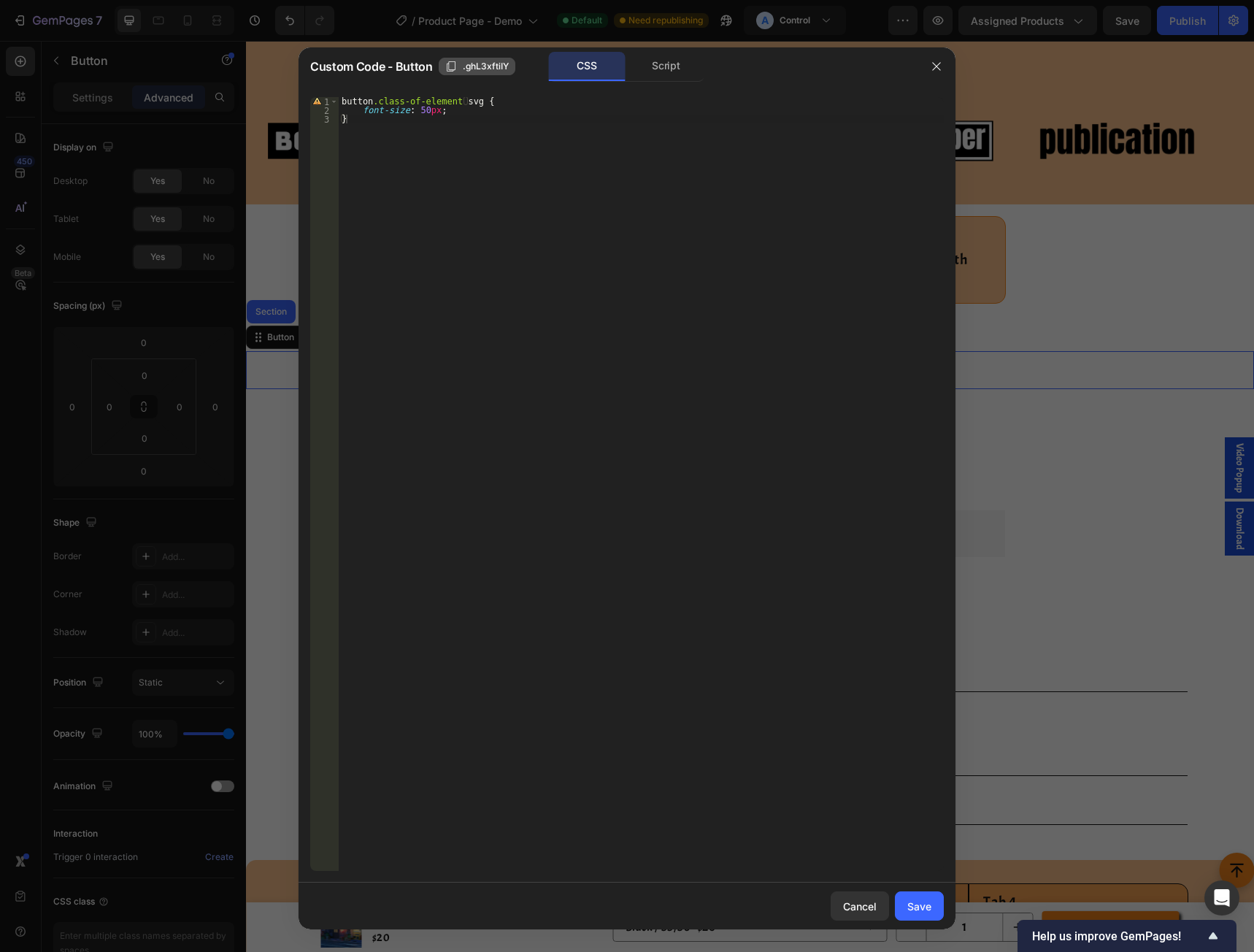
click at [476, 70] on span ".ghL3xftiIY" at bounding box center [486, 66] width 46 height 14
click at [375, 101] on div "button .class-of-element svg { font-size : 50 px ; }" at bounding box center [641, 492] width 605 height 791
paste textarea ".ghL3xftiIY"
type textarea "button..ghL3xftiIY svg {"
click at [919, 899] on div "Save" at bounding box center [919, 906] width 24 height 15
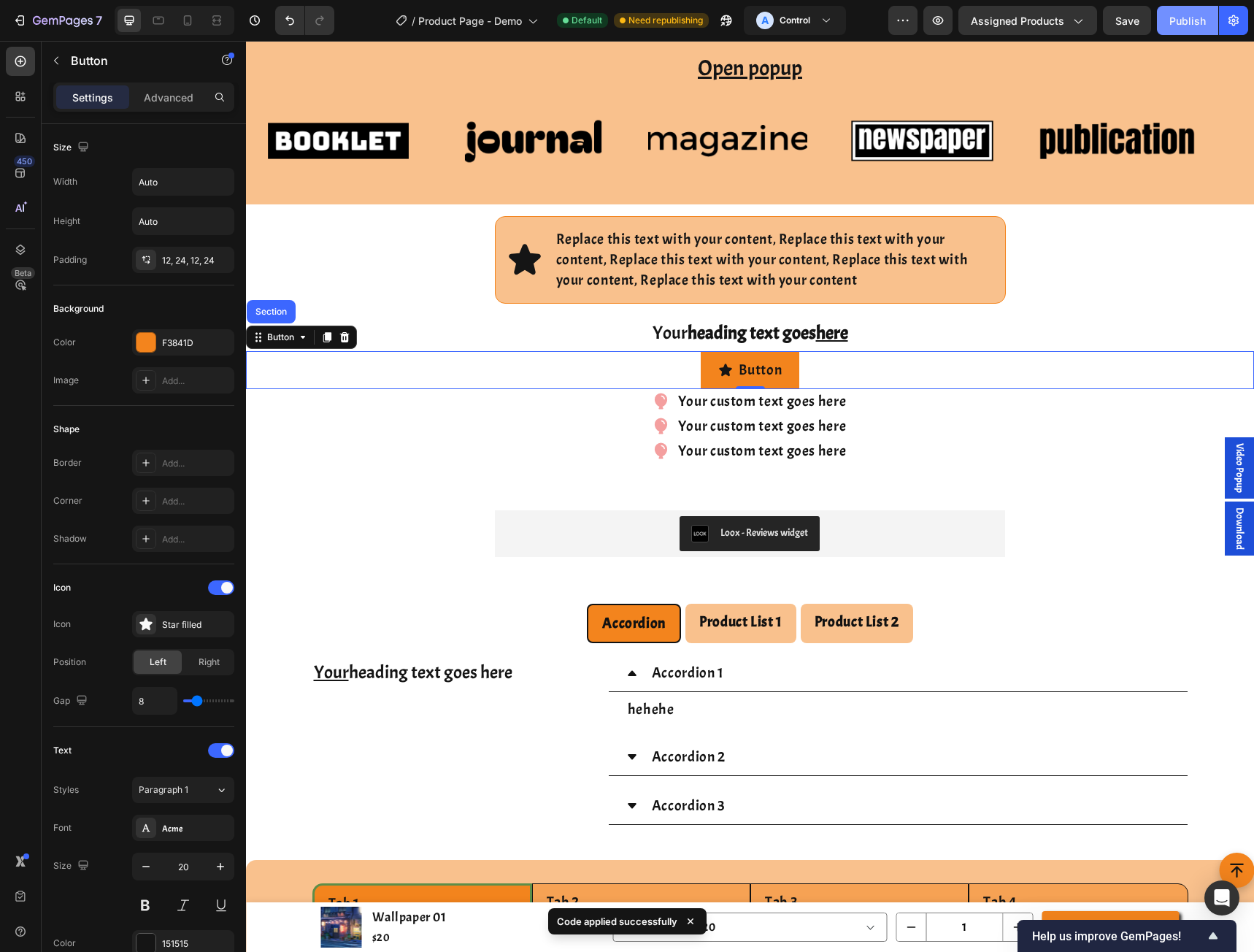
click at [1193, 28] on div "Publish" at bounding box center [1188, 21] width 36 height 15
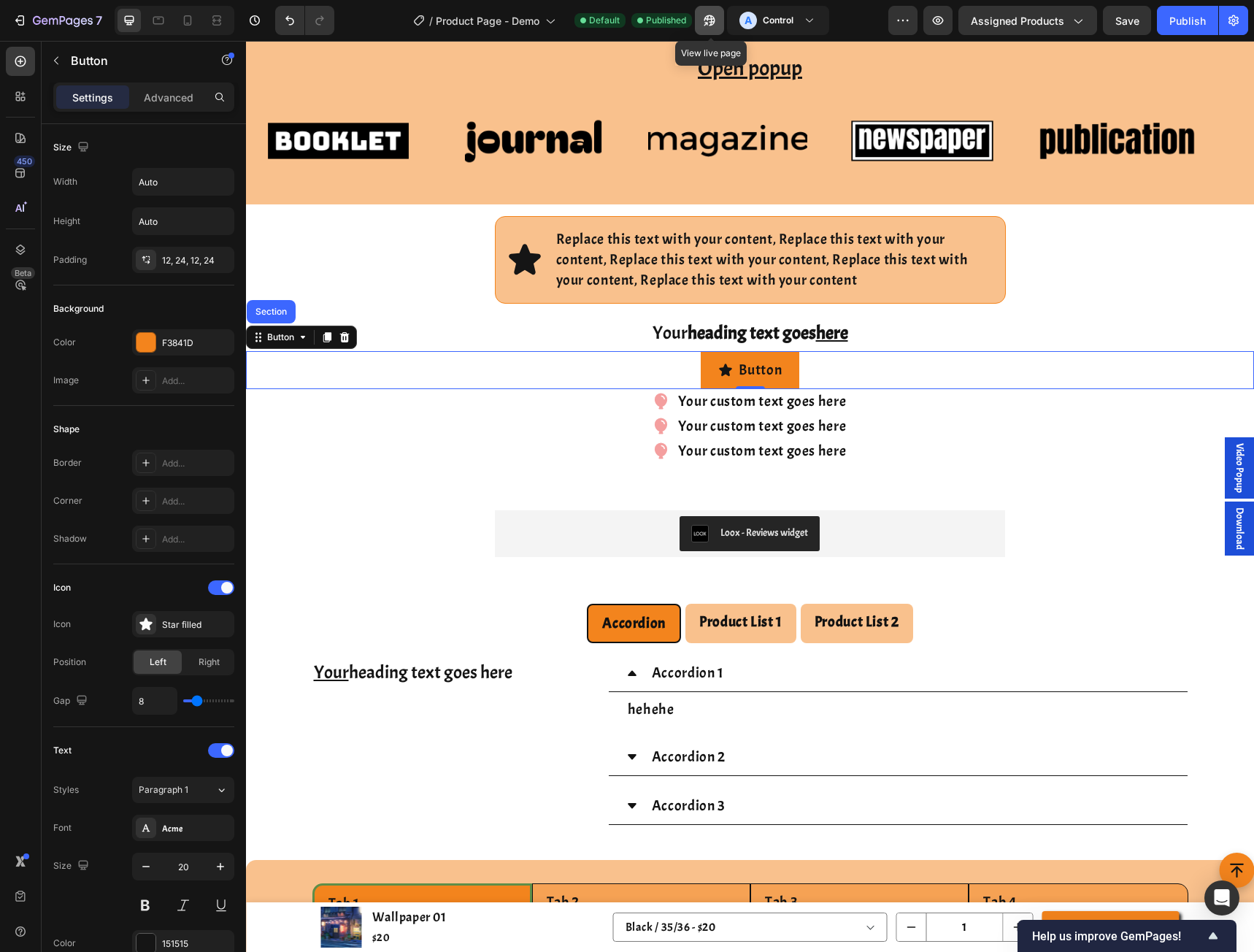
click at [709, 21] on icon "button" at bounding box center [709, 21] width 14 height 14
click at [55, 60] on icon "button" at bounding box center [56, 61] width 5 height 8
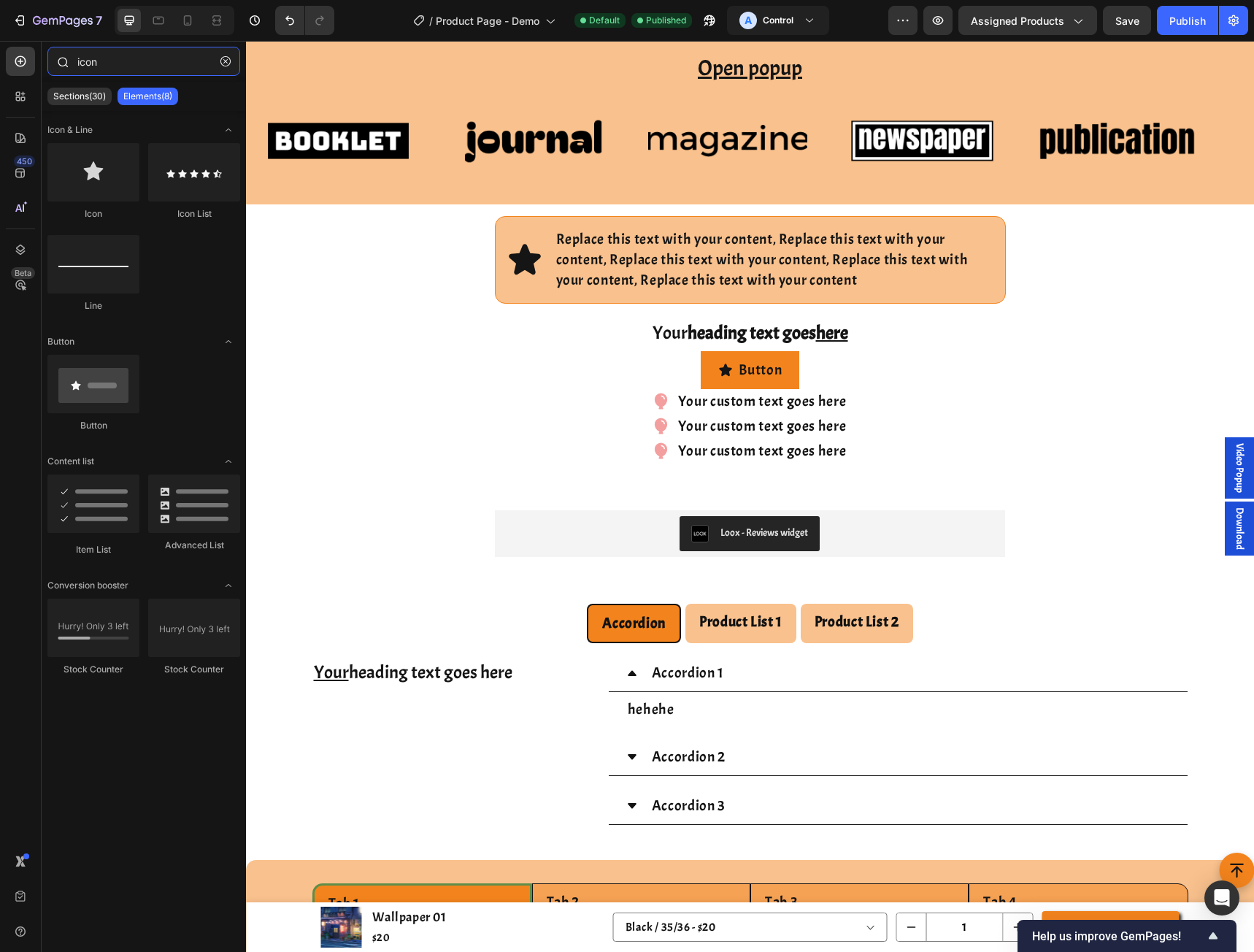
click at [119, 54] on input "icon" at bounding box center [143, 62] width 193 height 29
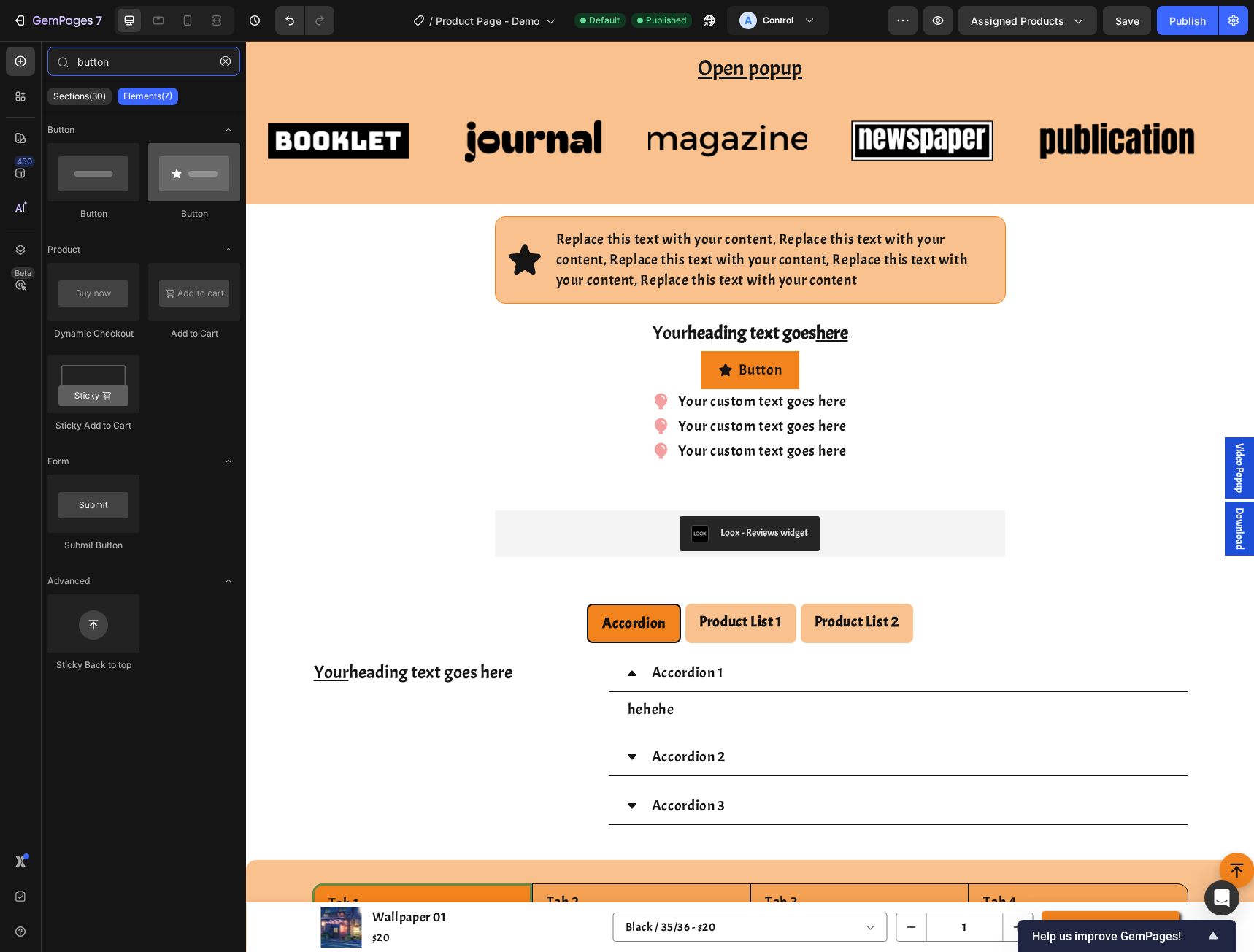
type input "button"
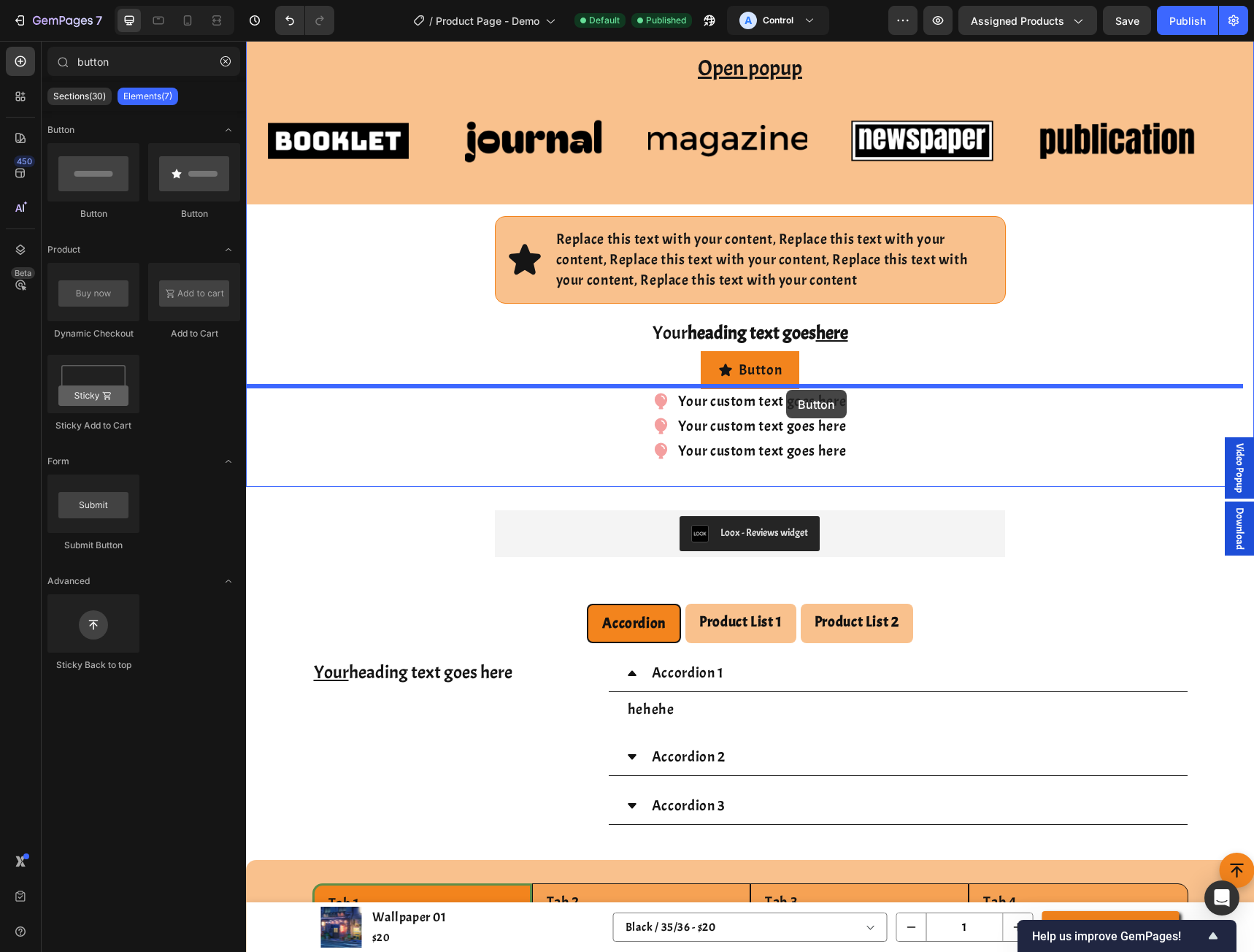
drag, startPoint x: 427, startPoint y: 235, endPoint x: 786, endPoint y: 389, distance: 390.6
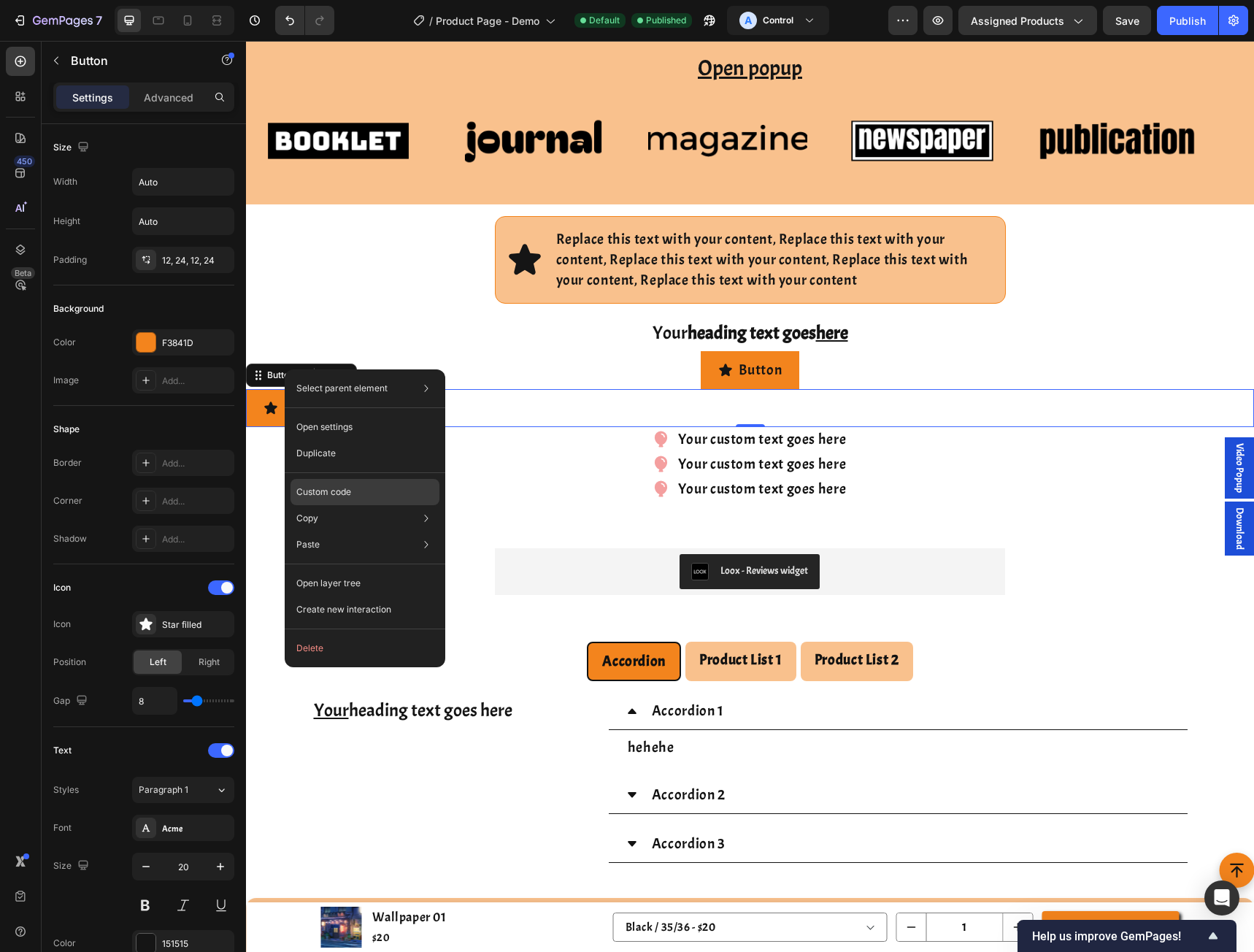
click at [331, 485] on div "Custom code" at bounding box center [365, 492] width 149 height 26
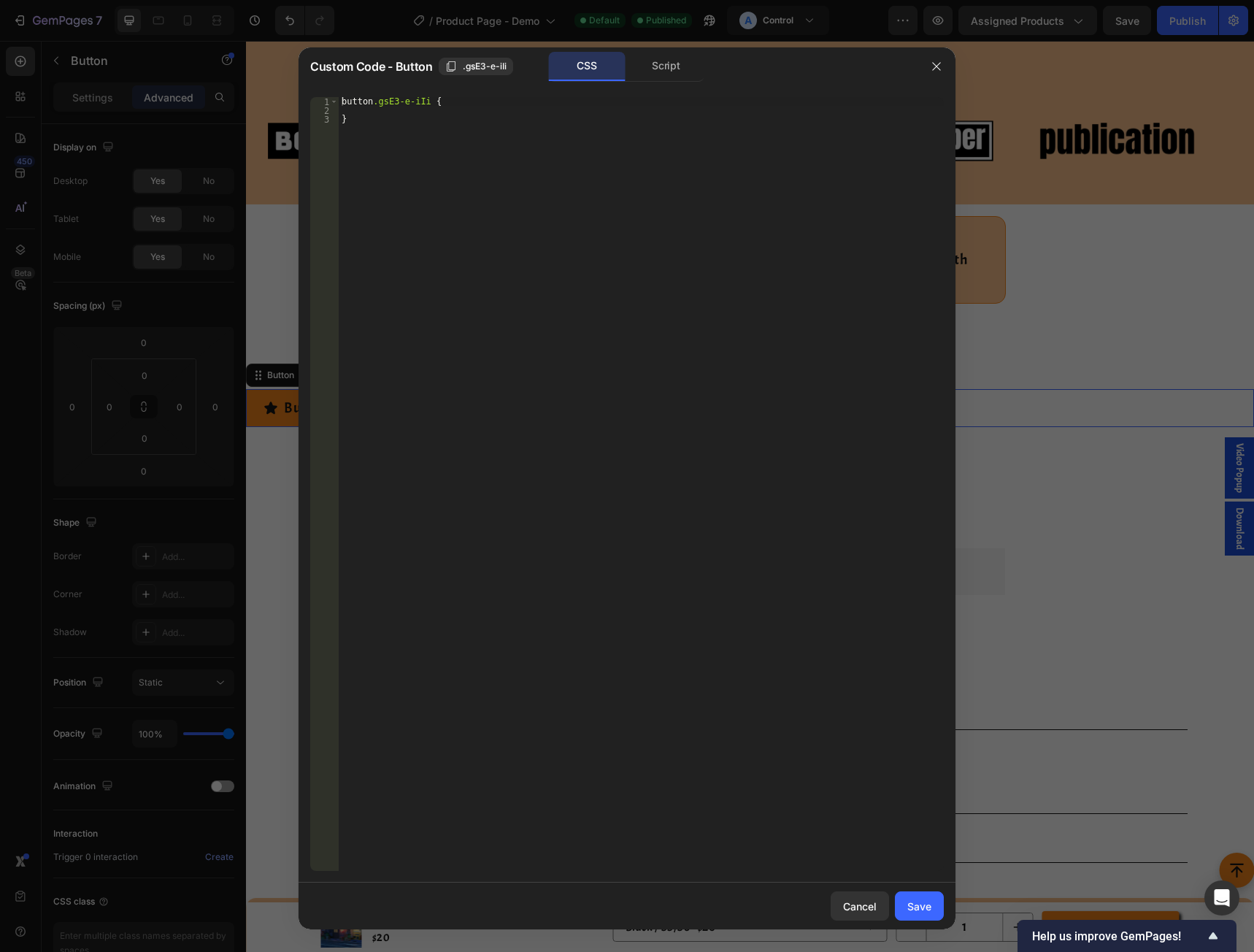
drag, startPoint x: 471, startPoint y: 200, endPoint x: 450, endPoint y: 111, distance: 91.4
click at [471, 197] on div "button .gsE3-e-iIi { }" at bounding box center [641, 492] width 605 height 791
click at [447, 101] on div "button .gsE3-e-iIi { }" at bounding box center [641, 492] width 605 height 791
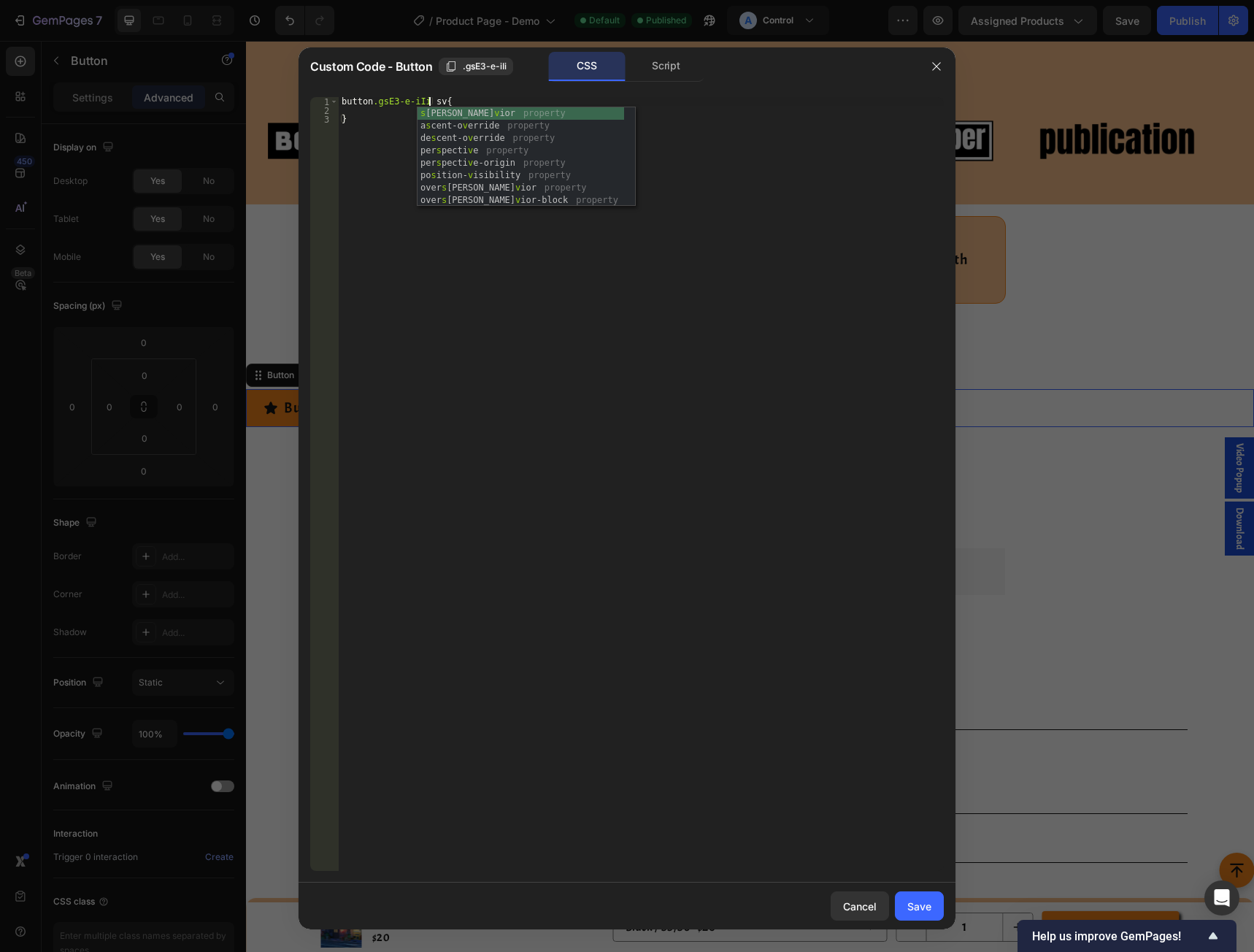
type textarea "button.gsE3-e-iIi svg{"
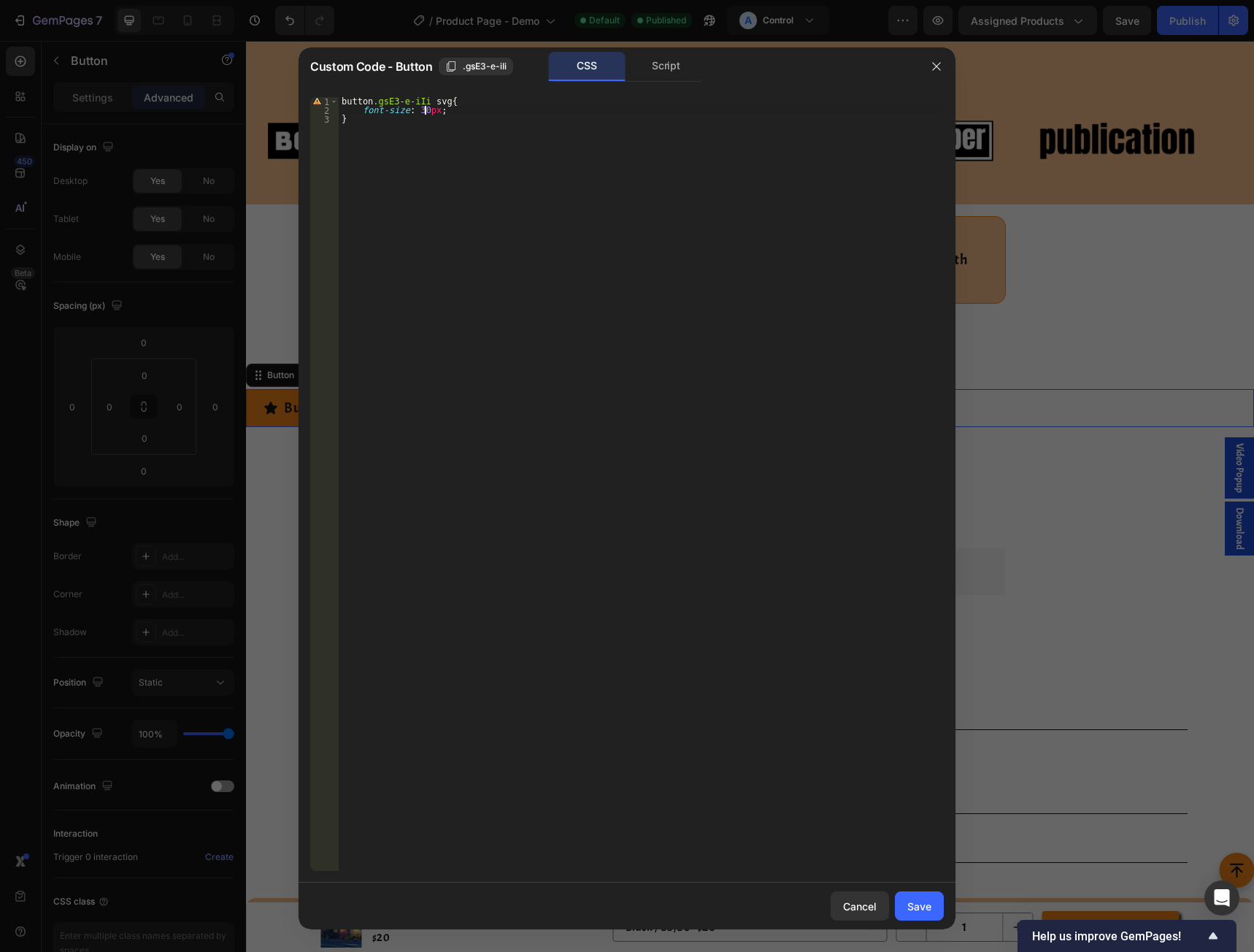
scroll to position [0, 82]
type textarea "font-size: 30px;"
click at [901, 906] on button "Save" at bounding box center [920, 906] width 49 height 29
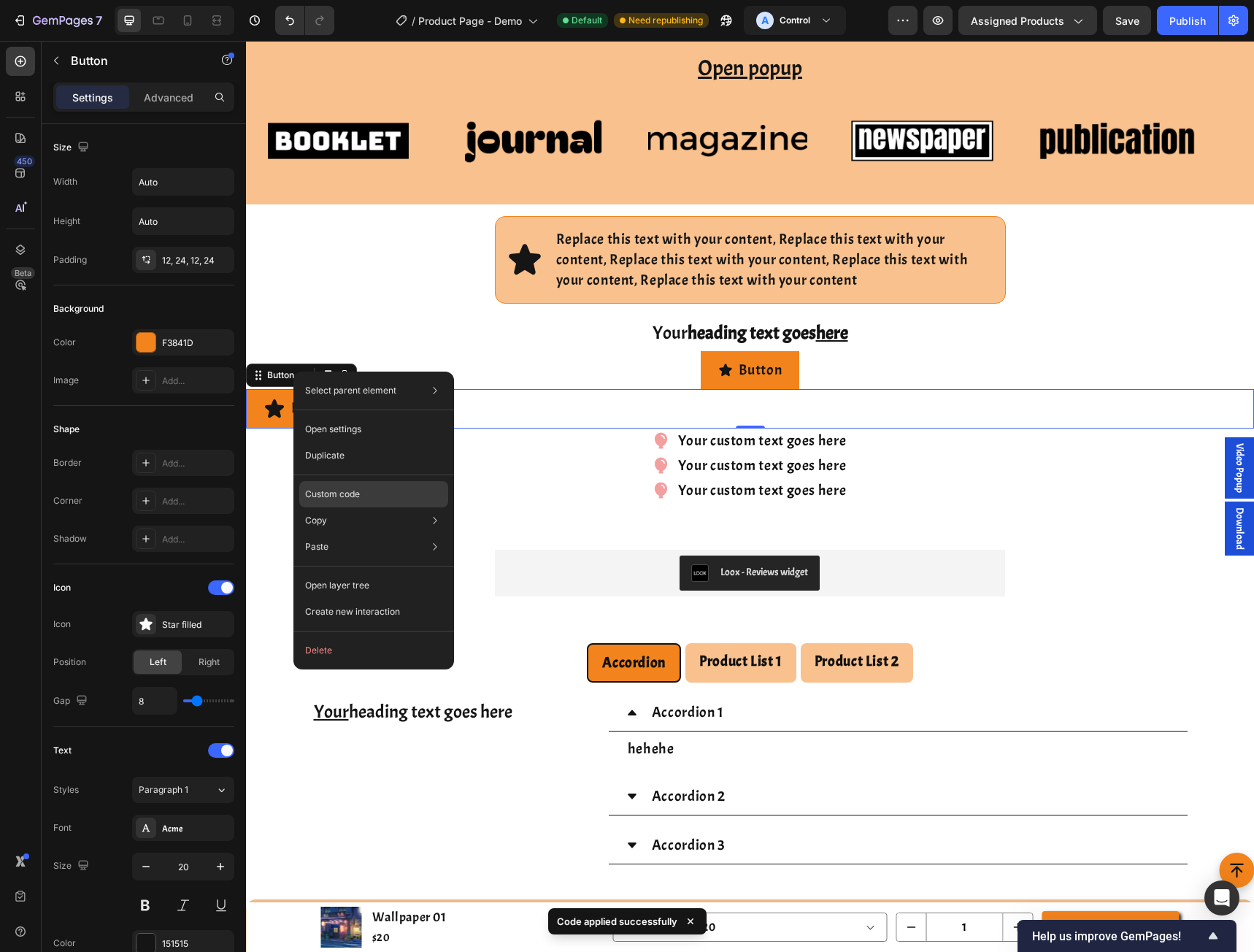
click at [330, 485] on div "Custom code" at bounding box center [373, 494] width 149 height 26
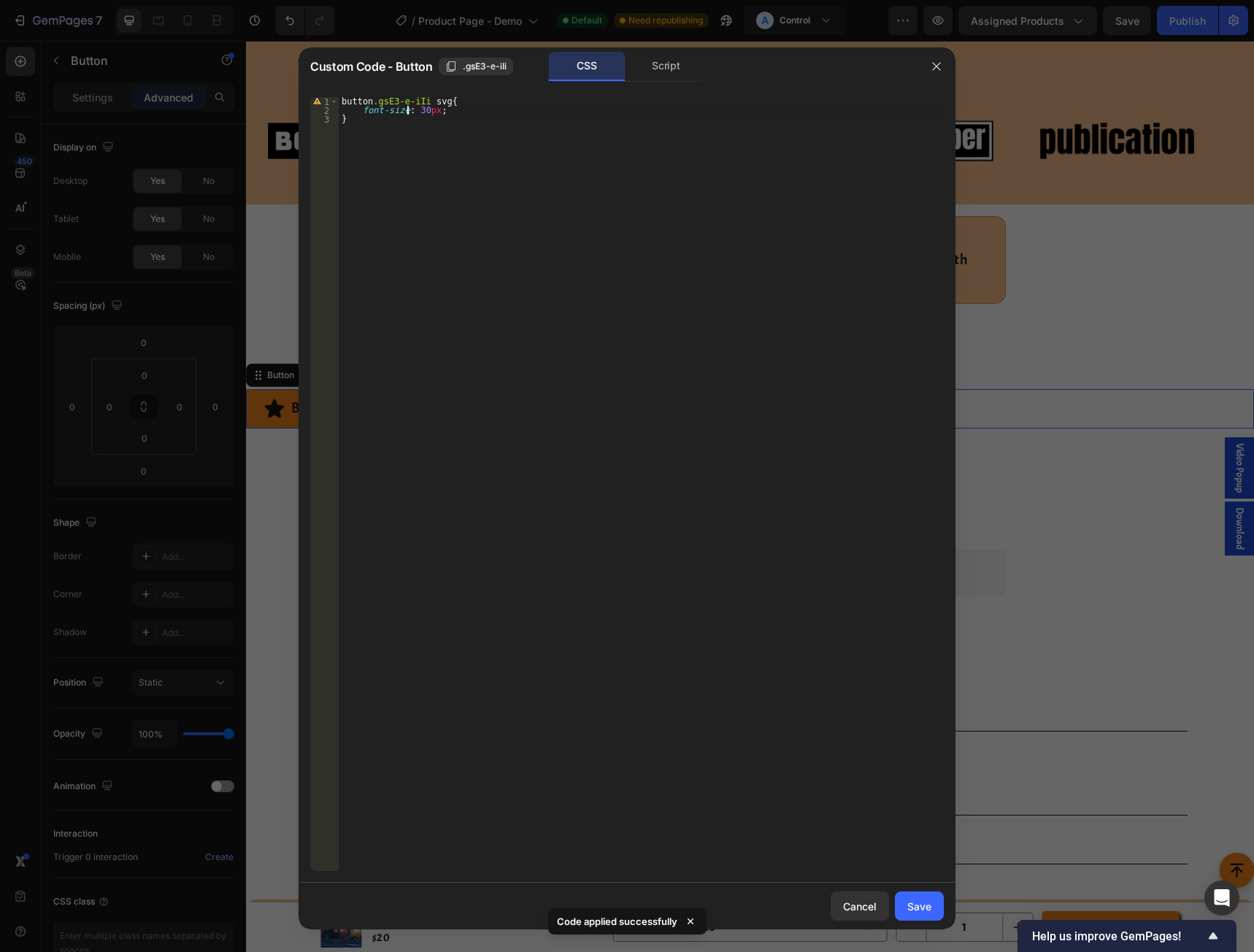
drag, startPoint x: 406, startPoint y: 111, endPoint x: 442, endPoint y: 220, distance: 114.8
click at [407, 111] on div "button .gsE3-e-iIi svg { font-size : 30 px ; }" at bounding box center [641, 492] width 605 height 791
type textarea "font-size: 50px;"
click at [928, 902] on div "Save" at bounding box center [919, 906] width 24 height 15
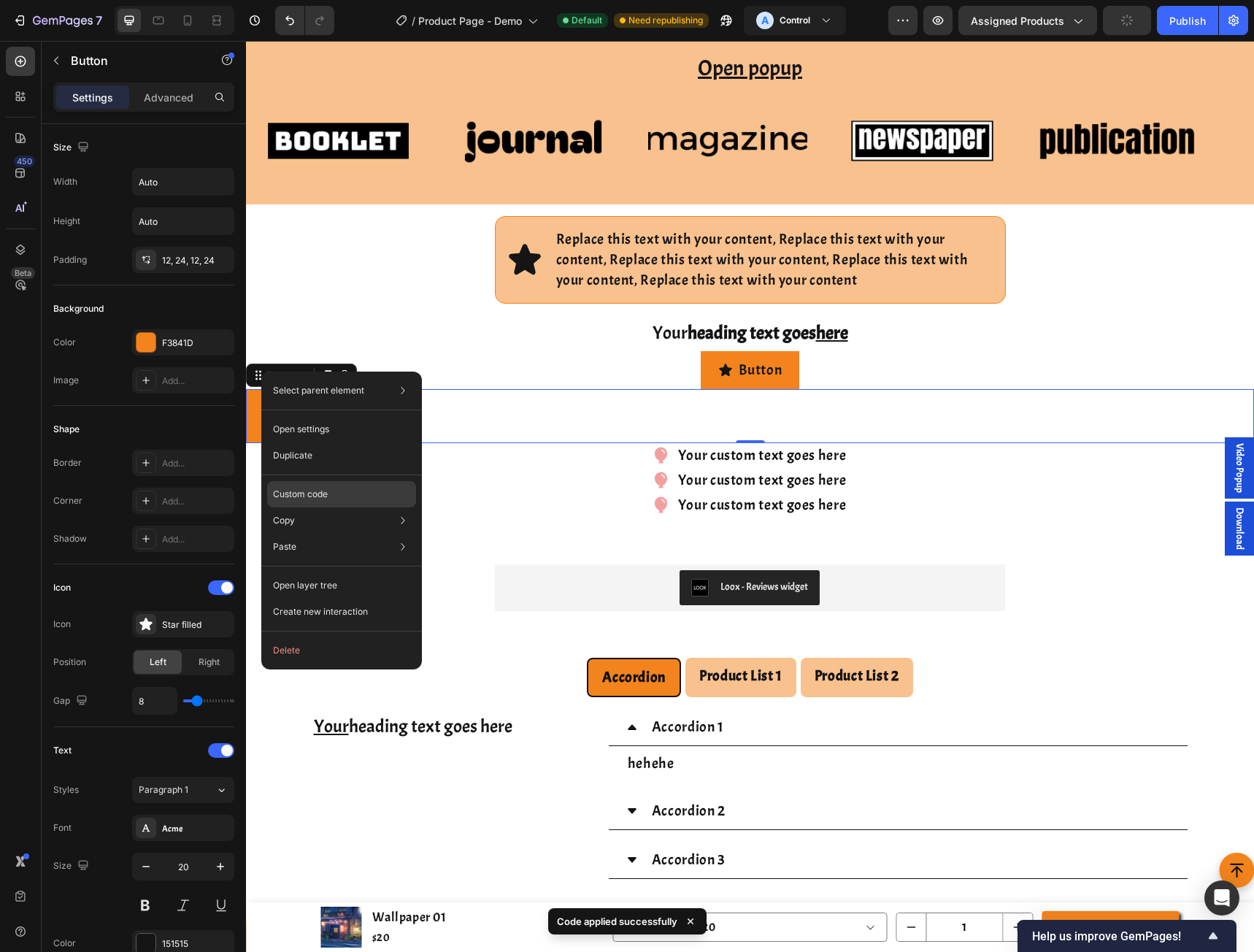
click at [314, 495] on p "Custom code" at bounding box center [300, 494] width 54 height 14
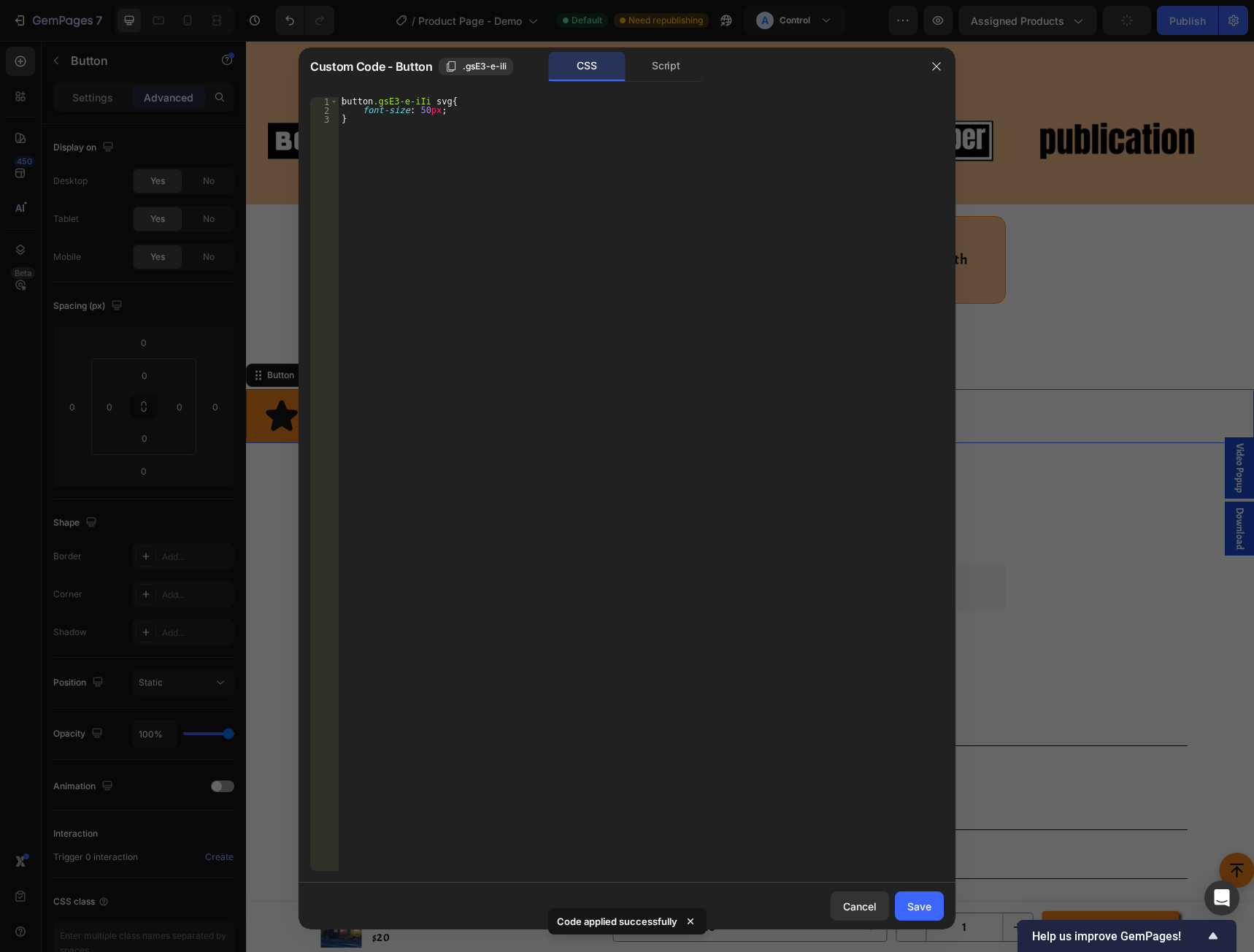
click at [489, 408] on div "button .gsE3-e-iIi svg { font-size : 50 px ; }" at bounding box center [641, 492] width 605 height 791
click at [462, 181] on div "button .gsE3-e-iIi svg { font-size : 50 px ; }" at bounding box center [641, 492] width 605 height 791
type textarea "font-size: 50px; }"
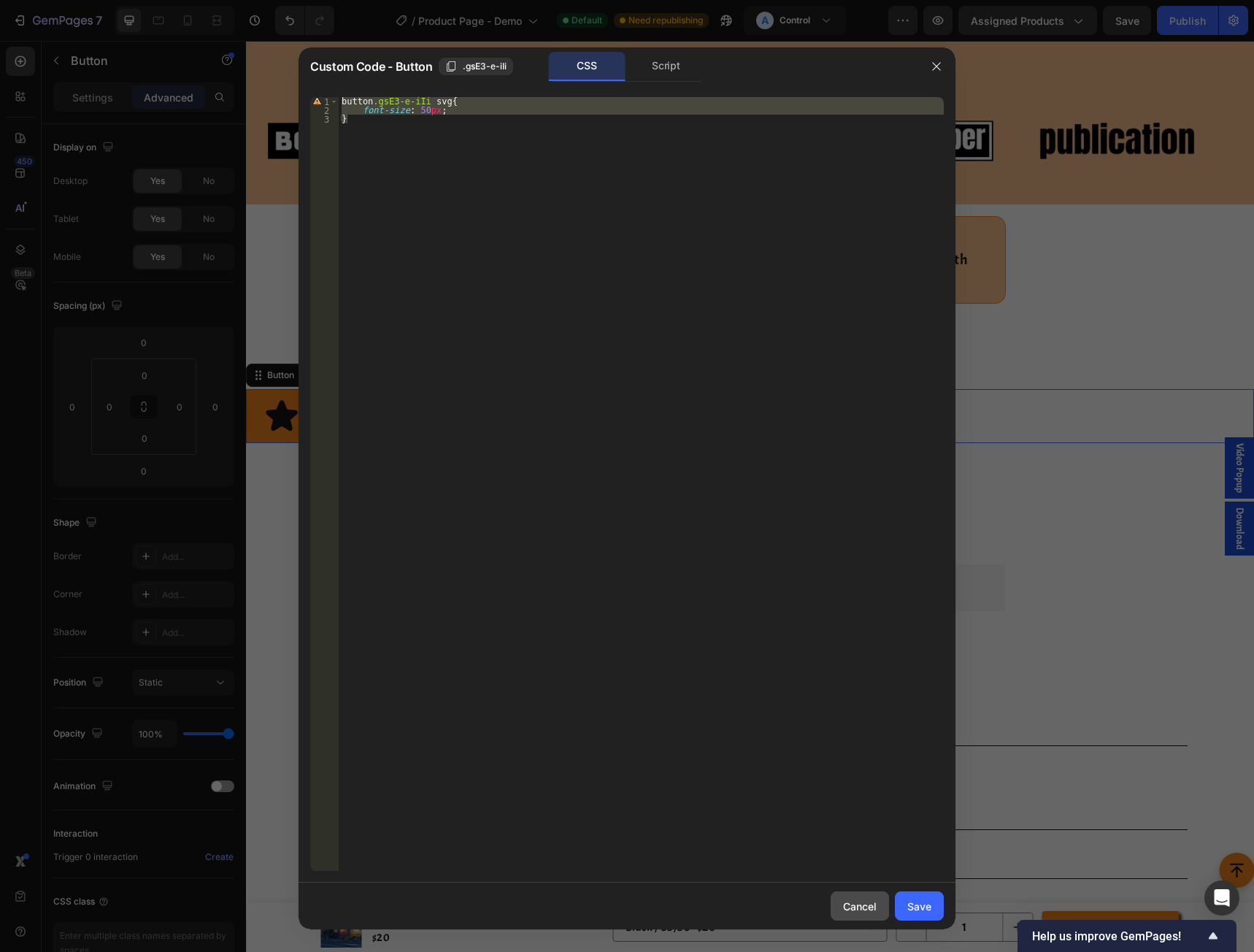
click at [863, 899] on div "Cancel" at bounding box center [860, 906] width 34 height 15
